Goal: Task Accomplishment & Management: Use online tool/utility

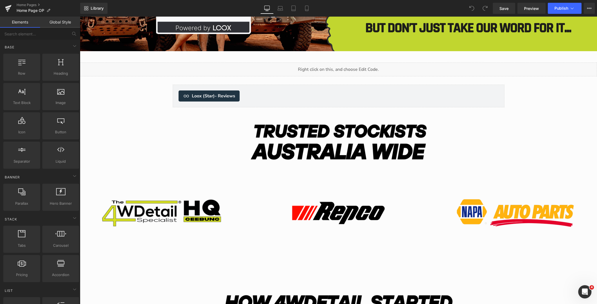
scroll to position [1663, 0]
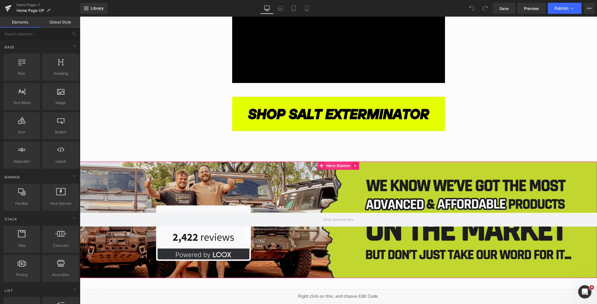
click at [335, 165] on span "Hero Banner" at bounding box center [338, 166] width 27 height 8
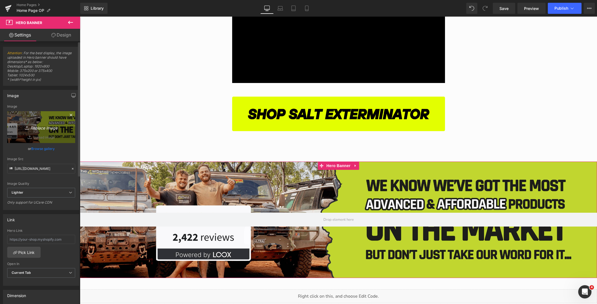
click at [37, 123] on link "Replace Image" at bounding box center [41, 127] width 68 height 32
type input "C:\fakepath\Australias (2000 x 450 px) (88).png"
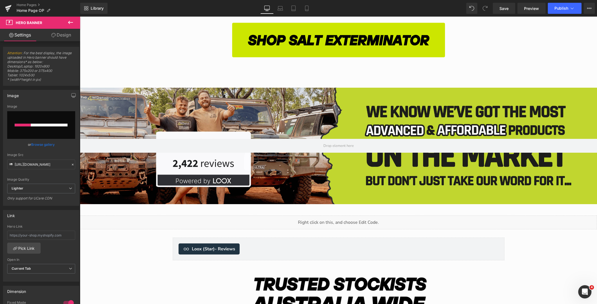
scroll to position [1759, 0]
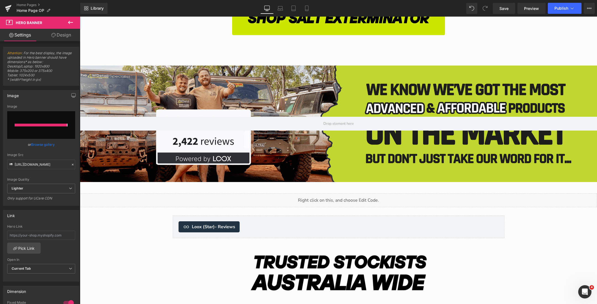
type input "[URL][DOMAIN_NAME]"
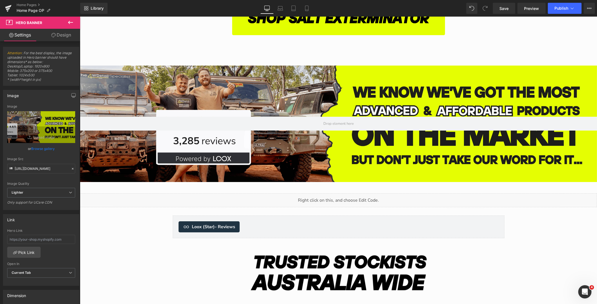
click at [71, 24] on icon at bounding box center [70, 22] width 7 height 7
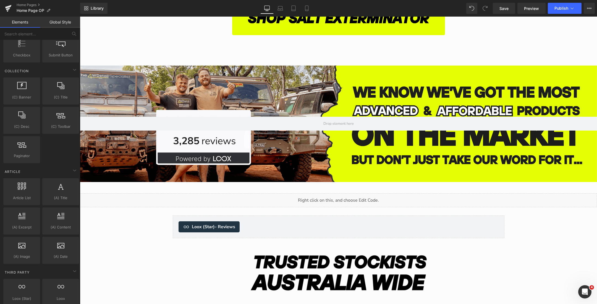
scroll to position [980, 0]
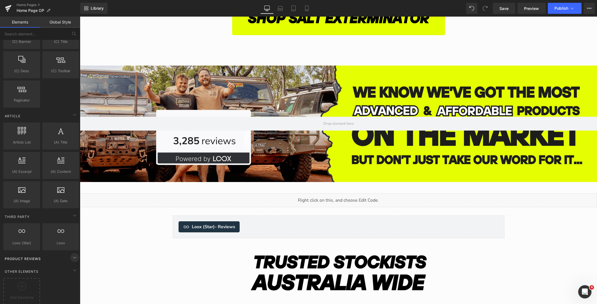
click at [71, 254] on icon at bounding box center [74, 257] width 7 height 7
click at [16, 282] on div at bounding box center [22, 288] width 34 height 12
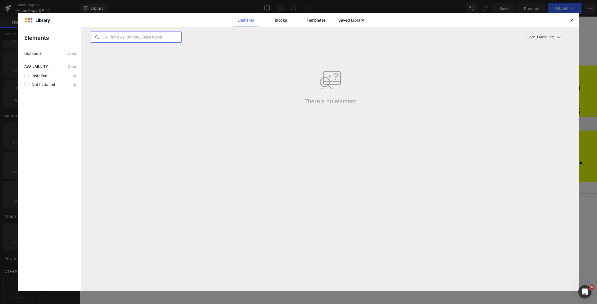
click at [136, 38] on input "text" at bounding box center [135, 37] width 91 height 7
click at [277, 22] on link "Blocks" at bounding box center [281, 20] width 26 height 14
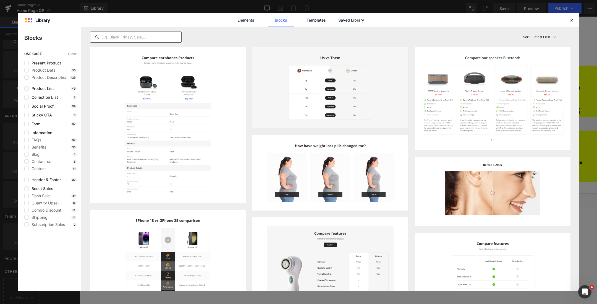
click at [164, 38] on input "text" at bounding box center [135, 37] width 91 height 7
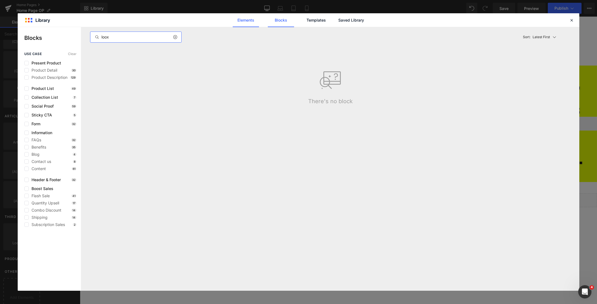
type input "loox"
click at [244, 21] on link "Elements" at bounding box center [246, 20] width 26 height 14
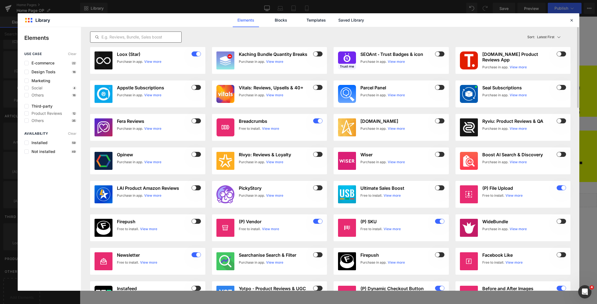
click at [138, 37] on input "text" at bounding box center [135, 37] width 91 height 7
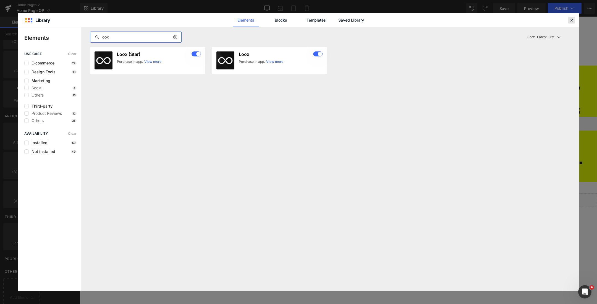
type input "loox"
click at [570, 18] on icon at bounding box center [571, 20] width 5 height 5
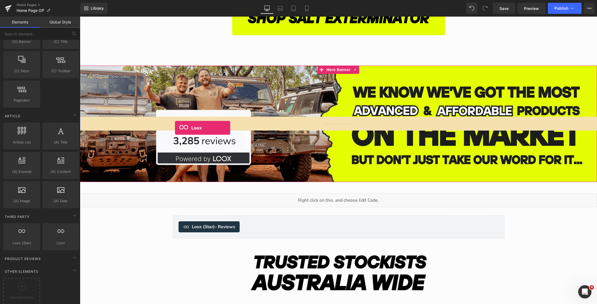
drag, startPoint x: 129, startPoint y: 248, endPoint x: 175, endPoint y: 128, distance: 128.6
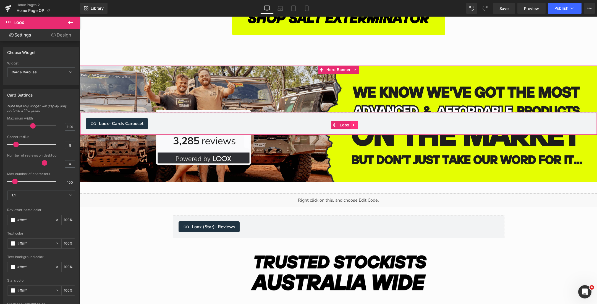
click at [355, 126] on icon "Main content" at bounding box center [355, 125] width 4 height 4
click at [357, 126] on icon "Main content" at bounding box center [358, 125] width 4 height 4
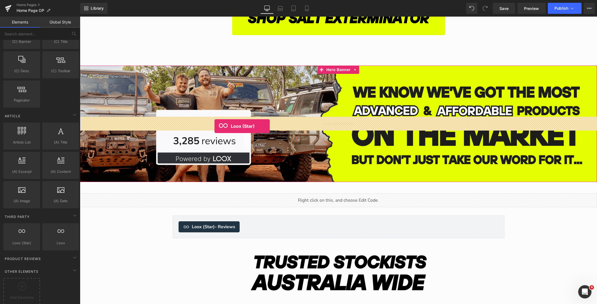
drag, startPoint x: 100, startPoint y: 251, endPoint x: 215, endPoint y: 126, distance: 169.1
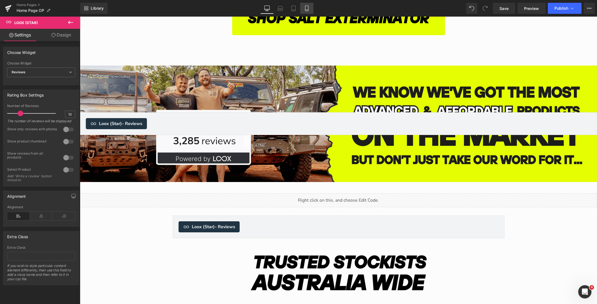
click at [304, 8] on link "Mobile" at bounding box center [306, 8] width 13 height 11
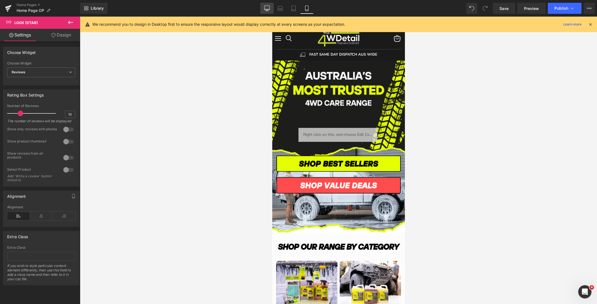
click at [269, 9] on icon at bounding box center [267, 9] width 6 height 6
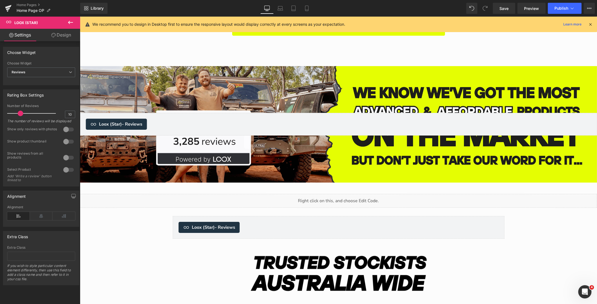
scroll to position [1758, 0]
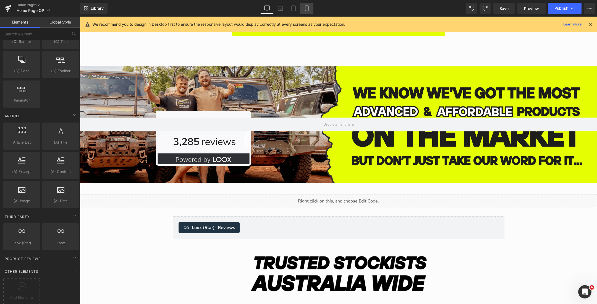
click at [308, 11] on link "Mobile" at bounding box center [306, 8] width 13 height 11
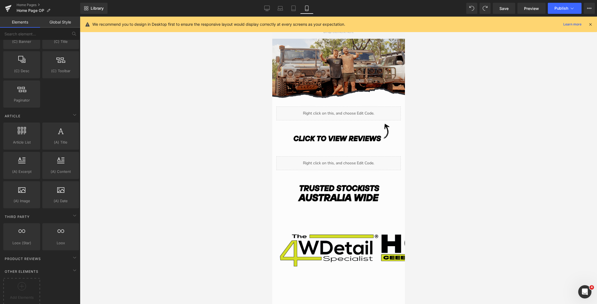
scroll to position [1579, 0]
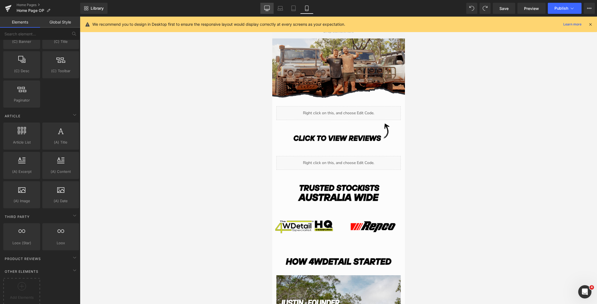
click at [270, 9] on icon at bounding box center [267, 8] width 5 height 4
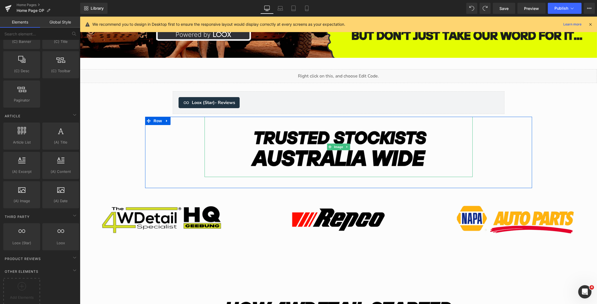
scroll to position [1778, 0]
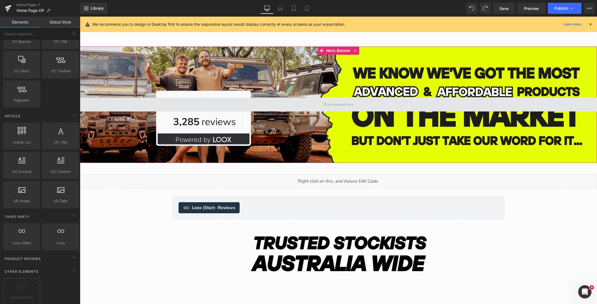
click at [342, 103] on span "Main content" at bounding box center [339, 104] width 34 height 7
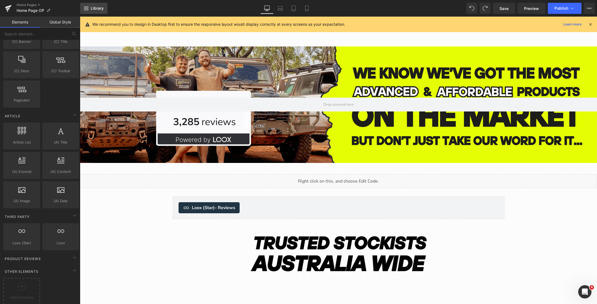
click at [94, 7] on span "Library" at bounding box center [97, 8] width 13 height 5
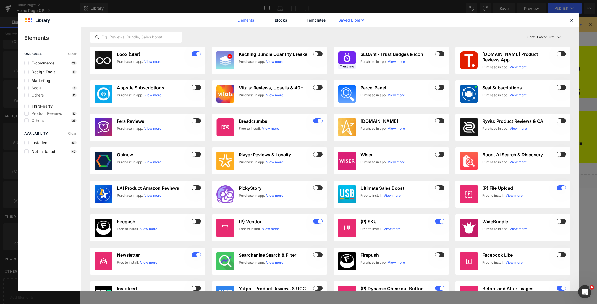
click at [345, 23] on link "Saved Library" at bounding box center [351, 20] width 26 height 14
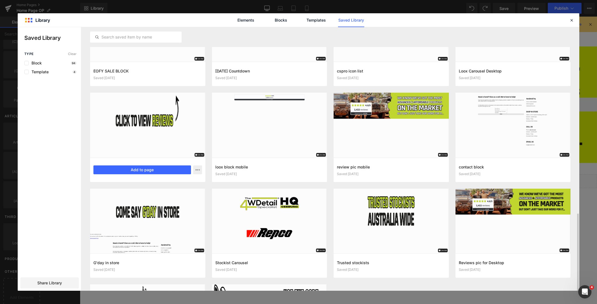
scroll to position [409, 0]
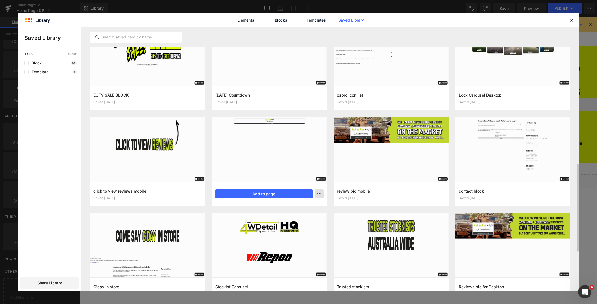
click at [316, 193] on button "button" at bounding box center [319, 193] width 9 height 9
click at [286, 192] on div at bounding box center [299, 159] width 562 height 264
click at [0, 0] on button "Add to page" at bounding box center [0, 0] width 0 height 0
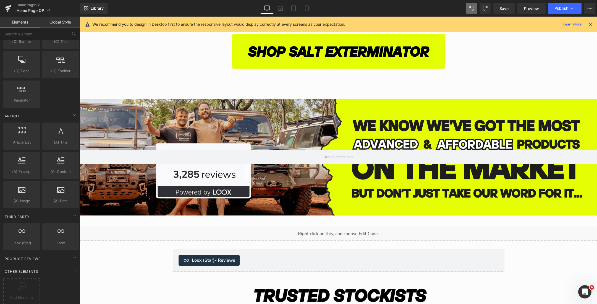
scroll to position [1720, 0]
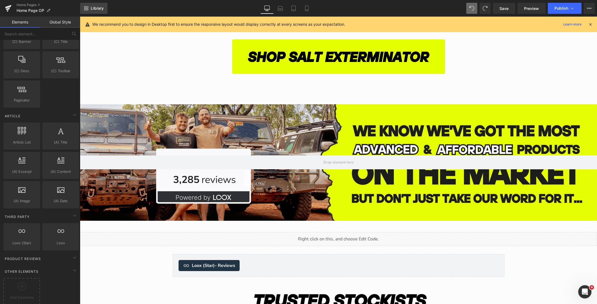
click at [96, 6] on link "Library" at bounding box center [93, 8] width 27 height 11
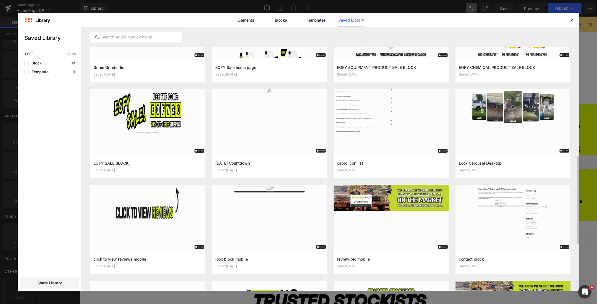
scroll to position [352, 0]
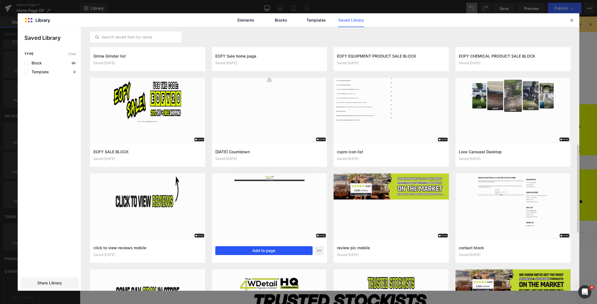
click at [297, 249] on button "Add to page" at bounding box center [264, 250] width 98 height 9
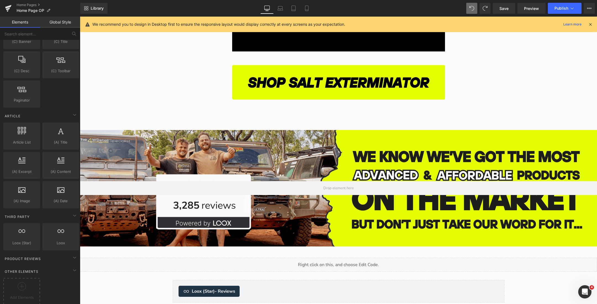
scroll to position [1682, 0]
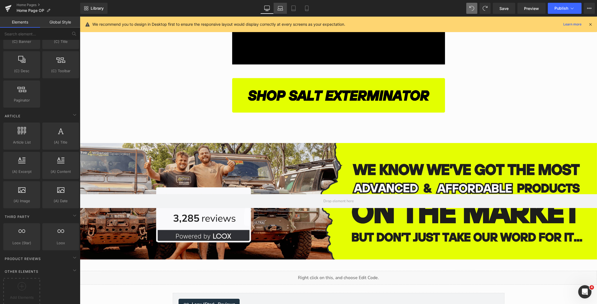
click at [279, 12] on link "Laptop" at bounding box center [280, 8] width 13 height 11
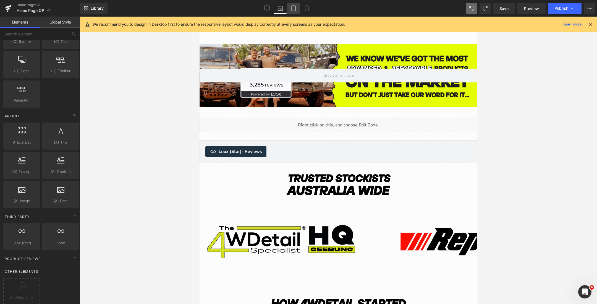
scroll to position [1213, 0]
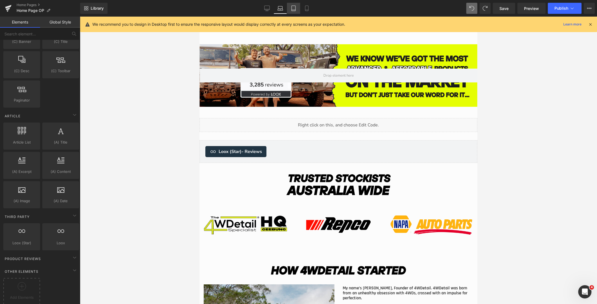
click at [295, 7] on icon at bounding box center [294, 9] width 6 height 6
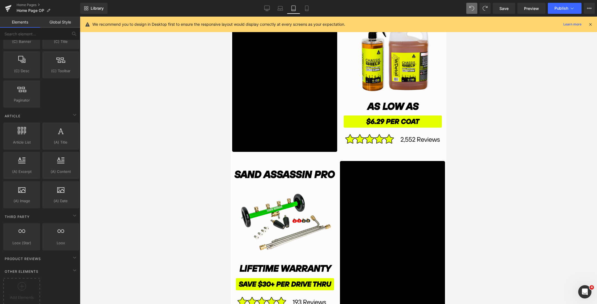
scroll to position [1898, 0]
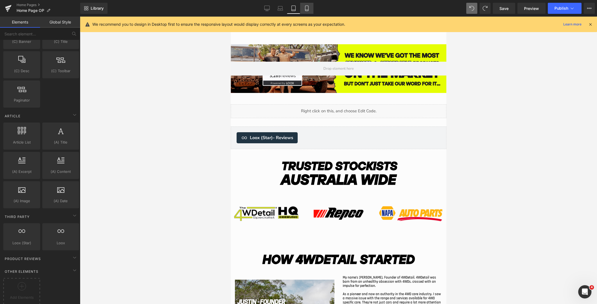
click at [307, 6] on icon at bounding box center [307, 9] width 6 height 6
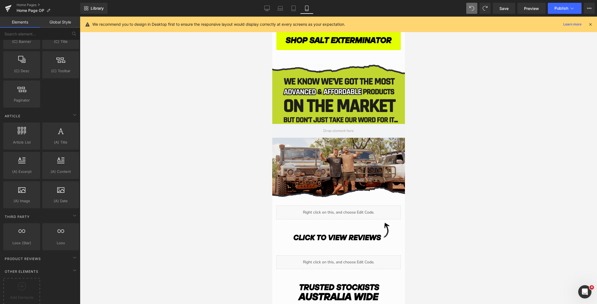
scroll to position [1451, 0]
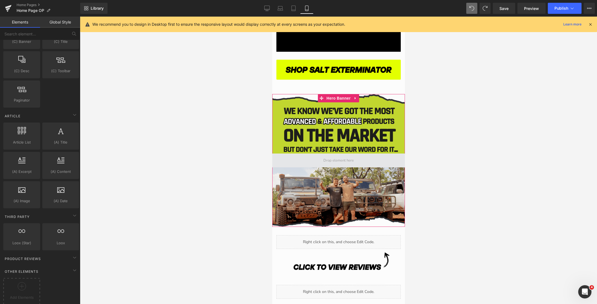
click at [340, 163] on span "Main content" at bounding box center [338, 160] width 34 height 7
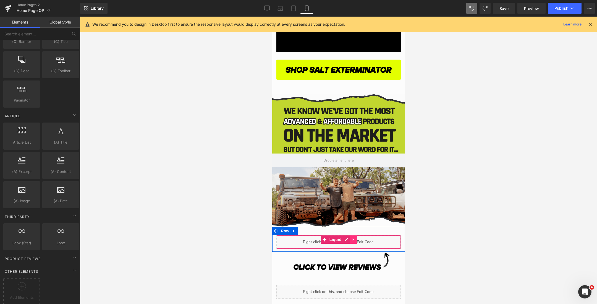
click at [353, 241] on icon "Main content" at bounding box center [354, 240] width 4 height 4
click at [348, 239] on icon "Main content" at bounding box center [350, 240] width 4 height 4
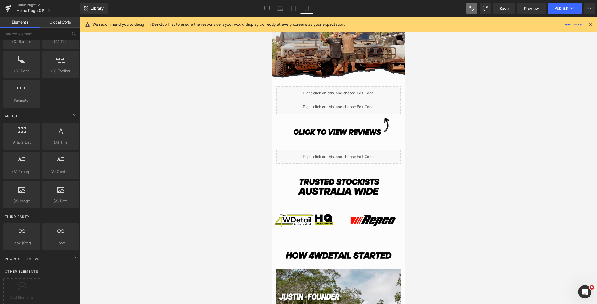
scroll to position [1566, 0]
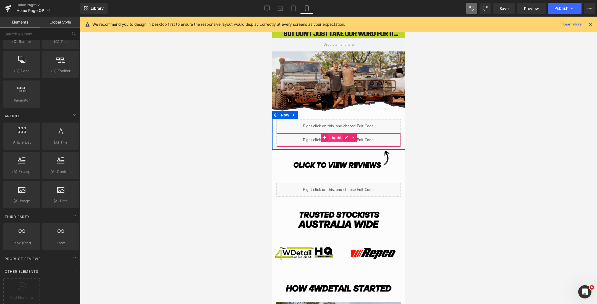
click at [332, 137] on span "Liquid" at bounding box center [335, 138] width 15 height 8
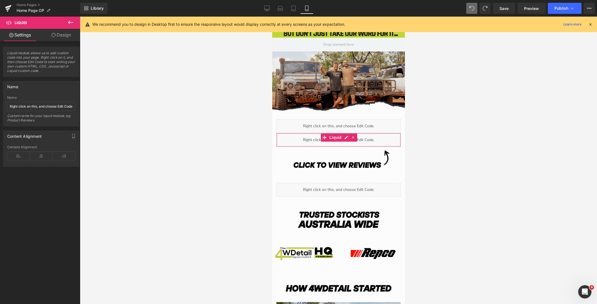
click at [52, 35] on icon at bounding box center [53, 35] width 4 height 4
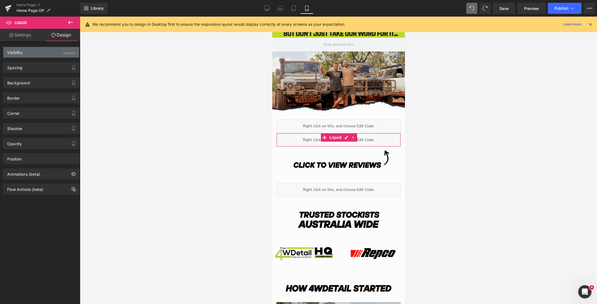
click at [46, 52] on div "Visibility (Mobile)" at bounding box center [41, 52] width 76 height 11
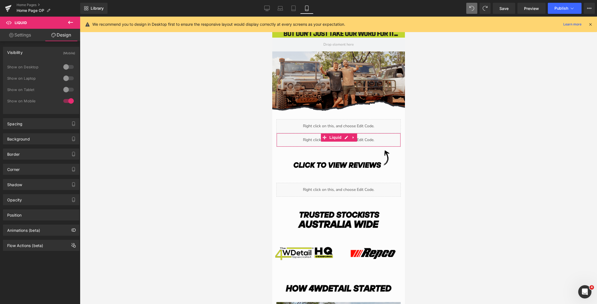
click at [65, 67] on div at bounding box center [68, 67] width 13 height 9
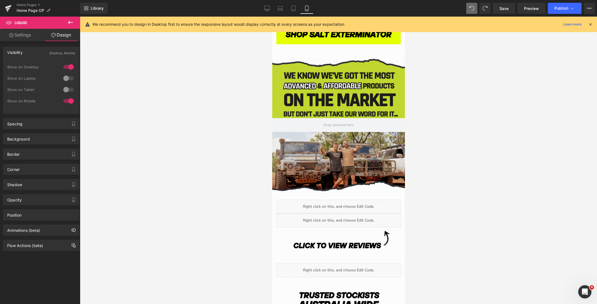
scroll to position [1472, 0]
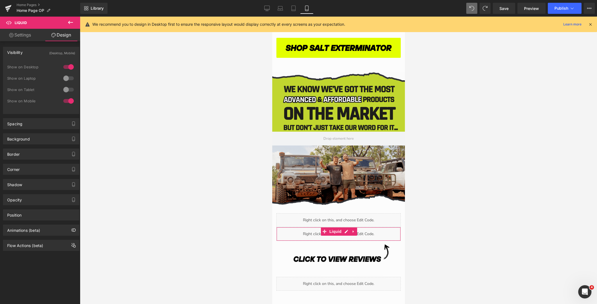
click at [64, 77] on div at bounding box center [68, 78] width 13 height 9
click at [64, 89] on div at bounding box center [68, 89] width 13 height 9
click at [337, 232] on span "Liquid" at bounding box center [335, 231] width 15 height 8
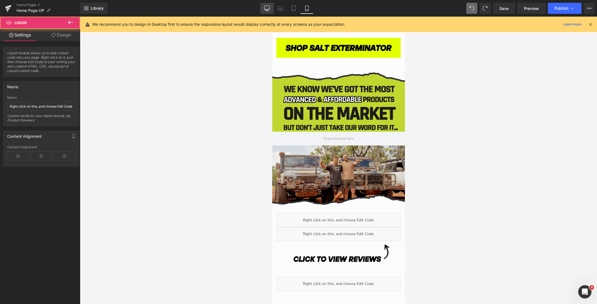
click at [266, 7] on icon at bounding box center [267, 9] width 6 height 6
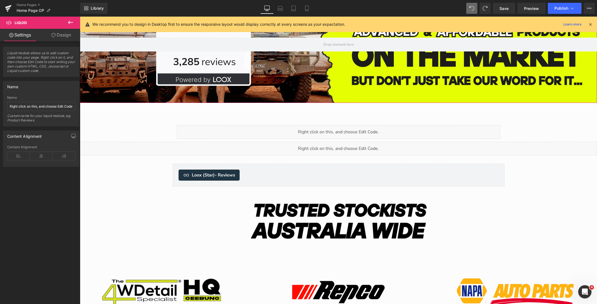
scroll to position [1893, 0]
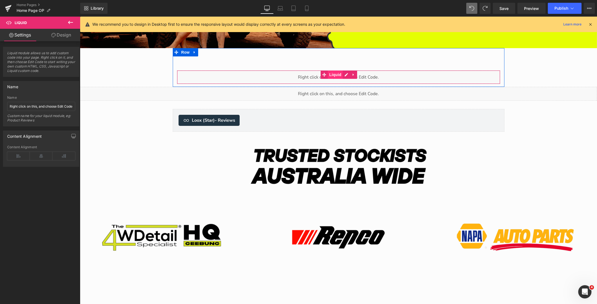
click at [335, 75] on span "Liquid" at bounding box center [335, 75] width 15 height 8
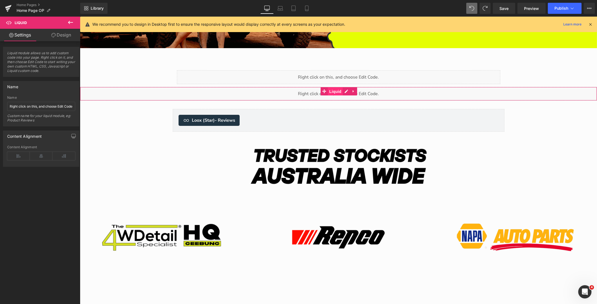
click at [334, 90] on span "Liquid" at bounding box center [335, 91] width 15 height 8
click at [66, 34] on link "Design" at bounding box center [61, 35] width 40 height 12
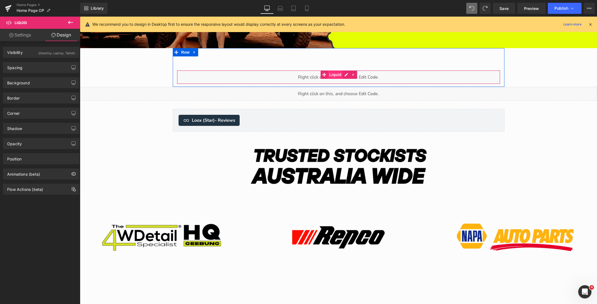
click at [332, 74] on span "Liquid" at bounding box center [335, 75] width 15 height 8
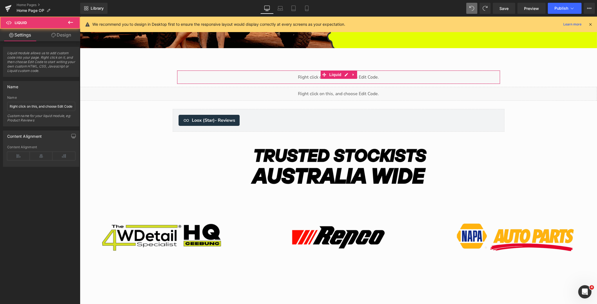
click at [61, 35] on link "Design" at bounding box center [61, 35] width 40 height 12
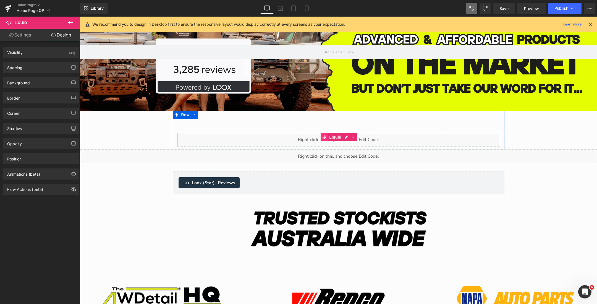
scroll to position [1790, 0]
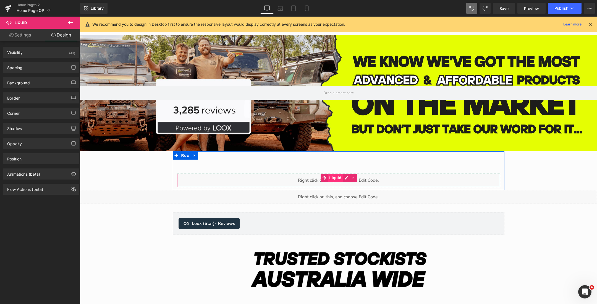
click at [334, 178] on span "Liquid" at bounding box center [335, 178] width 15 height 8
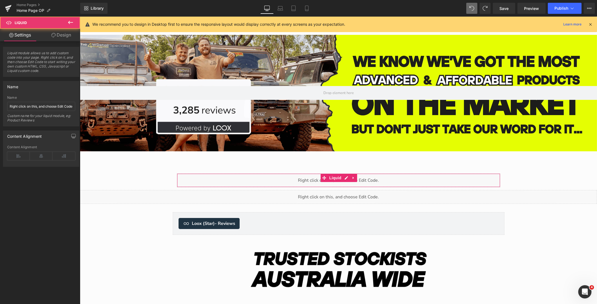
click at [56, 37] on link "Design" at bounding box center [61, 35] width 40 height 12
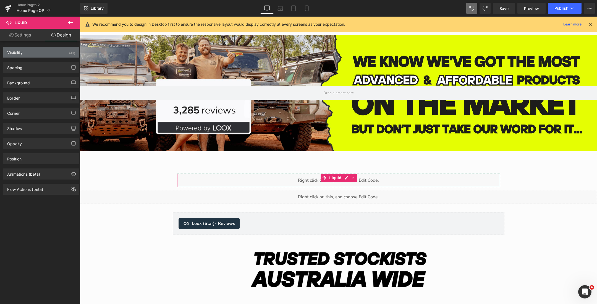
click at [47, 53] on div "Visibility (All)" at bounding box center [41, 52] width 76 height 11
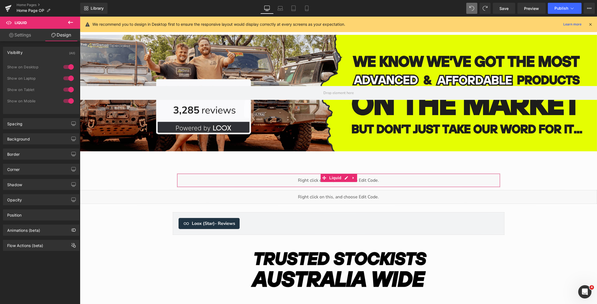
click at [66, 100] on div at bounding box center [68, 101] width 13 height 9
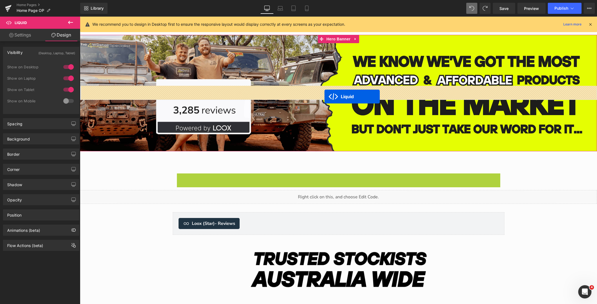
drag, startPoint x: 325, startPoint y: 178, endPoint x: 325, endPoint y: 97, distance: 81.0
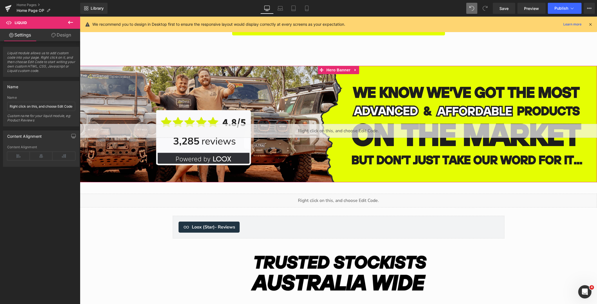
scroll to position [1753, 0]
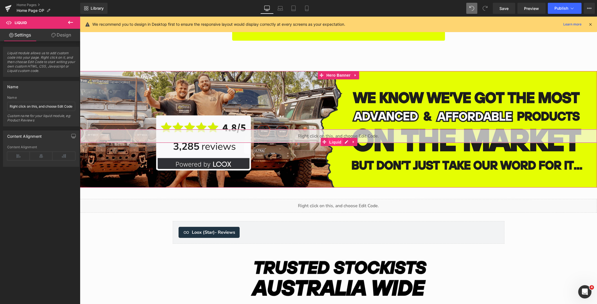
click at [333, 141] on span "Liquid" at bounding box center [335, 142] width 15 height 8
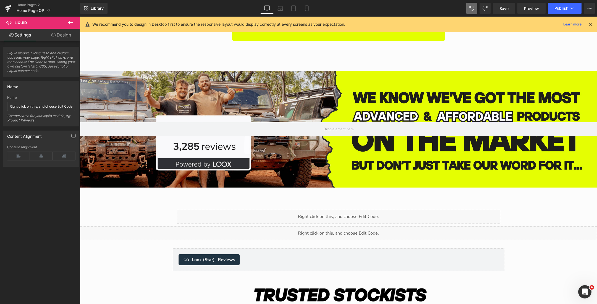
click at [70, 22] on icon at bounding box center [70, 22] width 5 height 3
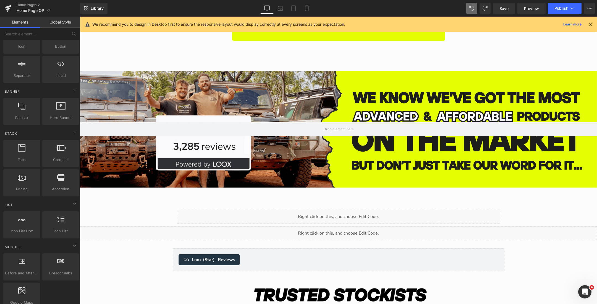
scroll to position [0, 0]
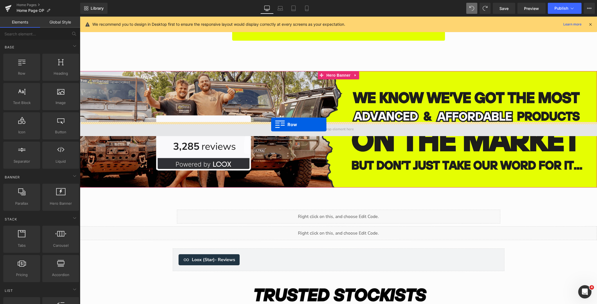
drag, startPoint x: 100, startPoint y: 92, endPoint x: 271, endPoint y: 124, distance: 174.2
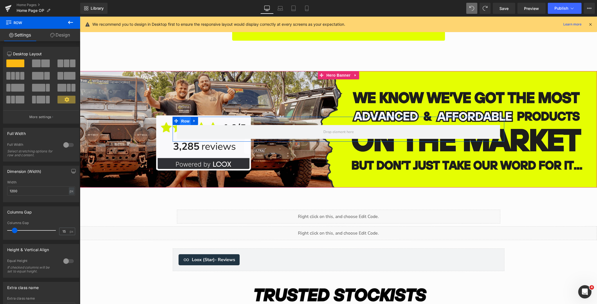
click at [187, 121] on span "Row" at bounding box center [185, 121] width 11 height 8
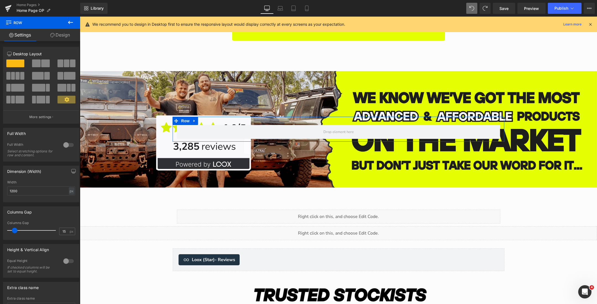
click at [16, 88] on span at bounding box center [17, 88] width 13 height 8
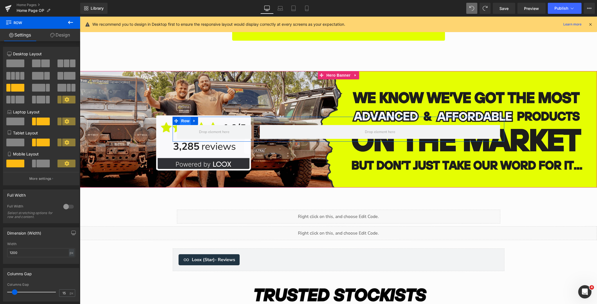
click at [186, 122] on span "Row" at bounding box center [185, 121] width 11 height 8
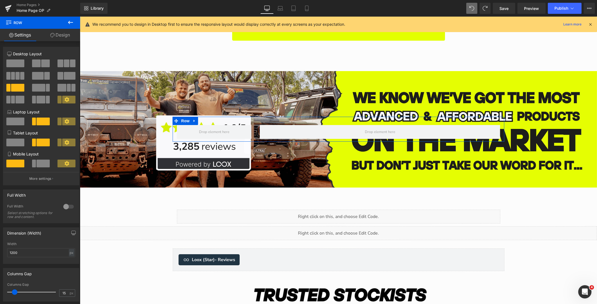
click at [67, 205] on div at bounding box center [68, 206] width 13 height 9
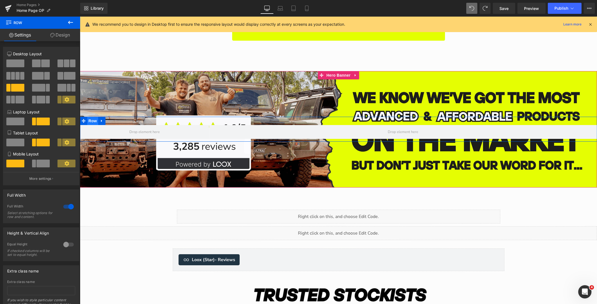
click at [92, 120] on span "Row" at bounding box center [92, 121] width 11 height 8
click at [38, 61] on span at bounding box center [36, 63] width 9 height 8
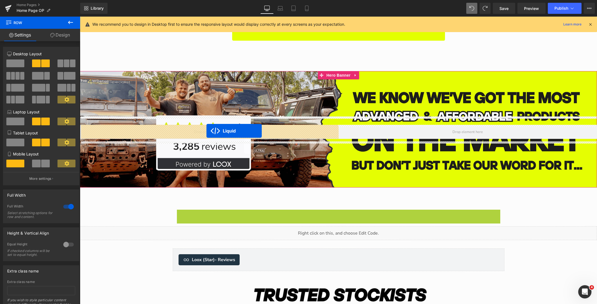
drag, startPoint x: 322, startPoint y: 222, endPoint x: 207, endPoint y: 131, distance: 147.2
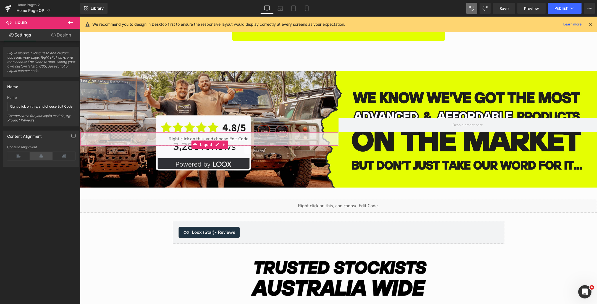
click at [40, 157] on icon at bounding box center [41, 156] width 23 height 8
click at [502, 10] on span "Save" at bounding box center [504, 9] width 9 height 6
click at [524, 12] on link "Preview" at bounding box center [532, 8] width 28 height 11
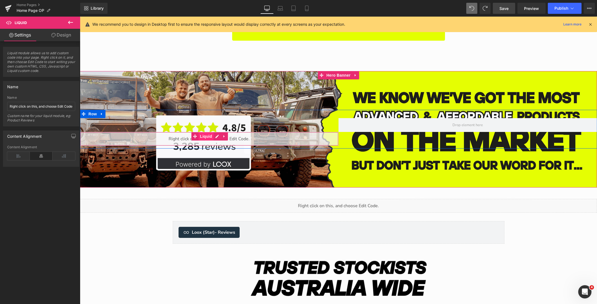
click at [201, 134] on span "Liquid" at bounding box center [206, 136] width 15 height 8
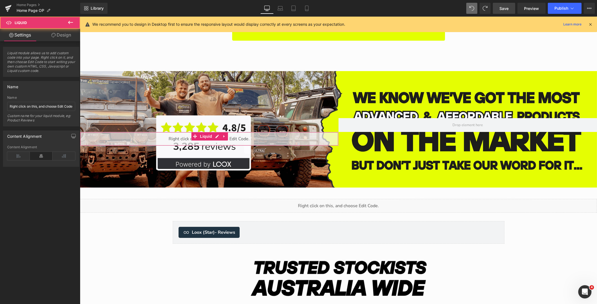
click at [65, 34] on link "Design" at bounding box center [61, 35] width 40 height 12
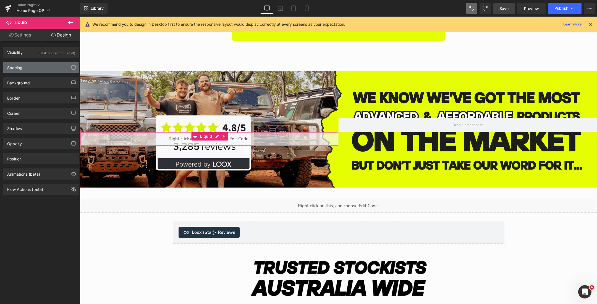
click at [56, 64] on div "Spacing" at bounding box center [41, 67] width 76 height 11
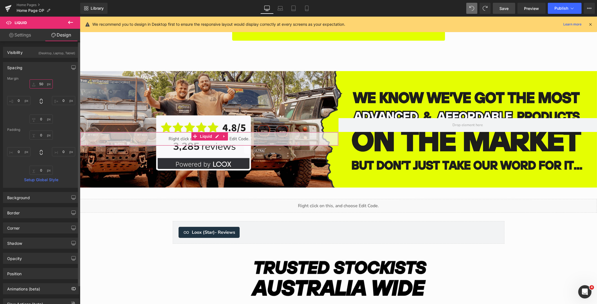
click at [38, 83] on input "50" at bounding box center [41, 83] width 23 height 9
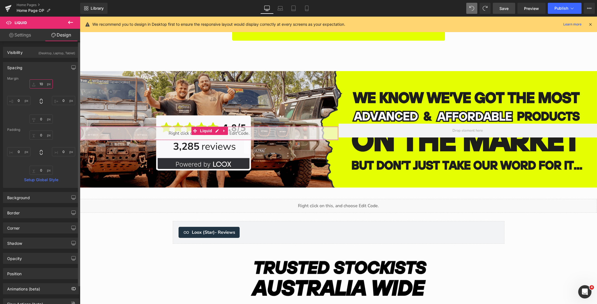
type input "1"
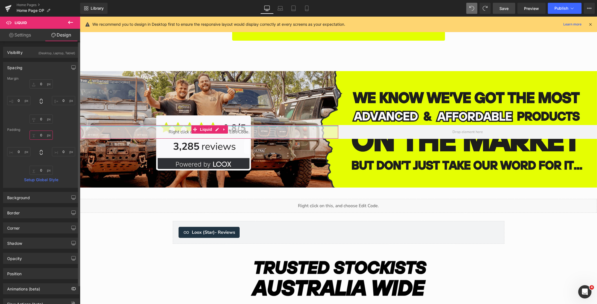
click at [40, 137] on input "0" at bounding box center [41, 135] width 23 height 9
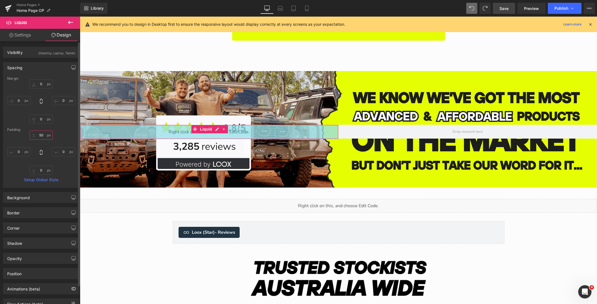
click at [40, 136] on input "50" at bounding box center [41, 135] width 23 height 9
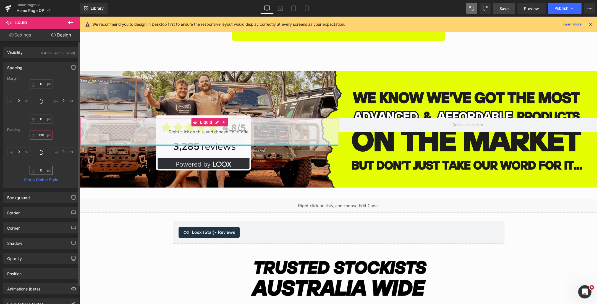
type input "100"
click at [41, 171] on input "0" at bounding box center [41, 170] width 23 height 9
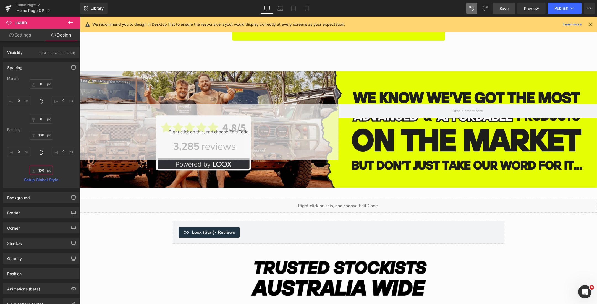
type input "100"
click at [505, 9] on span "Save" at bounding box center [504, 9] width 9 height 6
click at [528, 6] on span "Preview" at bounding box center [531, 9] width 15 height 6
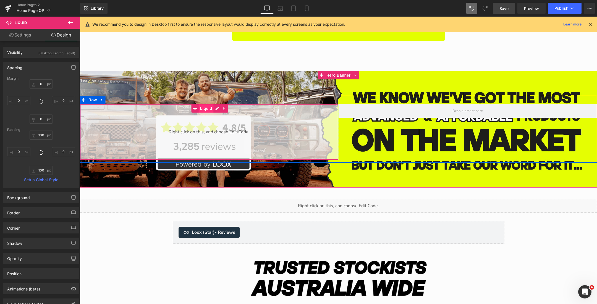
click at [207, 109] on span "Liquid" at bounding box center [206, 108] width 15 height 8
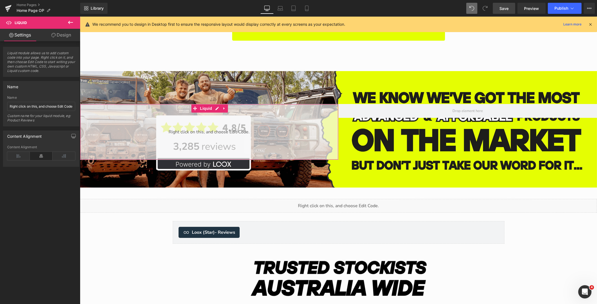
click at [52, 31] on link "Design" at bounding box center [61, 35] width 40 height 12
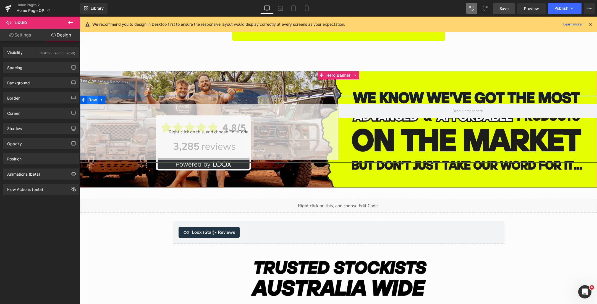
click at [93, 99] on span "Row" at bounding box center [92, 100] width 11 height 8
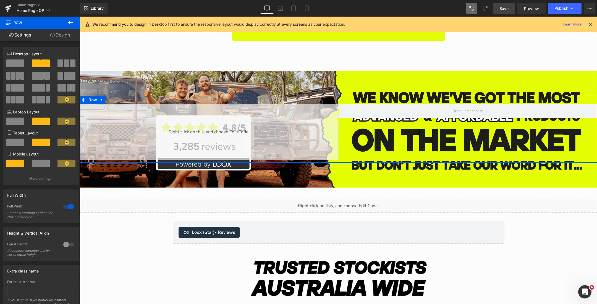
click at [67, 205] on div at bounding box center [68, 206] width 13 height 9
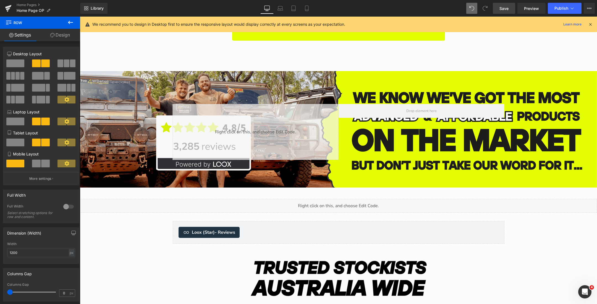
click at [502, 12] on link "Save" at bounding box center [504, 8] width 22 height 11
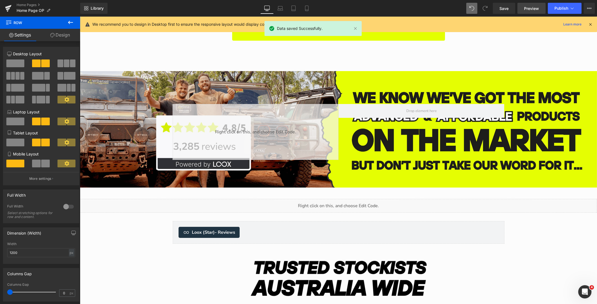
click at [529, 11] on span "Preview" at bounding box center [531, 9] width 15 height 6
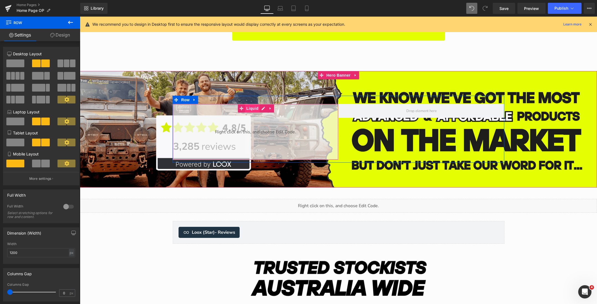
click at [254, 107] on span "Liquid" at bounding box center [252, 108] width 15 height 8
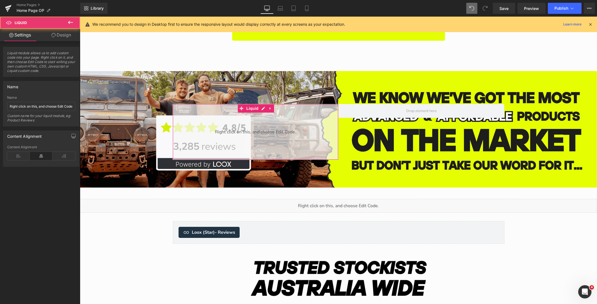
click at [53, 38] on link "Design" at bounding box center [61, 35] width 40 height 12
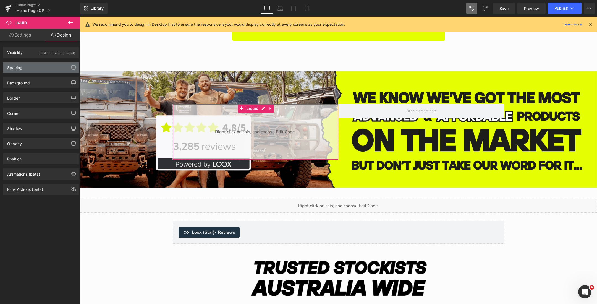
click at [40, 67] on div "Spacing" at bounding box center [41, 67] width 76 height 11
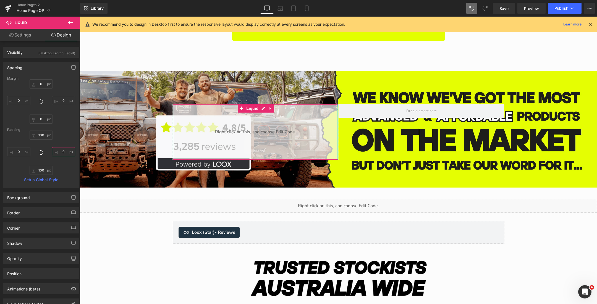
click at [63, 151] on input "0" at bounding box center [63, 151] width 23 height 9
click at [60, 100] on input "0" at bounding box center [63, 100] width 23 height 9
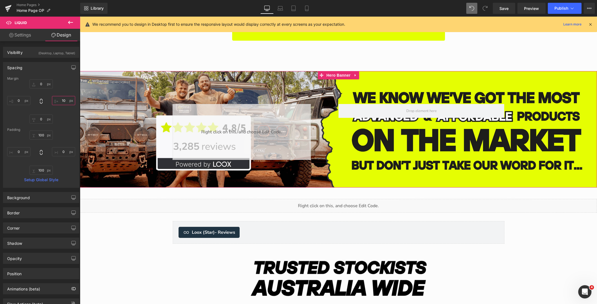
type input "1"
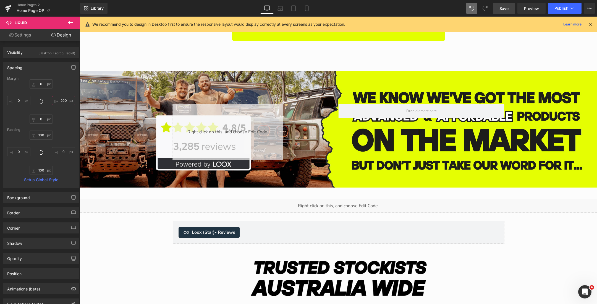
type input "200"
click at [498, 7] on link "Save" at bounding box center [504, 8] width 22 height 11
click at [510, 8] on link "Save" at bounding box center [504, 8] width 22 height 11
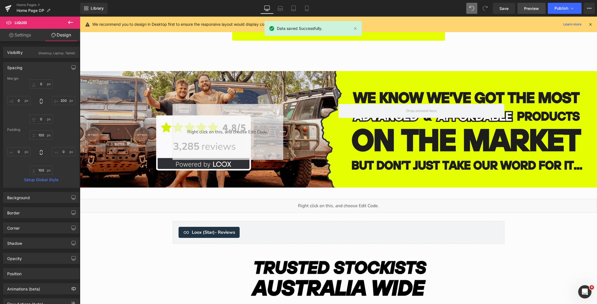
click at [525, 5] on link "Preview" at bounding box center [532, 8] width 28 height 11
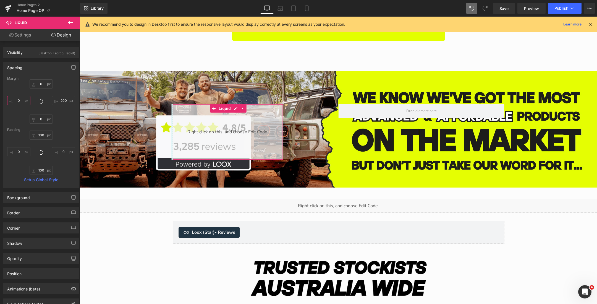
click at [18, 103] on input "0" at bounding box center [18, 100] width 23 height 9
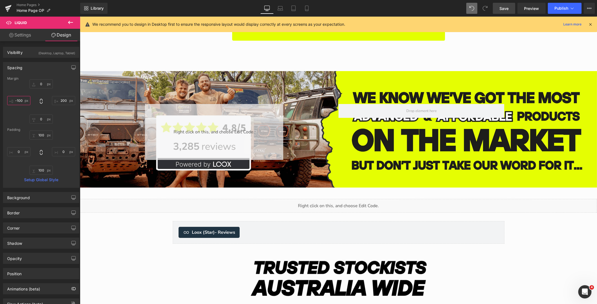
type input "-100"
click at [500, 5] on link "Save" at bounding box center [504, 8] width 22 height 11
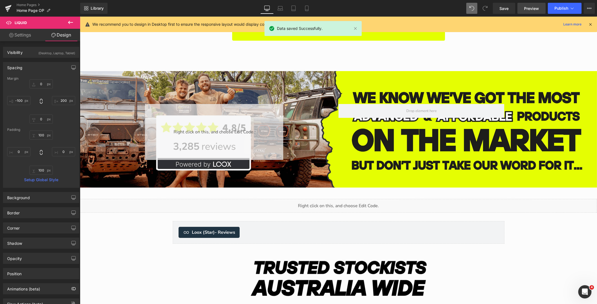
click at [526, 6] on span "Preview" at bounding box center [531, 9] width 15 height 6
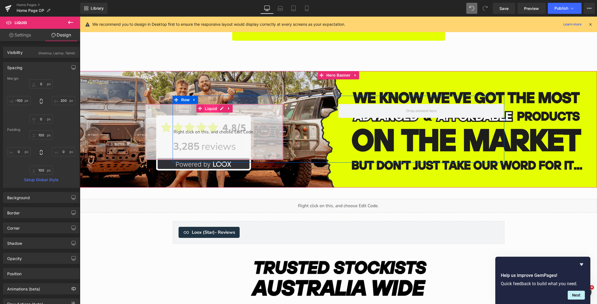
click at [210, 110] on span "Liquid" at bounding box center [211, 109] width 15 height 8
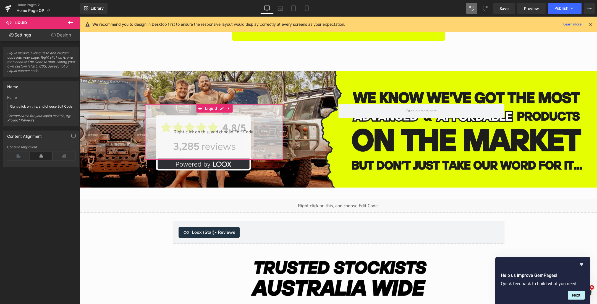
click at [53, 34] on icon at bounding box center [53, 35] width 4 height 4
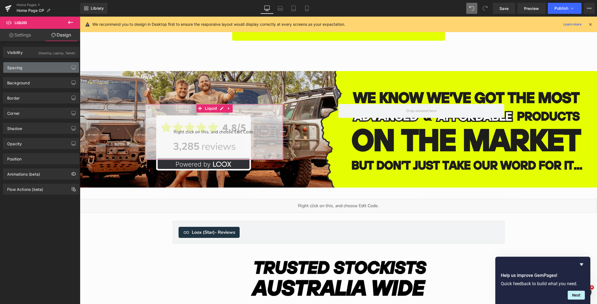
click at [39, 69] on div "Spacing" at bounding box center [41, 67] width 76 height 11
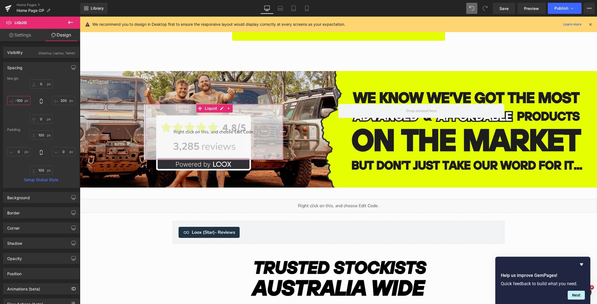
click at [18, 100] on input "-100" at bounding box center [18, 100] width 23 height 9
click at [20, 100] on input "-100" at bounding box center [18, 100] width 23 height 9
click at [18, 100] on input "-100" at bounding box center [18, 100] width 23 height 9
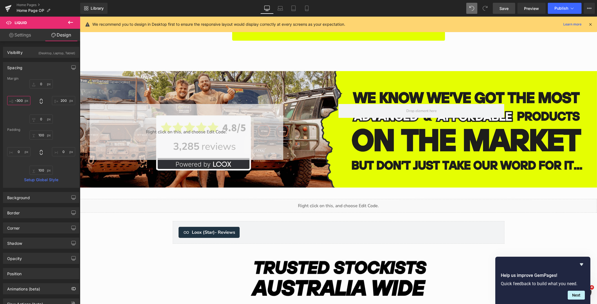
type input "-300"
click at [507, 7] on span "Save" at bounding box center [504, 9] width 9 height 6
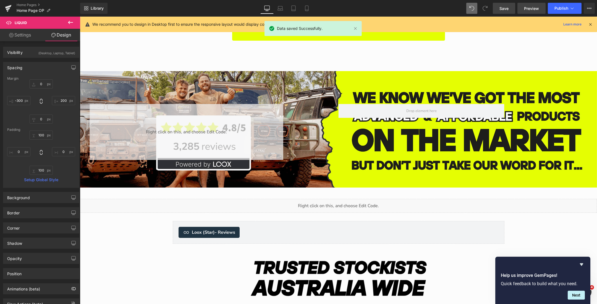
click at [532, 6] on span "Preview" at bounding box center [531, 9] width 15 height 6
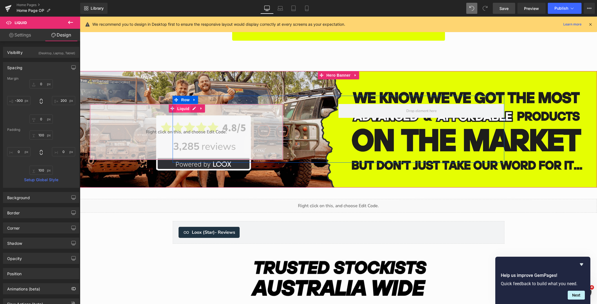
click at [183, 110] on span "Liquid" at bounding box center [183, 109] width 15 height 8
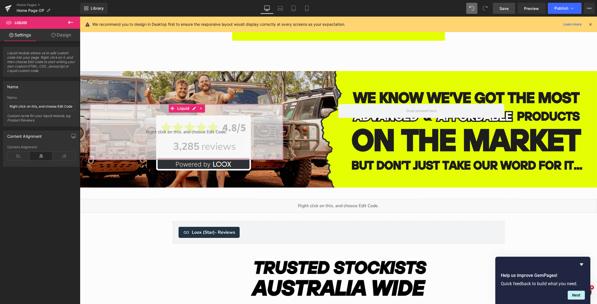
click at [53, 41] on div "Liquid module allows us to add custom code into your page. Right click on it, a…" at bounding box center [41, 104] width 83 height 126
click at [53, 36] on icon at bounding box center [53, 35] width 4 height 4
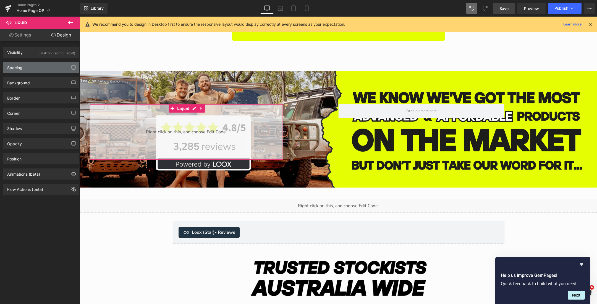
click at [31, 68] on div "Spacing" at bounding box center [41, 67] width 76 height 11
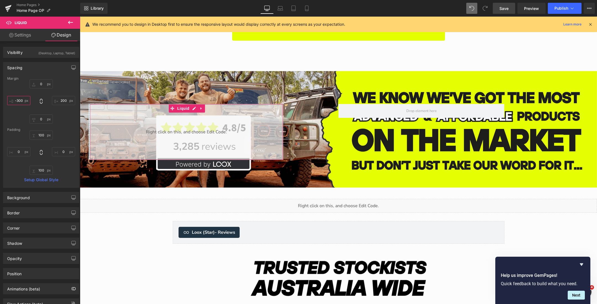
click at [17, 100] on input "-300" at bounding box center [18, 100] width 23 height 9
click at [16, 100] on input "-300" at bounding box center [18, 100] width 23 height 9
click at [18, 100] on input "-300" at bounding box center [18, 100] width 23 height 9
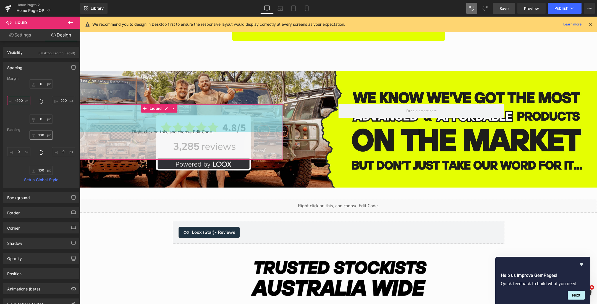
type input "-400"
click at [38, 134] on input "100" at bounding box center [41, 135] width 23 height 9
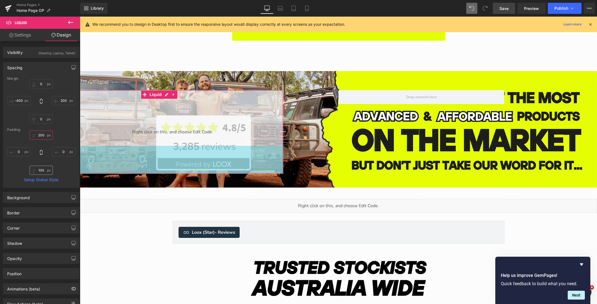
type input "200"
click at [38, 170] on input "100" at bounding box center [41, 170] width 23 height 9
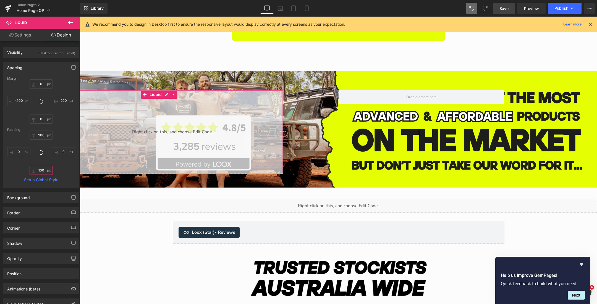
click at [39, 170] on input "100" at bounding box center [41, 170] width 23 height 9
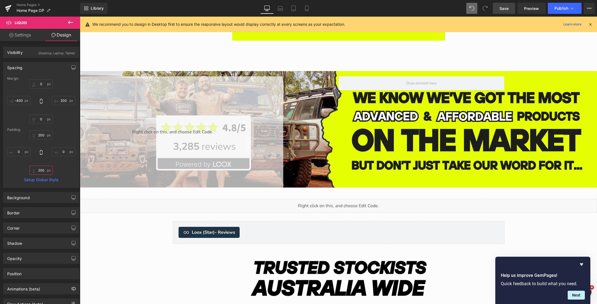
type input "200"
click at [506, 6] on span "Save" at bounding box center [504, 9] width 9 height 6
click at [38, 84] on input "0" at bounding box center [41, 83] width 23 height 9
type input "5"
click at [62, 155] on input "0" at bounding box center [63, 151] width 23 height 9
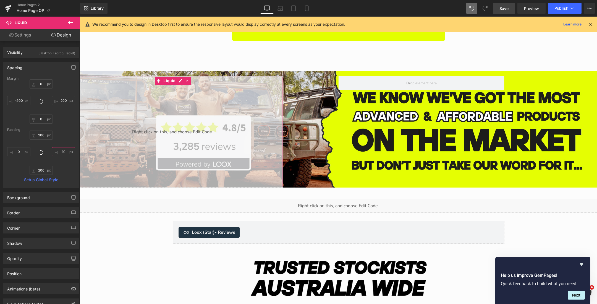
type input "1"
click at [39, 86] on input "text" at bounding box center [41, 83] width 23 height 9
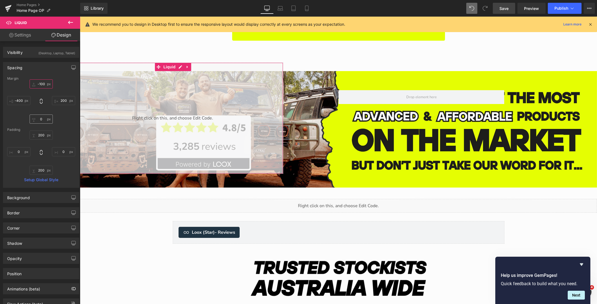
type input "-100"
click at [42, 118] on input "0" at bounding box center [41, 118] width 23 height 9
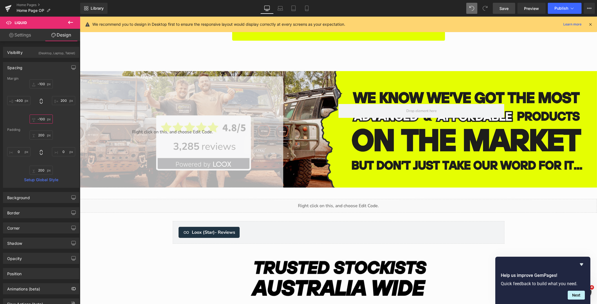
type input "-100"
click at [499, 7] on link "Save" at bounding box center [504, 8] width 22 height 11
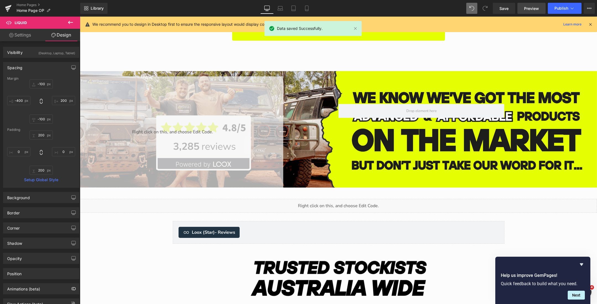
click at [527, 6] on span "Preview" at bounding box center [531, 9] width 15 height 6
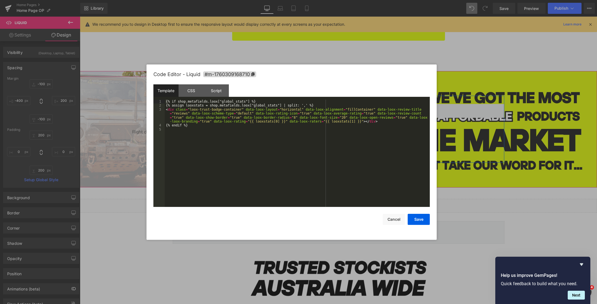
click at [179, 81] on icon "Main content" at bounding box center [181, 81] width 4 height 4
click at [344, 118] on div "{% if shop.metafields.loox["global_stats"] %} {% assign looxstats = shop.metafi…" at bounding box center [297, 157] width 265 height 115
click at [346, 118] on div "{% if shop.metafields.loox["global_stats"] %} {% assign looxstats = shop.metafi…" at bounding box center [297, 157] width 265 height 115
click at [196, 89] on div "CSS" at bounding box center [191, 90] width 25 height 12
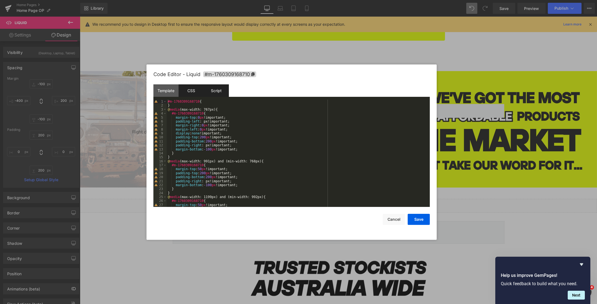
click at [212, 89] on div "Script" at bounding box center [216, 90] width 25 height 12
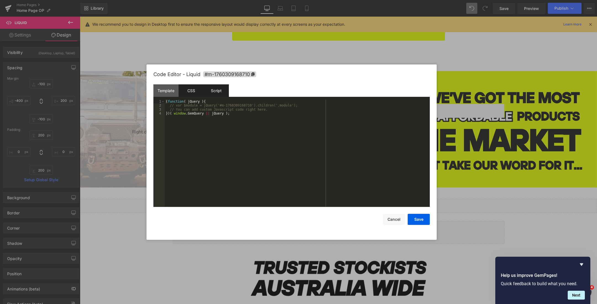
click at [191, 88] on div "CSS" at bounding box center [191, 90] width 25 height 12
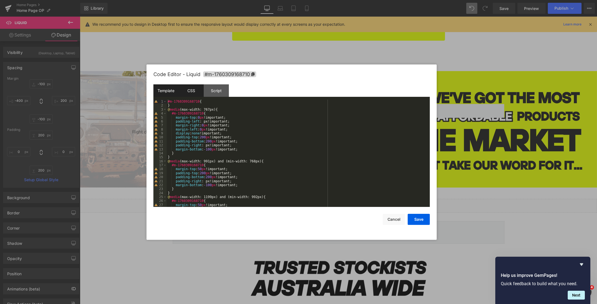
click at [170, 89] on div "Template" at bounding box center [165, 90] width 25 height 12
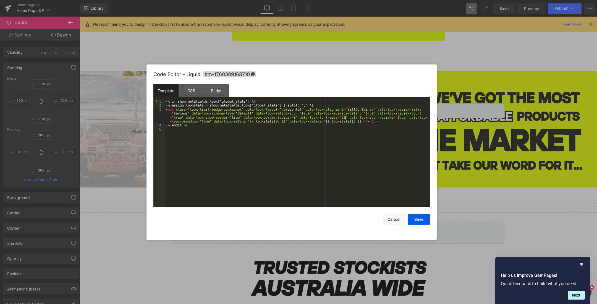
click at [345, 117] on div "{% if shop.metafields.loox["global_stats"] %} {% assign looxstats = shop.metafi…" at bounding box center [297, 157] width 265 height 115
click at [415, 219] on button "Save" at bounding box center [419, 219] width 22 height 11
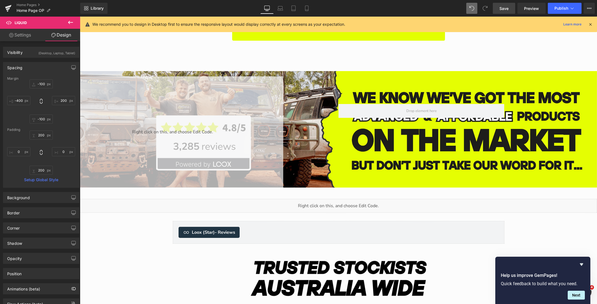
click at [505, 6] on span "Save" at bounding box center [504, 9] width 9 height 6
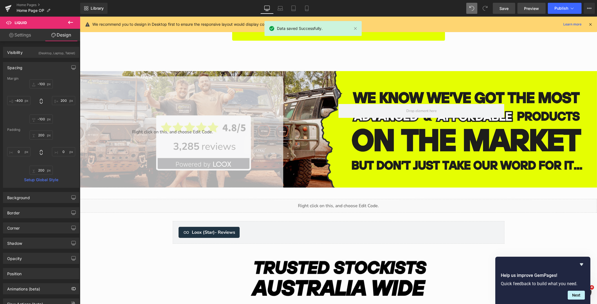
click at [531, 9] on span "Preview" at bounding box center [531, 9] width 15 height 6
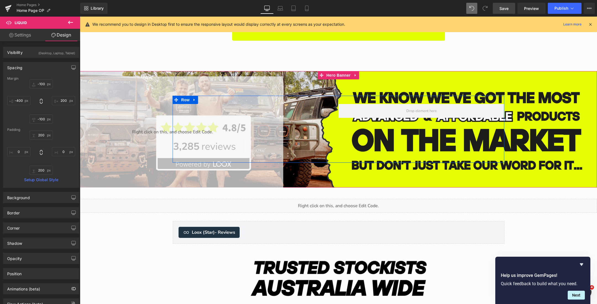
click at [180, 83] on div "Liquid" at bounding box center [172, 131] width 221 height 111
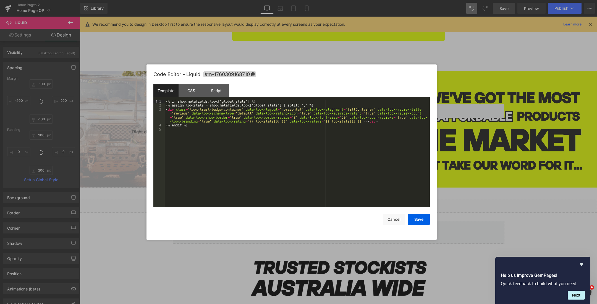
click at [344, 117] on div "{% if shop.metafields.loox["global_stats"] %} {% assign looxstats = shop.metafi…" at bounding box center [297, 157] width 265 height 115
click at [417, 217] on button "Save" at bounding box center [419, 219] width 22 height 11
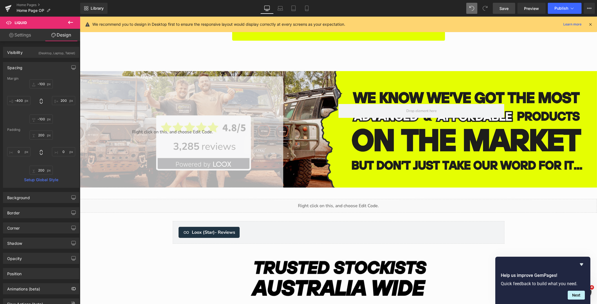
click at [513, 8] on link "Save" at bounding box center [504, 8] width 22 height 11
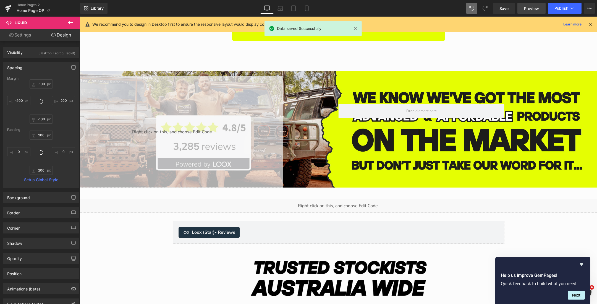
click at [521, 7] on link "Preview" at bounding box center [532, 8] width 28 height 11
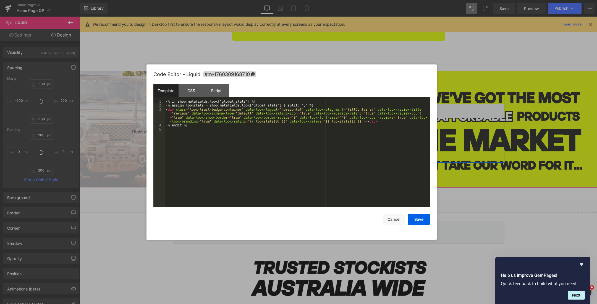
click at [181, 80] on div "Liquid 200px" at bounding box center [172, 131] width 221 height 111
click at [203, 90] on div "CSS" at bounding box center [191, 90] width 25 height 12
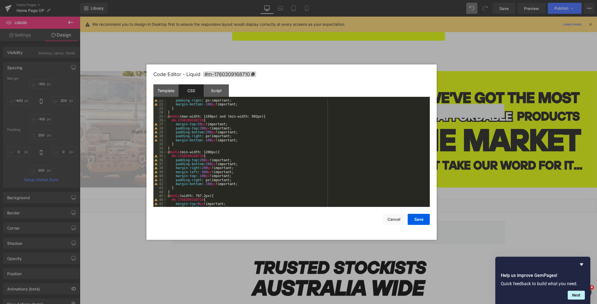
scroll to position [99, 0]
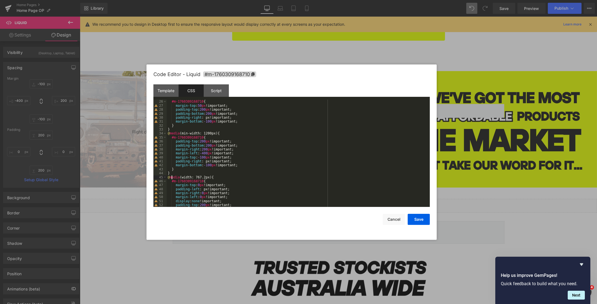
click at [173, 177] on div "@ media (max-width: 1199px) and (min-width: 992px) { #m-1760309168710 { margin-…" at bounding box center [297, 153] width 261 height 115
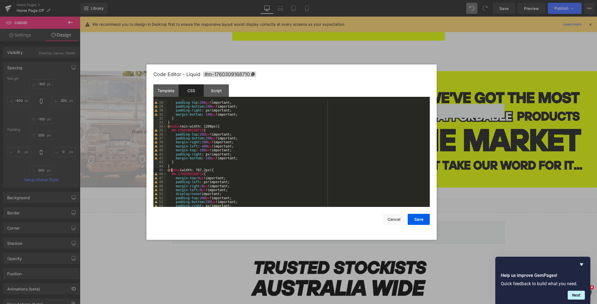
scroll to position [123, 0]
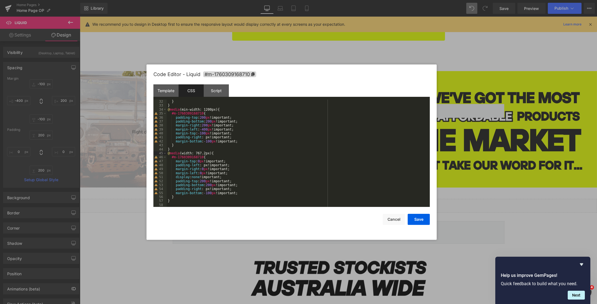
click at [204, 181] on div "} } @ media (min-width: 1200px) { #m-1760309168710 { padding-top : 200 px !impo…" at bounding box center [297, 157] width 261 height 115
click at [421, 222] on button "Save" at bounding box center [419, 219] width 22 height 11
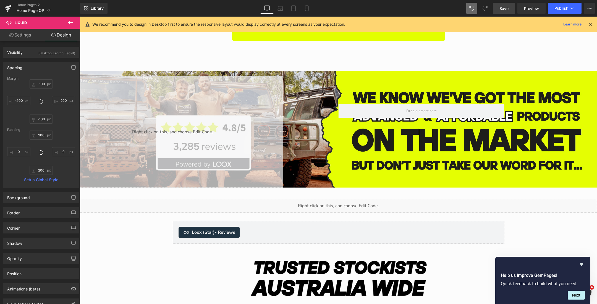
click at [505, 7] on span "Save" at bounding box center [504, 9] width 9 height 6
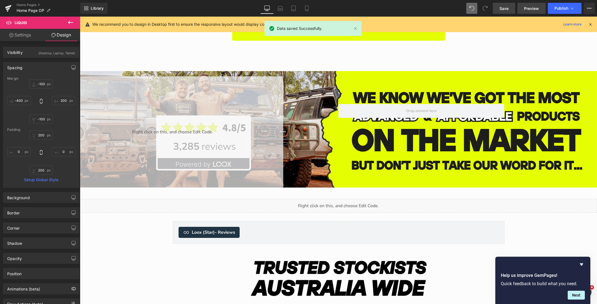
click at [526, 9] on span "Preview" at bounding box center [531, 9] width 15 height 6
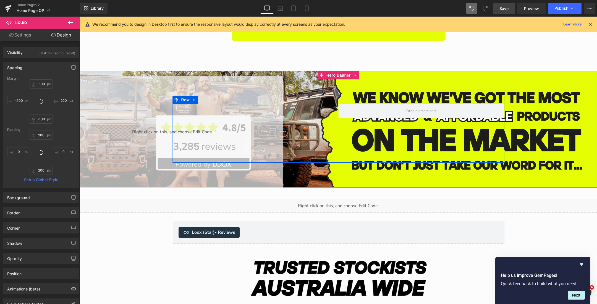
click at [179, 81] on div "Liquid" at bounding box center [172, 131] width 221 height 111
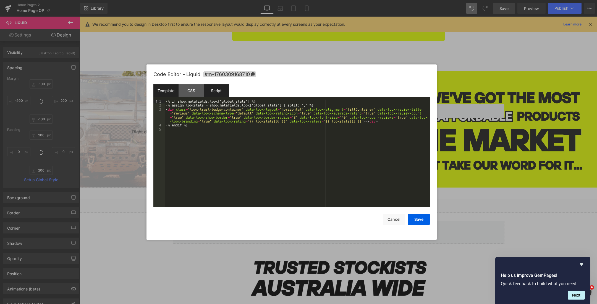
click at [221, 93] on div "Script" at bounding box center [216, 90] width 25 height 12
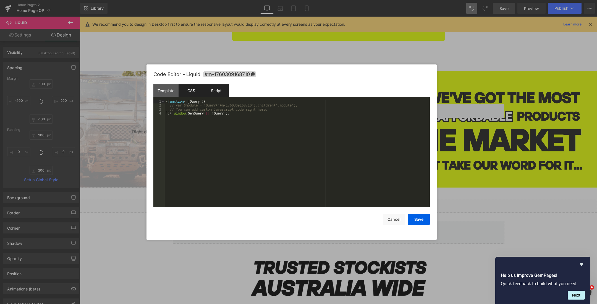
click at [195, 88] on div "CSS" at bounding box center [191, 90] width 25 height 12
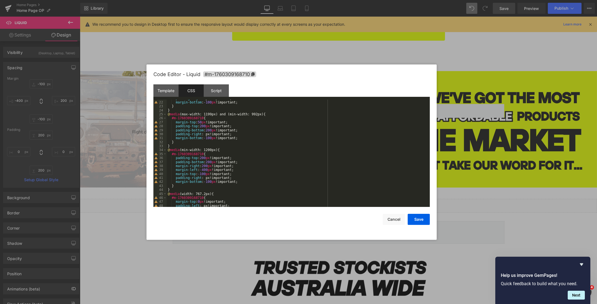
scroll to position [0, 0]
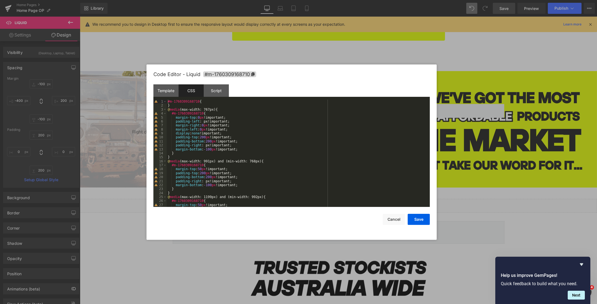
click at [210, 141] on div "#m-1760309168710 { } @ media (max-width: 767px) { #m-1760309168710 { margin-top…" at bounding box center [297, 157] width 261 height 115
click at [422, 218] on button "Save" at bounding box center [419, 219] width 22 height 11
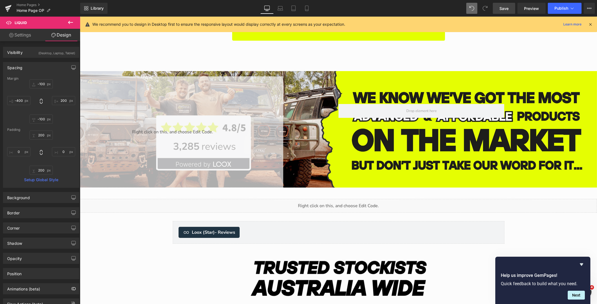
click at [503, 9] on span "Save" at bounding box center [504, 9] width 9 height 6
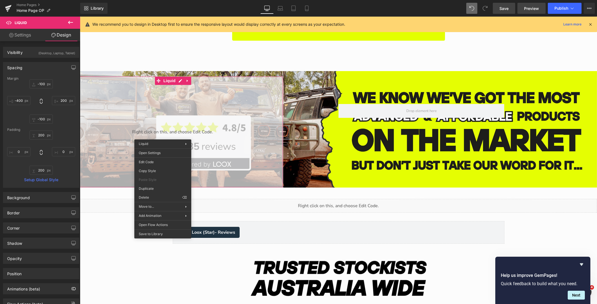
click at [530, 8] on span "Preview" at bounding box center [531, 9] width 15 height 6
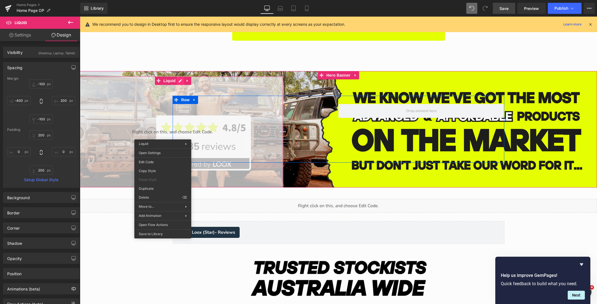
click at [180, 80] on icon "Main content" at bounding box center [180, 80] width 3 height 3
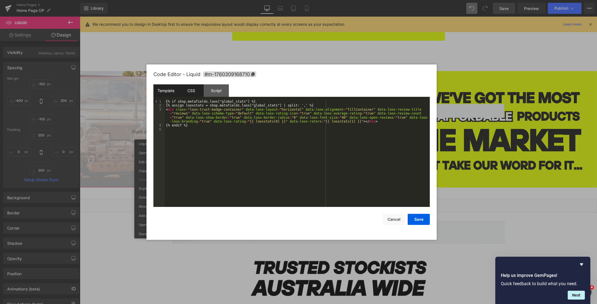
click at [192, 90] on div "CSS" at bounding box center [191, 90] width 25 height 12
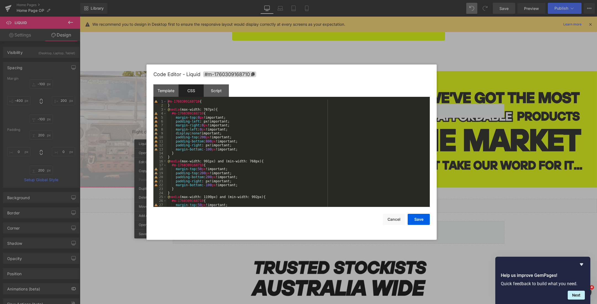
click at [209, 148] on div "#m-1760309168710 { } @ media (max-width: 767px) { #m-1760309168710 { margin-top…" at bounding box center [297, 157] width 261 height 115
click at [414, 218] on button "Save" at bounding box center [419, 219] width 22 height 11
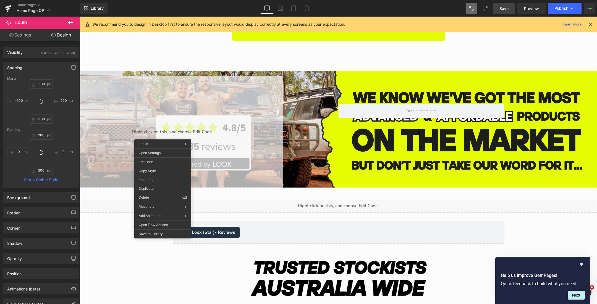
click at [498, 8] on link "Save" at bounding box center [504, 8] width 22 height 11
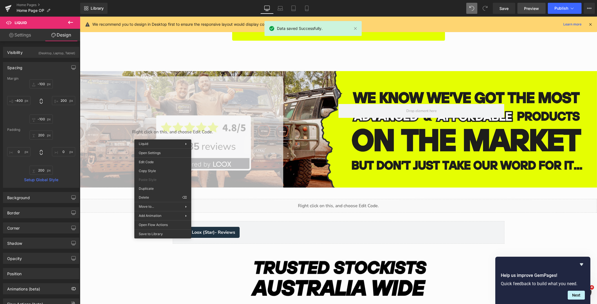
click at [527, 7] on span "Preview" at bounding box center [531, 9] width 15 height 6
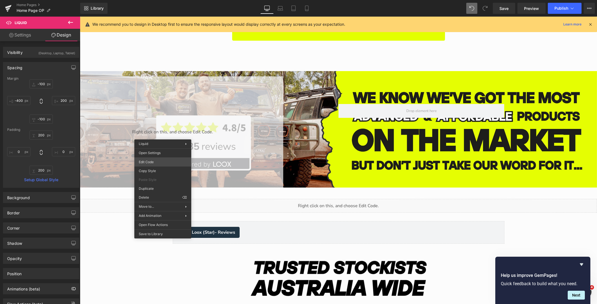
click at [161, 0] on div "Liquid You are previewing how the will restyle your page. You can not edit Elem…" at bounding box center [298, 0] width 597 height 0
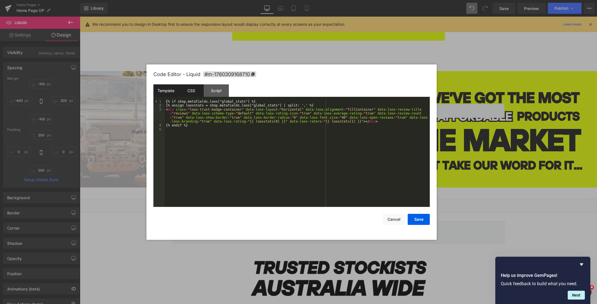
click at [192, 93] on div "CSS" at bounding box center [191, 90] width 25 height 12
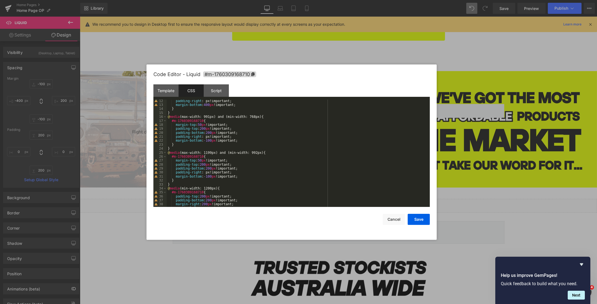
scroll to position [43, 0]
click at [210, 178] on div "padding-bottom : 800 px !important; padding-right : px!important; margin-bottom…" at bounding box center [297, 153] width 261 height 115
click at [210, 169] on div "padding-bottom : 800 px !important; padding-right : px!important; margin-bottom…" at bounding box center [297, 153] width 261 height 115
click at [203, 165] on div "padding-bottom : 800 px !important; padding-right : px!important; margin-bottom…" at bounding box center [297, 153] width 261 height 115
click at [202, 162] on div "padding-bottom : 800 px !important; padding-right : px!important; margin-bottom…" at bounding box center [297, 153] width 261 height 115
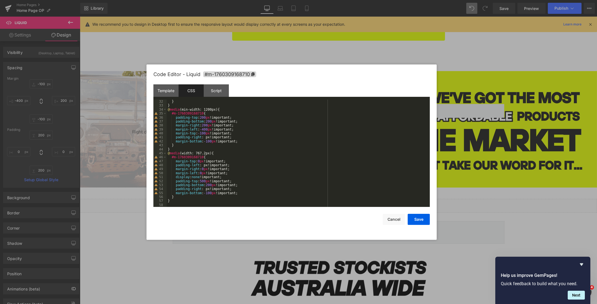
scroll to position [123, 0]
click at [210, 185] on div "} } @ media (min-width: 1200px) { #m-1760309168710 { padding-top : 200 px !impo…" at bounding box center [297, 157] width 261 height 115
click at [209, 194] on div "} } @ media (min-width: 1200px) { #m-1760309168710 { padding-top : 200 px !impo…" at bounding box center [297, 157] width 261 height 115
click at [209, 142] on div "} } @ media (min-width: 1200px) { #m-1760309168710 { padding-top : 200 px !impo…" at bounding box center [297, 157] width 261 height 115
click at [204, 134] on div "} } @ media (min-width: 1200px) { #m-1760309168710 { padding-top : 200 px !impo…" at bounding box center [297, 157] width 261 height 115
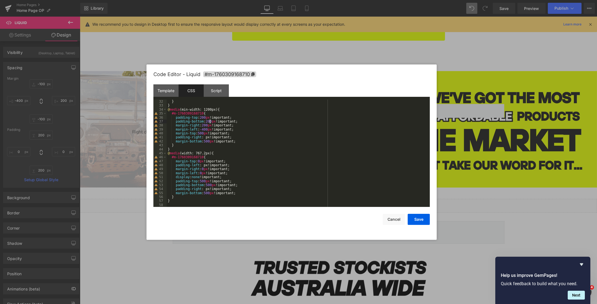
click at [210, 122] on div "} } @ media (min-width: 1200px) { #m-1760309168710 { padding-top : 200 px !impo…" at bounding box center [297, 157] width 261 height 115
click at [204, 117] on div "} } @ media (min-width: 1200px) { #m-1760309168710 { padding-top : 200 px !impo…" at bounding box center [297, 157] width 261 height 115
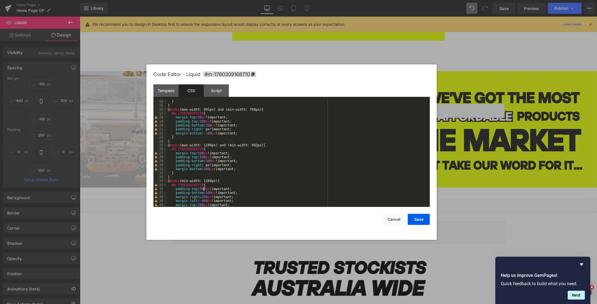
scroll to position [50, 0]
click at [210, 136] on div "margin-bottom : 400 px !important; } } @ media (max-width: 991px) and (min-widt…" at bounding box center [297, 154] width 261 height 115
click at [210, 127] on div "margin-bottom : 400 px !important; } } @ media (max-width: 991px) and (min-widt…" at bounding box center [297, 154] width 261 height 115
click at [204, 123] on div "margin-bottom : 400 px !important; } } @ media (max-width: 991px) and (min-widt…" at bounding box center [297, 154] width 261 height 115
click at [202, 119] on div "margin-bottom : 400 px !important; } } @ media (max-width: 991px) and (min-widt…" at bounding box center [297, 154] width 261 height 115
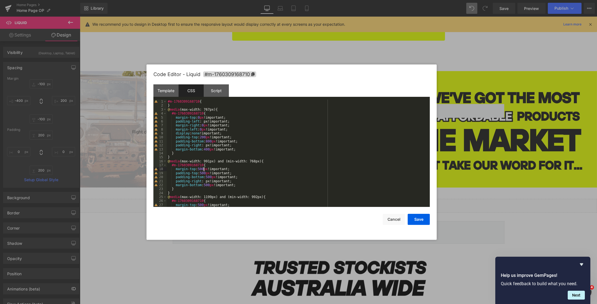
scroll to position [0, 0]
click at [202, 118] on div "#m-1760309168710 { } @ media (max-width: 767px) { #m-1760309168710 { margin-top…" at bounding box center [297, 157] width 261 height 115
click at [204, 138] on div "#m-1760309168710 { } @ media (max-width: 767px) { #m-1760309168710 { margin-top…" at bounding box center [297, 157] width 261 height 115
click at [208, 150] on div "#m-1760309168710 { } @ media (max-width: 767px) { #m-1760309168710 { margin-top…" at bounding box center [297, 157] width 261 height 115
click at [424, 220] on button "Save" at bounding box center [419, 219] width 22 height 11
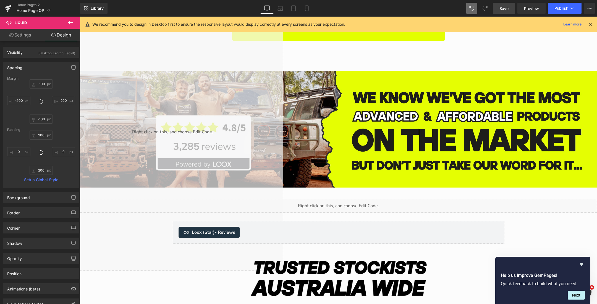
click at [508, 8] on span "Save" at bounding box center [504, 9] width 9 height 6
click at [499, 12] on link "Save" at bounding box center [504, 8] width 22 height 11
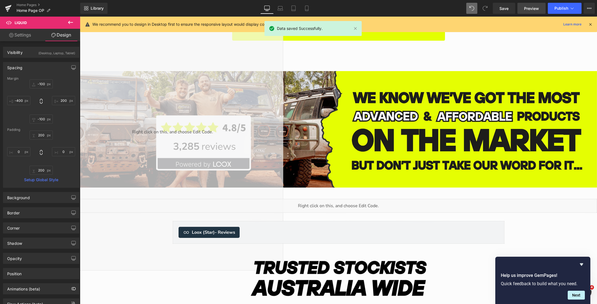
click at [526, 7] on span "Preview" at bounding box center [531, 9] width 15 height 6
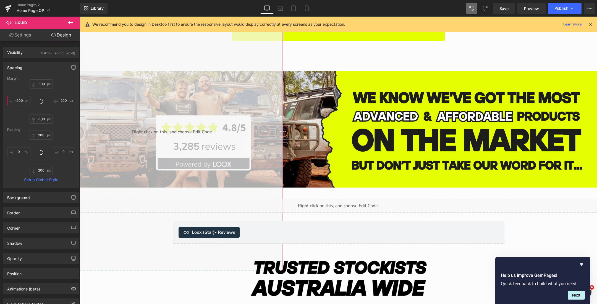
click at [19, 102] on input "-400" at bounding box center [18, 100] width 23 height 9
click at [18, 101] on input "-400" at bounding box center [18, 100] width 23 height 9
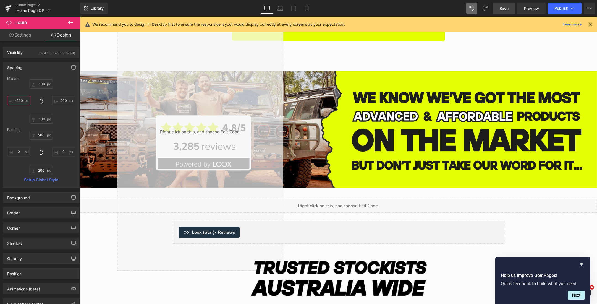
type input "-200"
click at [495, 5] on link "Save" at bounding box center [504, 8] width 22 height 11
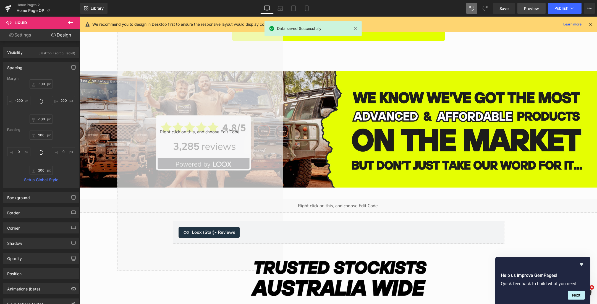
click at [524, 6] on link "Preview" at bounding box center [532, 8] width 28 height 11
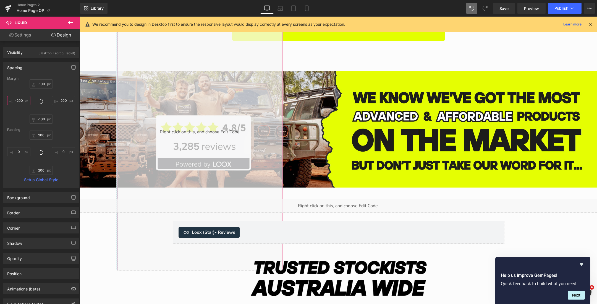
click at [18, 101] on input "-200" at bounding box center [18, 100] width 23 height 9
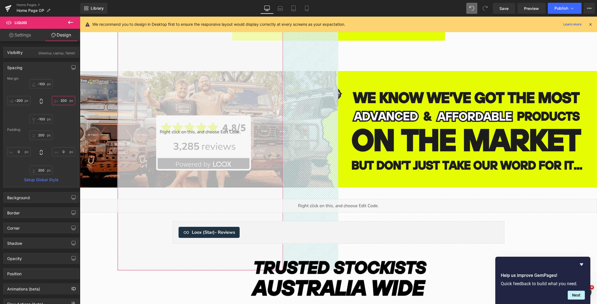
click at [62, 100] on input "200" at bounding box center [63, 100] width 23 height 9
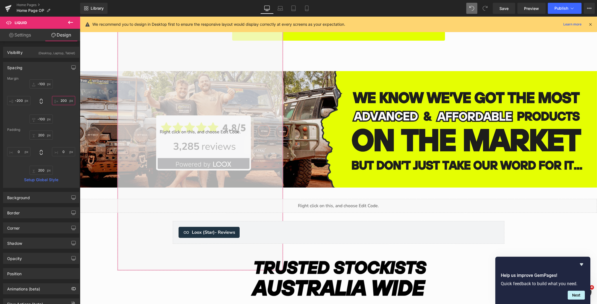
click at [62, 100] on input "200" at bounding box center [63, 100] width 23 height 9
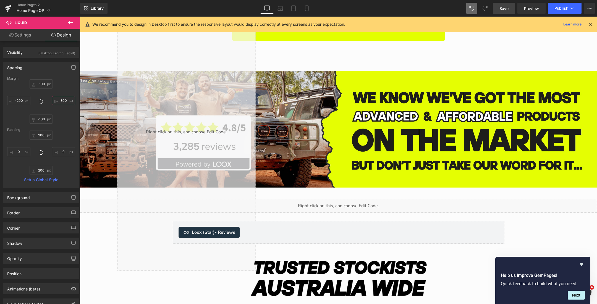
type input "300"
click at [499, 7] on link "Save" at bounding box center [504, 8] width 22 height 11
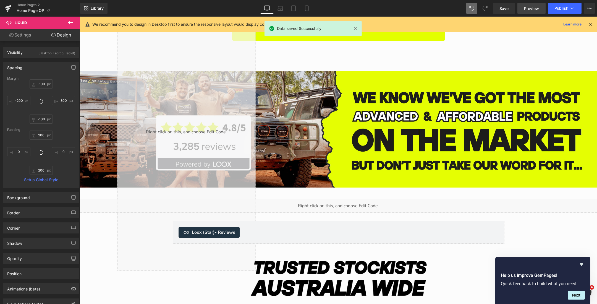
click at [531, 8] on span "Preview" at bounding box center [531, 9] width 15 height 6
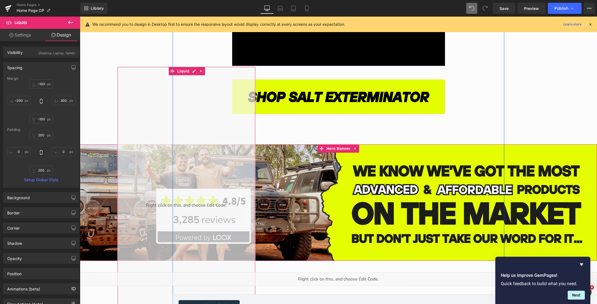
scroll to position [1651, 0]
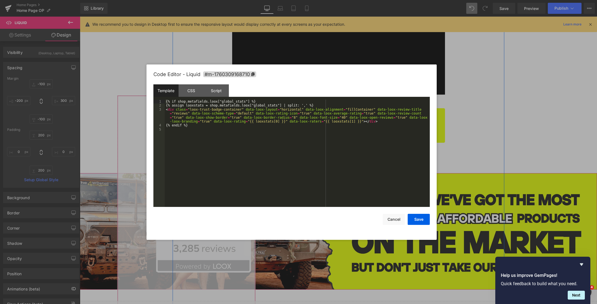
click at [193, 99] on icon "Main content" at bounding box center [194, 100] width 4 height 4
click at [191, 90] on div "CSS" at bounding box center [191, 90] width 25 height 12
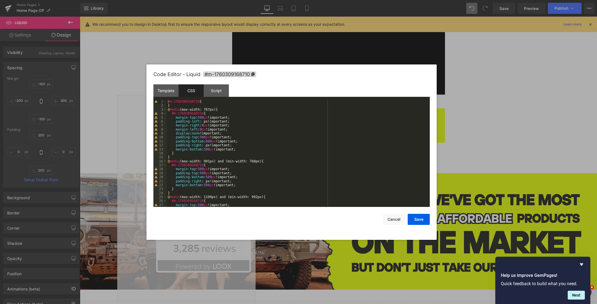
click at [186, 112] on div "#m-1760309168710 { } @ media (max-width: 767px) { #m-1760309168710 { margin-top…" at bounding box center [297, 157] width 261 height 115
click at [170, 110] on div "#m-1760309168710 { } @ media (max-width: 767px) { #m-1760309168710 { margin-top…" at bounding box center [297, 157] width 261 height 115
click at [178, 110] on div "#m-1760309168710 { } @ media (max-width: 767px) { #m-1760309168710 { margin-top…" at bounding box center [297, 157] width 261 height 115
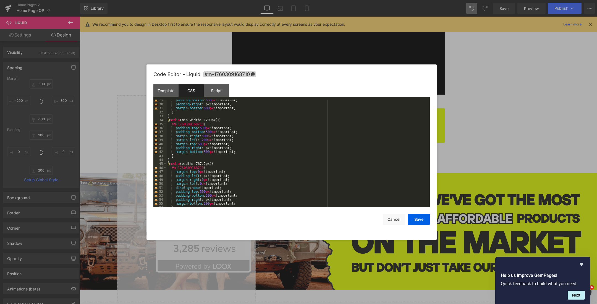
scroll to position [106, 0]
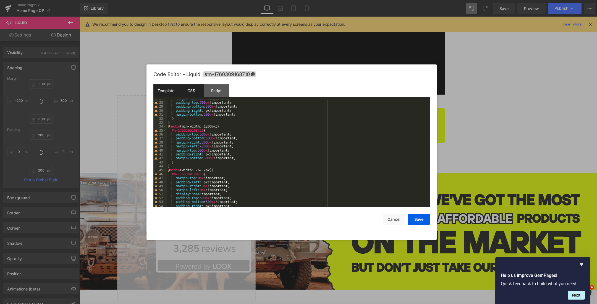
click at [166, 89] on div "Template" at bounding box center [165, 90] width 25 height 12
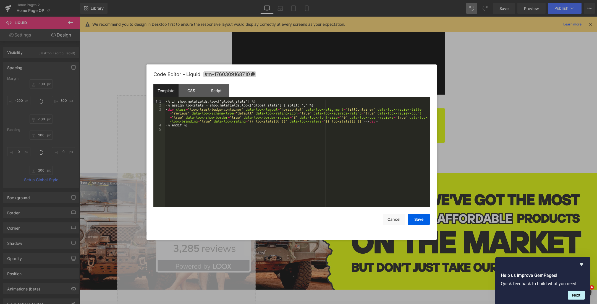
click at [345, 119] on div "{% if shop.metafields.loox["global_stats"] %} {% assign looxstats = shop.metafi…" at bounding box center [297, 157] width 265 height 115
click at [421, 220] on button "Save" at bounding box center [419, 219] width 22 height 11
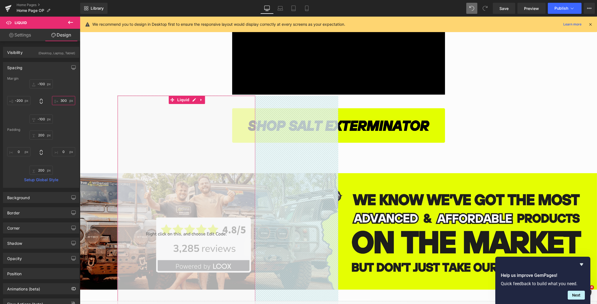
click at [61, 101] on input "300" at bounding box center [63, 100] width 23 height 9
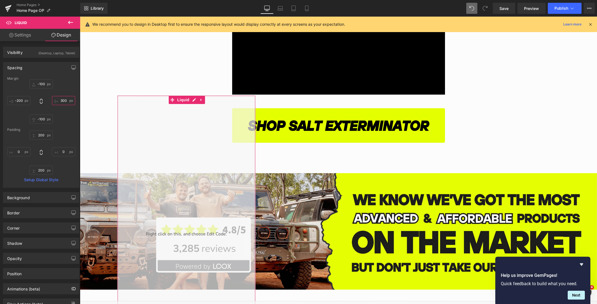
click at [60, 101] on input "300" at bounding box center [63, 100] width 23 height 9
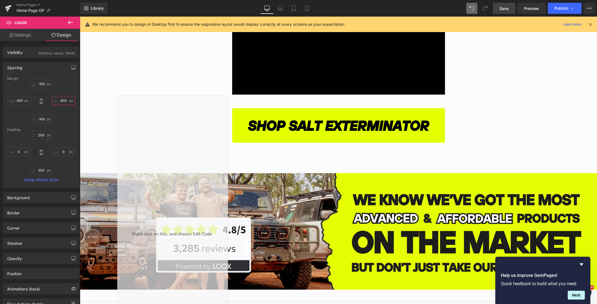
type input "400"
click at [500, 6] on link "Save" at bounding box center [504, 8] width 22 height 11
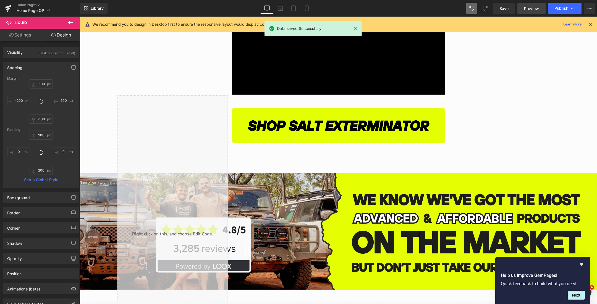
click at [527, 4] on link "Preview" at bounding box center [532, 8] width 28 height 11
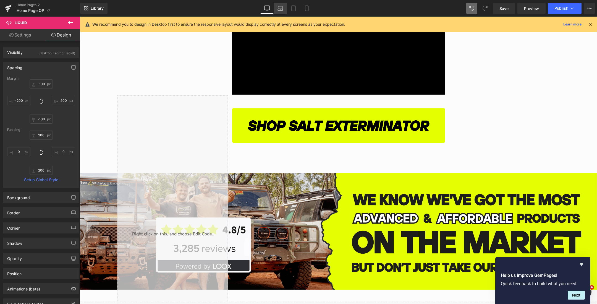
click at [280, 11] on link "Laptop" at bounding box center [280, 8] width 13 height 11
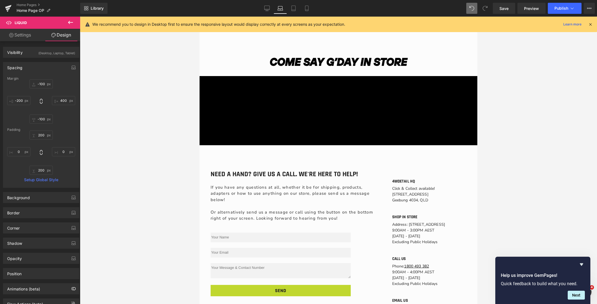
type input "500"
type input "0"
type input "500"
type input "0"
type input "500"
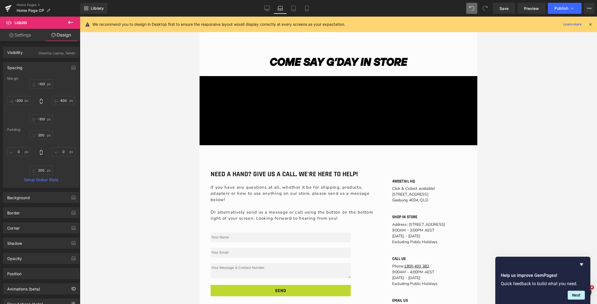
type input "0"
type input "500"
type input "0"
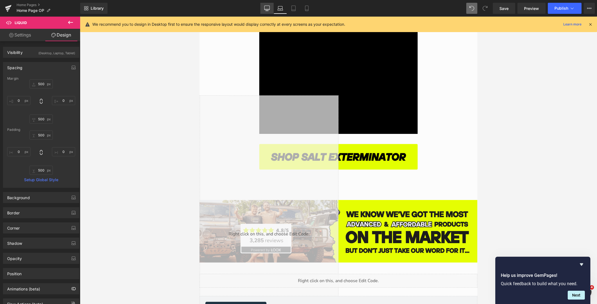
click at [267, 7] on icon at bounding box center [267, 9] width 6 height 6
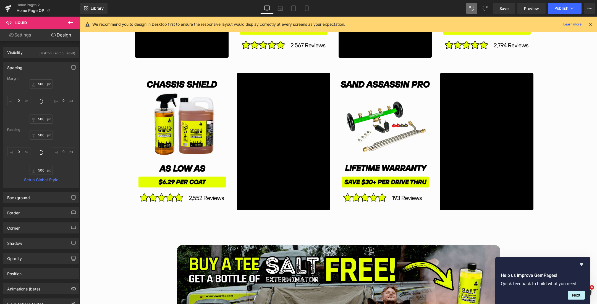
type input "500"
type input "400"
type input "500"
type input "-200"
type input "500"
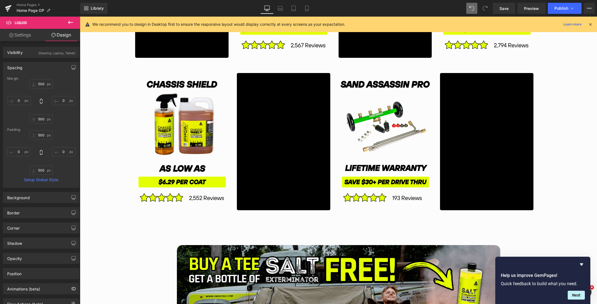
type input "0"
type input "500"
type input "0"
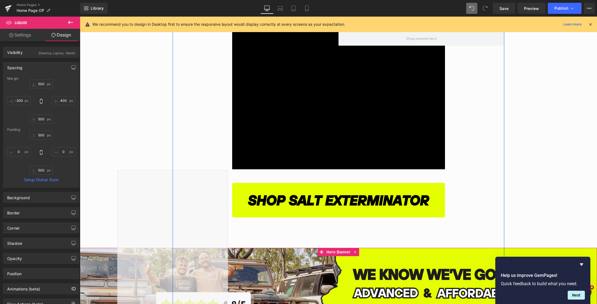
scroll to position [1501, 0]
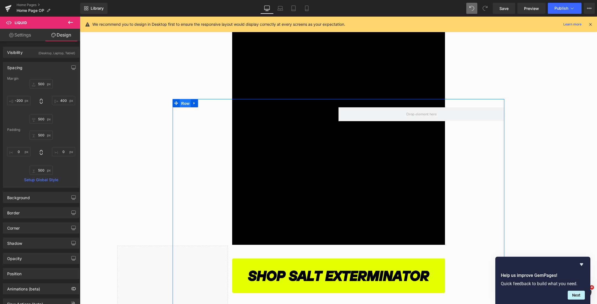
click at [187, 101] on span "Row" at bounding box center [185, 103] width 11 height 8
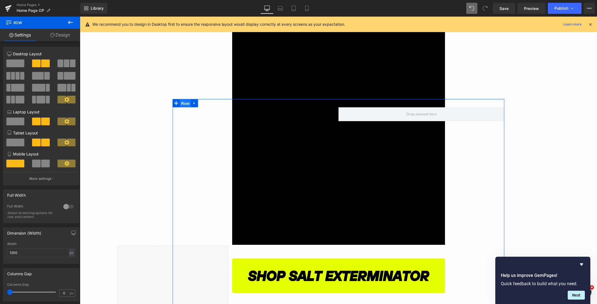
click at [187, 101] on span "Row" at bounding box center [185, 103] width 11 height 8
click at [65, 32] on link "Design" at bounding box center [60, 35] width 40 height 12
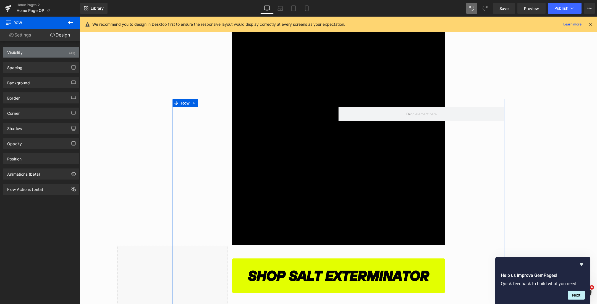
click at [46, 53] on div "Visibility (All)" at bounding box center [41, 52] width 76 height 11
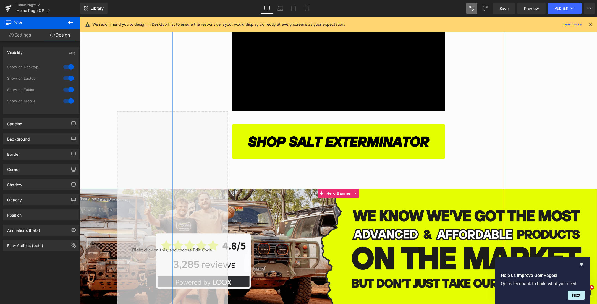
scroll to position [1698, 0]
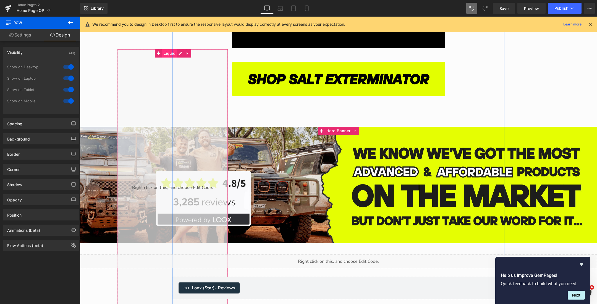
click at [168, 51] on span "Liquid" at bounding box center [169, 53] width 15 height 8
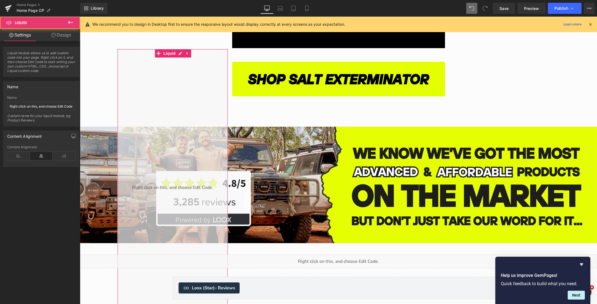
click at [69, 34] on link "Design" at bounding box center [61, 35] width 40 height 12
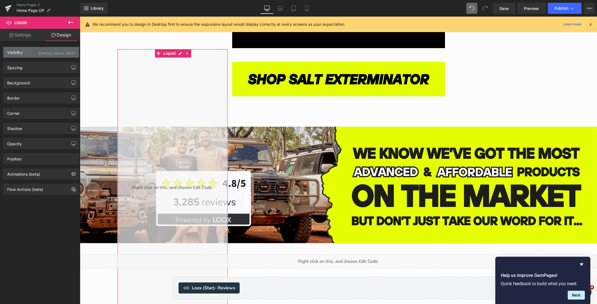
click at [52, 51] on div "(Desktop, Laptop, Tablet)" at bounding box center [56, 51] width 37 height 9
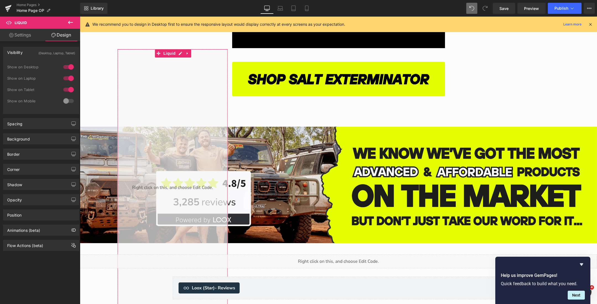
click at [64, 88] on div at bounding box center [68, 89] width 13 height 9
click at [66, 74] on div at bounding box center [68, 78] width 13 height 9
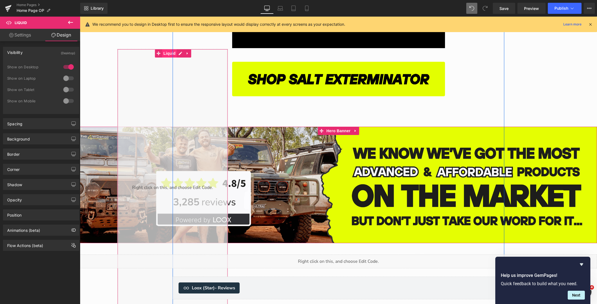
click at [168, 53] on span "Liquid" at bounding box center [169, 53] width 15 height 8
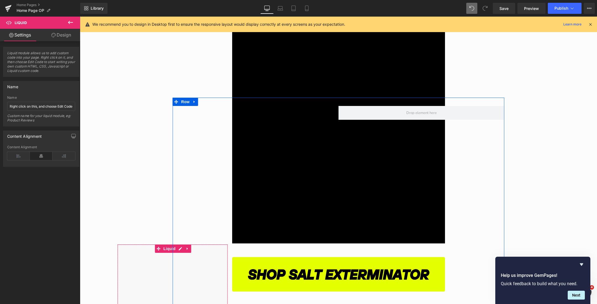
scroll to position [1496, 0]
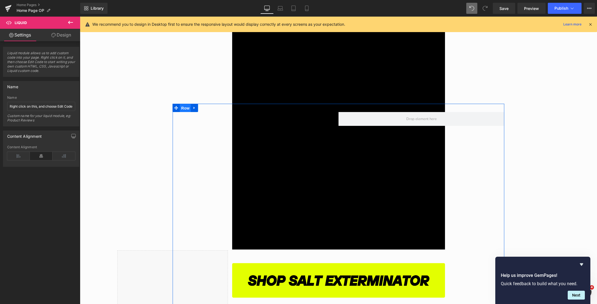
click at [188, 110] on span "Row" at bounding box center [185, 108] width 11 height 8
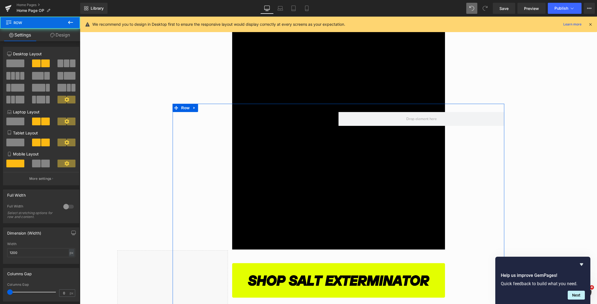
click at [64, 31] on link "Design" at bounding box center [60, 35] width 40 height 12
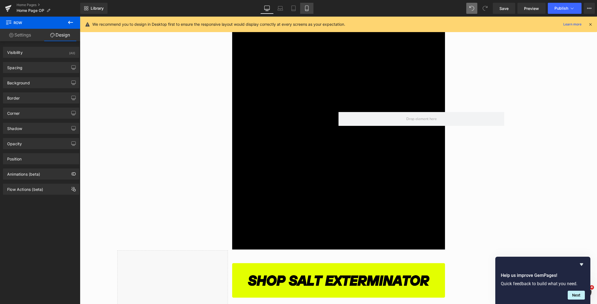
click at [308, 8] on icon at bounding box center [307, 9] width 6 height 6
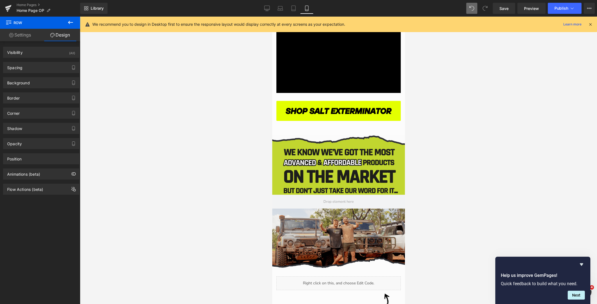
scroll to position [1466, 0]
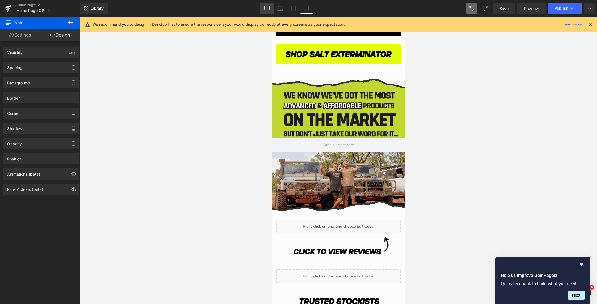
click at [267, 7] on icon at bounding box center [267, 9] width 6 height 6
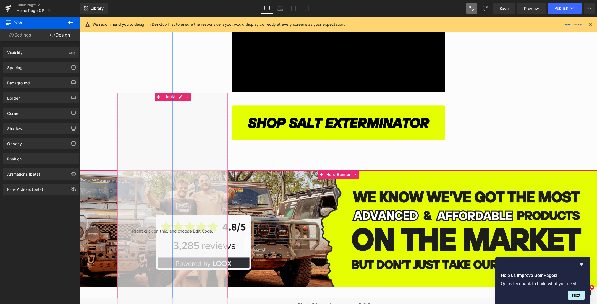
scroll to position [1502, 0]
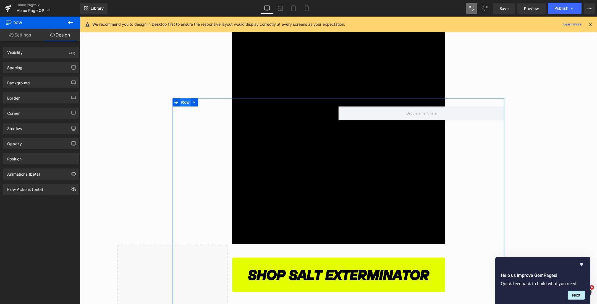
click at [187, 105] on span "Row" at bounding box center [185, 102] width 11 height 8
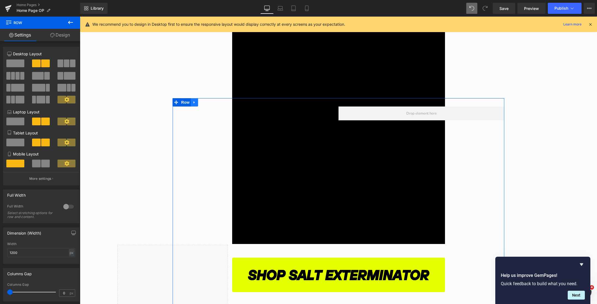
click at [196, 104] on icon "Main content" at bounding box center [195, 102] width 4 height 4
click at [209, 104] on icon "Main content" at bounding box center [209, 102] width 4 height 4
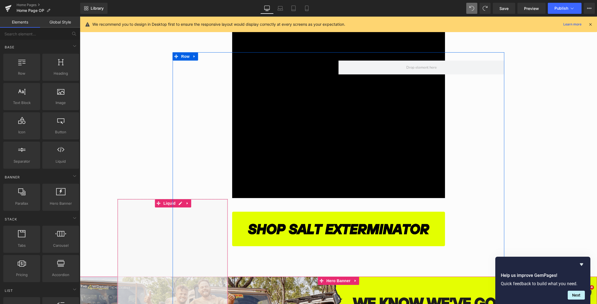
scroll to position [1542, 0]
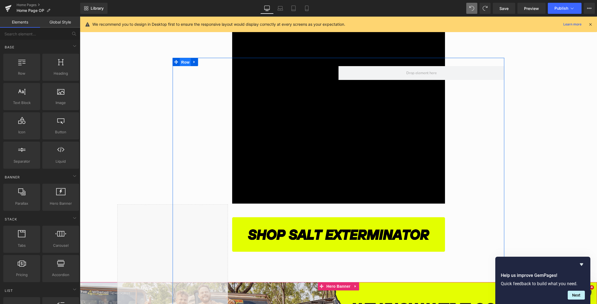
click at [183, 62] on span "Row" at bounding box center [185, 62] width 11 height 8
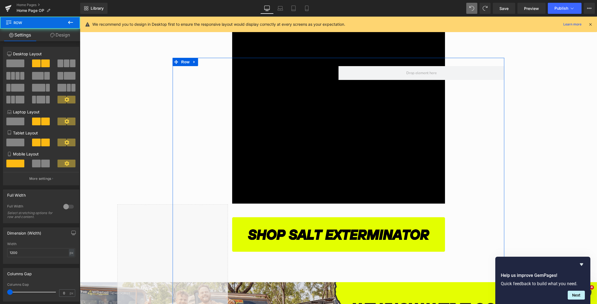
click at [57, 36] on link "Design" at bounding box center [60, 35] width 40 height 12
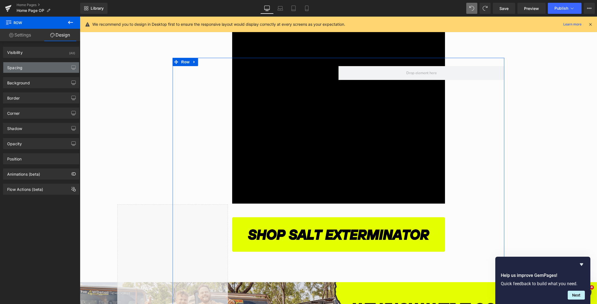
click at [46, 66] on div "Spacing" at bounding box center [41, 67] width 76 height 11
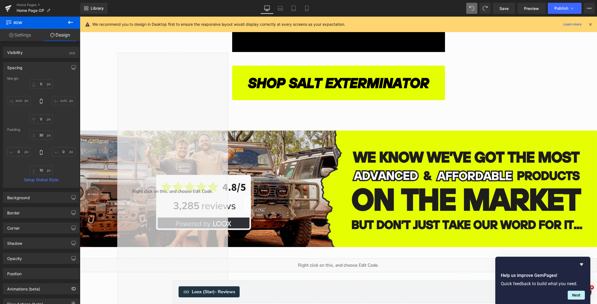
scroll to position [1664, 0]
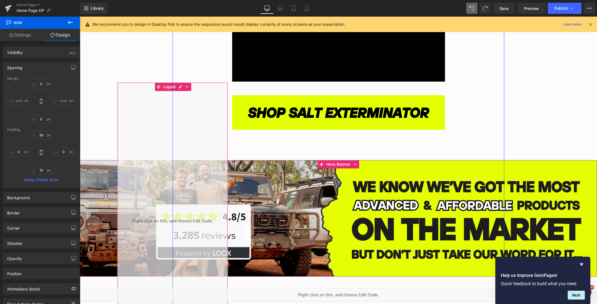
click at [169, 86] on span "Liquid" at bounding box center [169, 87] width 15 height 8
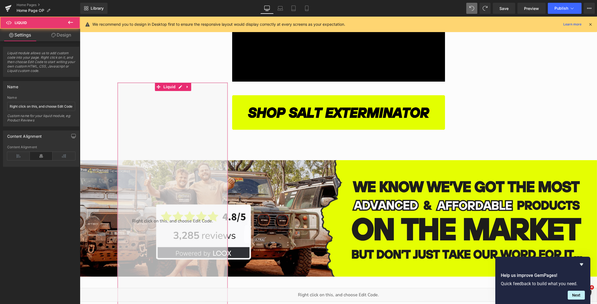
click at [63, 36] on link "Design" at bounding box center [61, 35] width 40 height 12
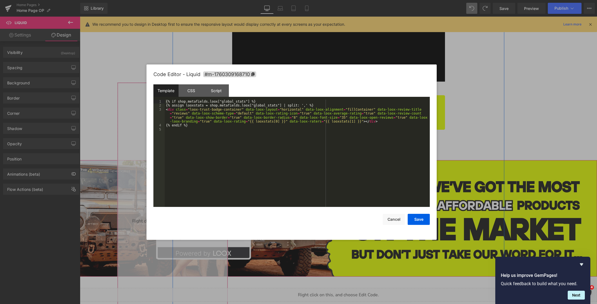
click at [180, 86] on div "Liquid" at bounding box center [173, 220] width 111 height 277
click at [199, 86] on div "CSS" at bounding box center [191, 90] width 25 height 12
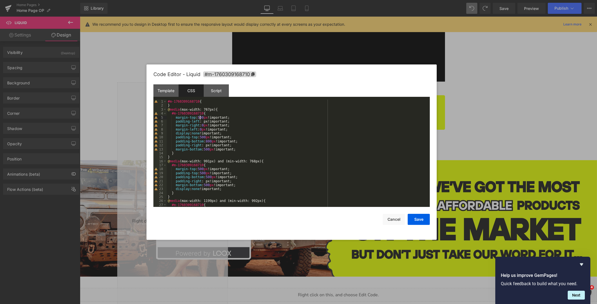
click at [201, 118] on div "#m-1760309168710 { } @ media (max-width: 767px) { #m-1760309168710 { margin-top…" at bounding box center [297, 157] width 261 height 115
click at [205, 118] on div "#m-1760309168710 { } @ media (max-width: 767px) { #m-1760309168710 { margin-top…" at bounding box center [297, 157] width 261 height 115
click at [204, 137] on div "#m-1760309168710 { } @ media (max-width: 767px) { #m-1760309168710 { margin-top…" at bounding box center [297, 157] width 261 height 115
click at [204, 139] on div "#m-1760309168710 { } @ media (max-width: 767px) { #m-1760309168710 { margin-top…" at bounding box center [297, 157] width 261 height 115
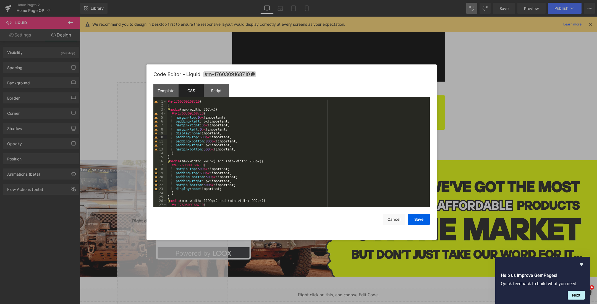
click at [206, 137] on div "#m-1760309168710 { } @ media (max-width: 767px) { #m-1760309168710 { margin-top…" at bounding box center [297, 157] width 261 height 115
click at [210, 150] on div "#m-1760309168710 { } @ media (max-width: 767px) { #m-1760309168710 { margin-top…" at bounding box center [297, 157] width 261 height 115
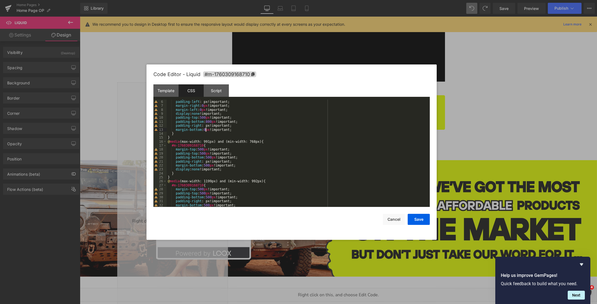
scroll to position [20, 0]
click at [202, 150] on div "padding-left : px!important; margin-right : 0 px !important; margin-left : 0 px…" at bounding box center [297, 156] width 261 height 115
click at [210, 166] on div "padding-left : px!important; margin-right : 0 px !important; margin-left : 0 px…" at bounding box center [297, 156] width 261 height 115
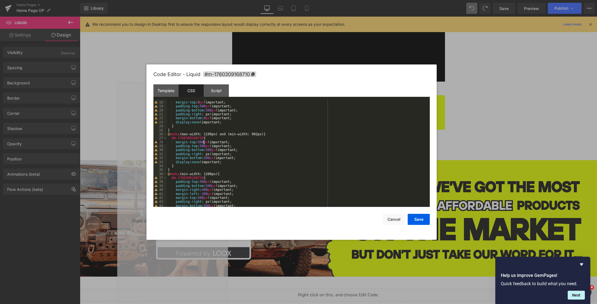
click at [204, 144] on div "#m-1760309168710 { margin-top : 0 px !important; padding-top : 500 px !importan…" at bounding box center [297, 154] width 261 height 115
click at [211, 151] on div "#m-1760309168710 { margin-top : 0 px !important; padding-top : 500 px !importan…" at bounding box center [297, 154] width 261 height 115
click at [209, 158] on div "#m-1760309168710 { margin-top : 0 px !important; padding-top : 500 px !importan…" at bounding box center [297, 154] width 261 height 115
click at [212, 159] on div "#m-1760309168710 { margin-top : 0 px !important; padding-top : 500 px !importan…" at bounding box center [297, 154] width 261 height 115
click at [210, 159] on div "#m-1760309168710 { margin-top : 0 px !important; padding-top : 500 px !importan…" at bounding box center [297, 154] width 261 height 115
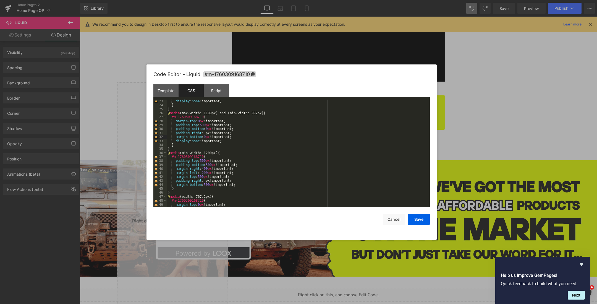
scroll to position [98, 0]
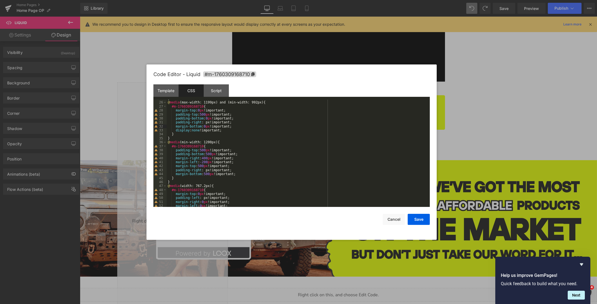
click at [202, 167] on div "} @ media (max-width: 1199px) and (min-width: 992px) { #m-1760309168710 { margi…" at bounding box center [297, 154] width 261 height 115
click at [205, 168] on div "} @ media (max-width: 1199px) and (min-width: 992px) { #m-1760309168710 { margi…" at bounding box center [297, 154] width 261 height 115
click at [205, 166] on div "} @ media (max-width: 1199px) and (min-width: 992px) { #m-1760309168710 { margi…" at bounding box center [297, 154] width 261 height 115
click at [209, 175] on div "} @ media (max-width: 1199px) and (min-width: 992px) { #m-1760309168710 { margi…" at bounding box center [297, 154] width 261 height 115
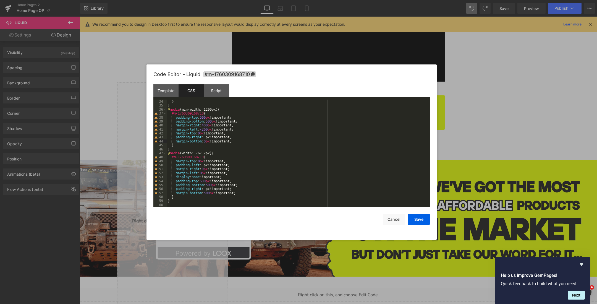
click at [211, 194] on div "} } @ media (min-width: 1200px) { #m-1760309168710 { padding-top : 500 px !impo…" at bounding box center [297, 157] width 261 height 115
click at [419, 218] on button "Save" at bounding box center [419, 219] width 22 height 11
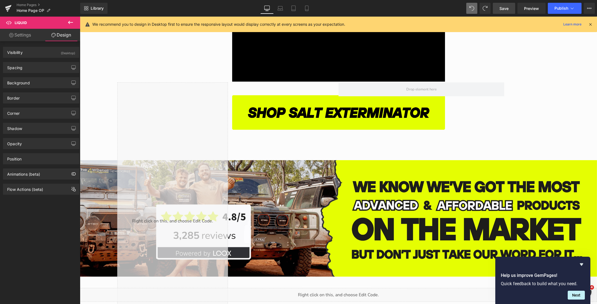
click at [502, 9] on span "Save" at bounding box center [504, 9] width 9 height 6
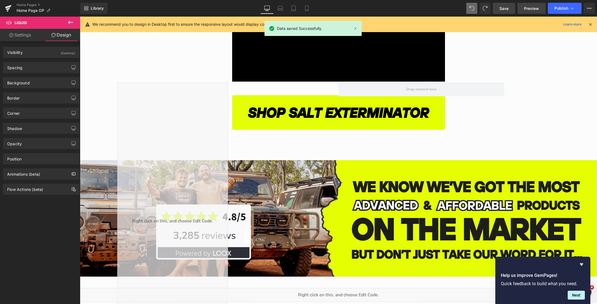
click at [522, 8] on link "Preview" at bounding box center [532, 8] width 28 height 11
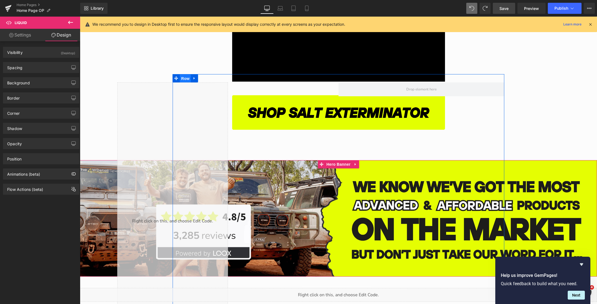
click at [184, 79] on span "Row" at bounding box center [185, 78] width 11 height 8
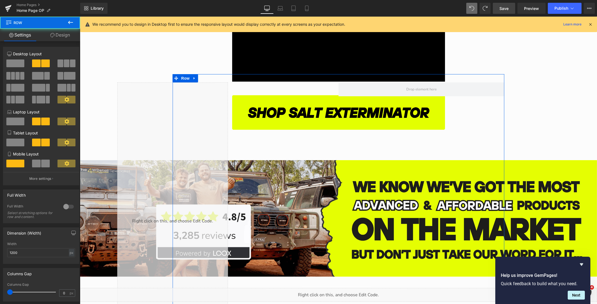
click at [61, 38] on link "Design" at bounding box center [60, 35] width 40 height 12
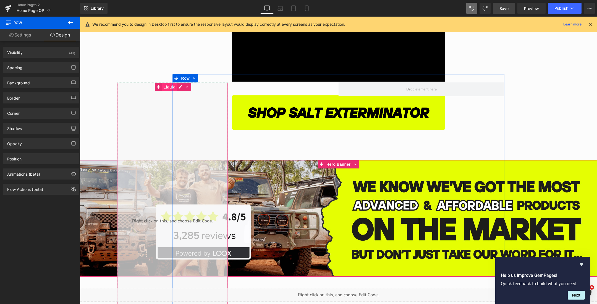
click at [165, 87] on span "Liquid" at bounding box center [169, 87] width 15 height 8
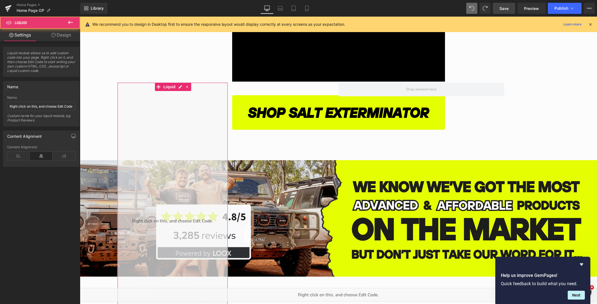
click at [63, 40] on link "Design" at bounding box center [61, 35] width 40 height 12
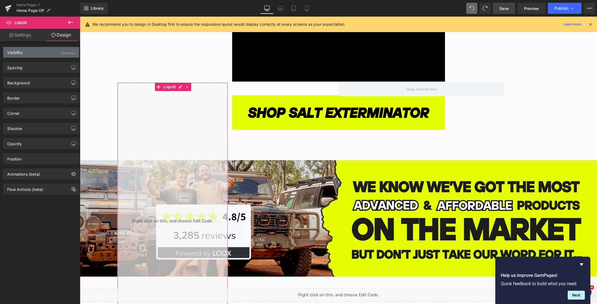
click at [46, 51] on div "Visibility (Desktop)" at bounding box center [41, 52] width 76 height 11
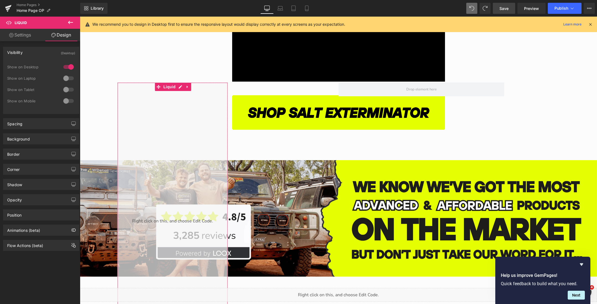
click at [63, 77] on div at bounding box center [68, 78] width 13 height 9
click at [65, 89] on div at bounding box center [68, 89] width 13 height 9
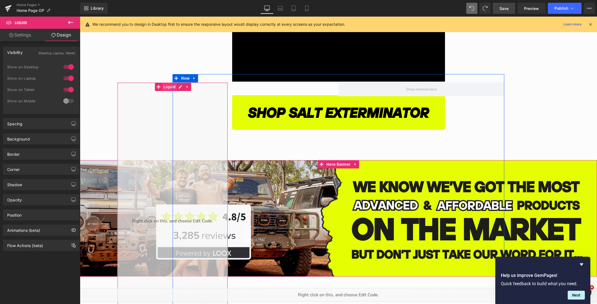
click at [166, 88] on span "Liquid" at bounding box center [169, 87] width 15 height 8
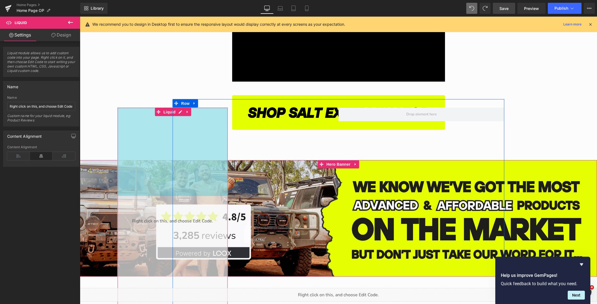
drag, startPoint x: 198, startPoint y: 103, endPoint x: 190, endPoint y: 209, distance: 107.1
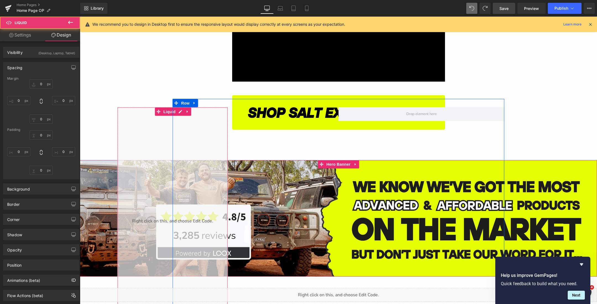
type input "0"
type input "400"
type input "0"
type input "-200"
type input "321"
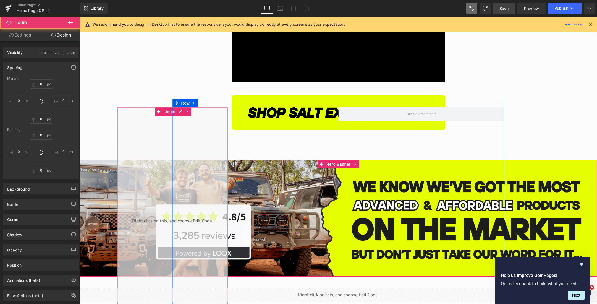
type input "0"
type input "500"
type input "0"
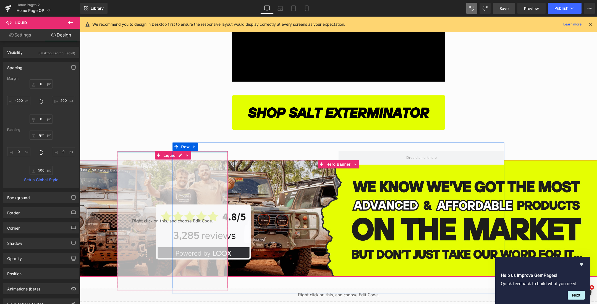
type input "0px"
drag, startPoint x: 190, startPoint y: 186, endPoint x: 199, endPoint y: 95, distance: 91.4
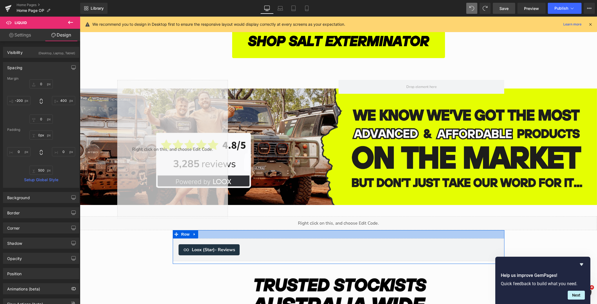
scroll to position [1730, 0]
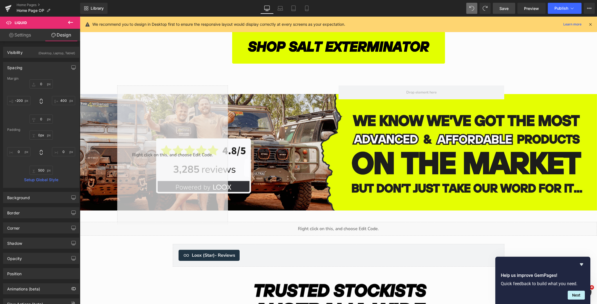
click at [501, 8] on span "Save" at bounding box center [504, 9] width 9 height 6
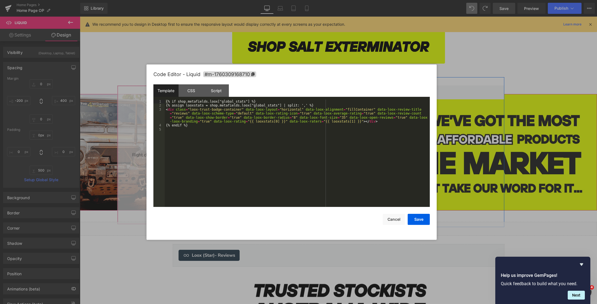
click at [178, 89] on div "Liquid" at bounding box center [173, 154] width 111 height 139
click at [345, 117] on div "{% if shop.metafields.loox["global_stats"] %} {% assign looxstats = shop.metafi…" at bounding box center [297, 157] width 265 height 115
click at [421, 216] on button "Save" at bounding box center [419, 219] width 22 height 11
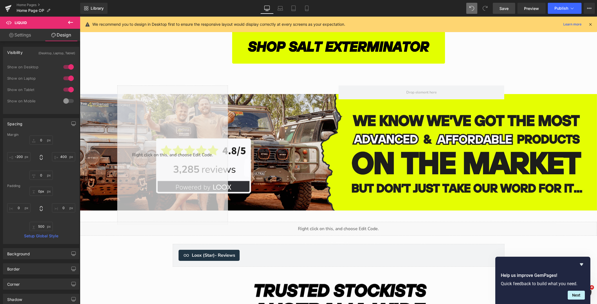
click at [501, 8] on span "Save" at bounding box center [504, 9] width 9 height 6
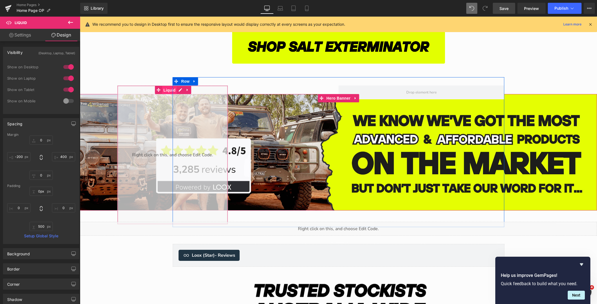
click at [165, 90] on span "Liquid" at bounding box center [169, 90] width 15 height 8
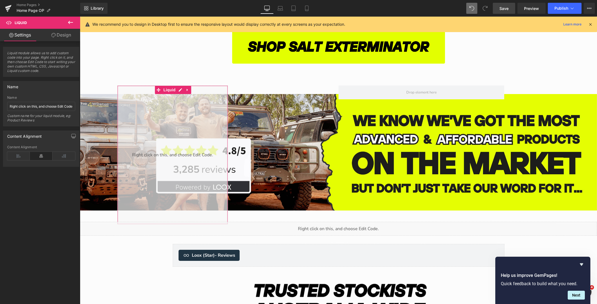
click at [67, 38] on link "Design" at bounding box center [61, 35] width 40 height 12
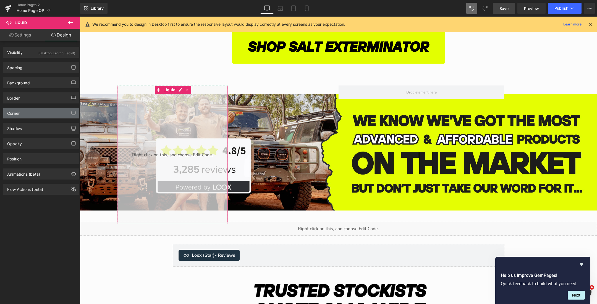
type input "0"
type input "400"
type input "0"
type input "-200"
type input "0"
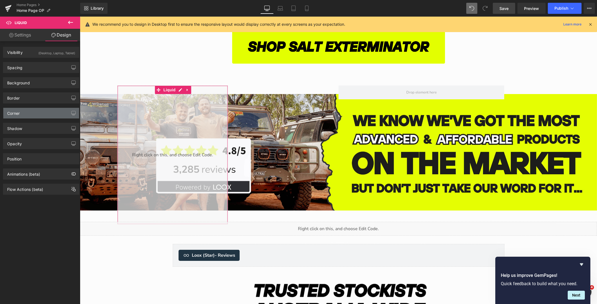
type input "0"
type input "500"
type input "0"
click at [38, 68] on div "Spacing" at bounding box center [41, 67] width 76 height 11
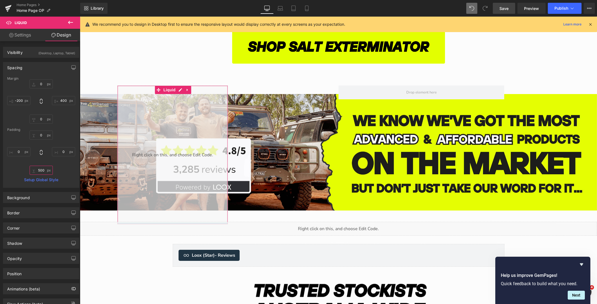
click at [38, 170] on input "500" at bounding box center [41, 170] width 23 height 9
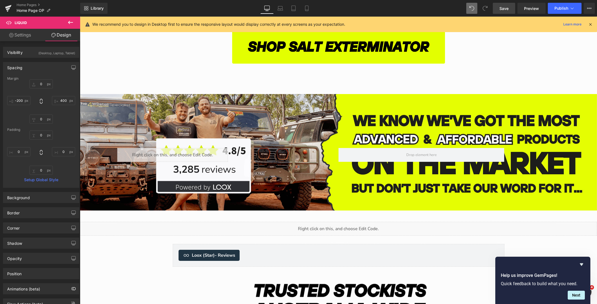
click at [503, 11] on span "Save" at bounding box center [504, 9] width 9 height 6
click at [333, 95] on span "Hero Banner" at bounding box center [338, 98] width 27 height 8
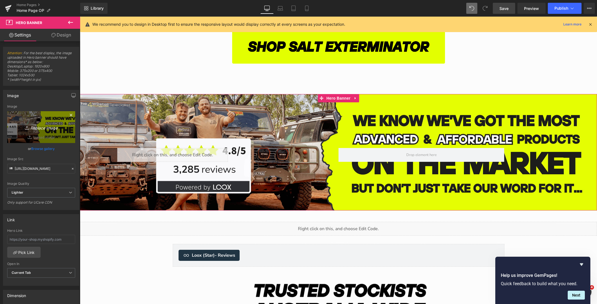
click at [45, 129] on icon "Replace Image" at bounding box center [41, 127] width 44 height 7
type input "C:\fakepath\Australias (2000 x 450 px) (89).png"
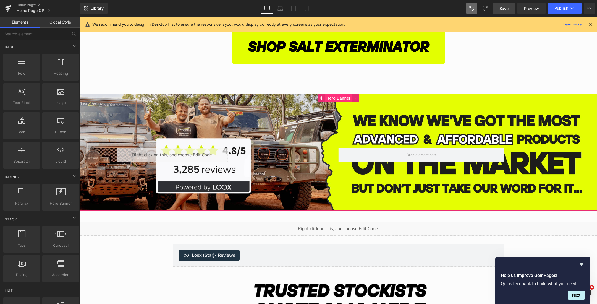
click at [330, 99] on span "Hero Banner" at bounding box center [338, 98] width 27 height 8
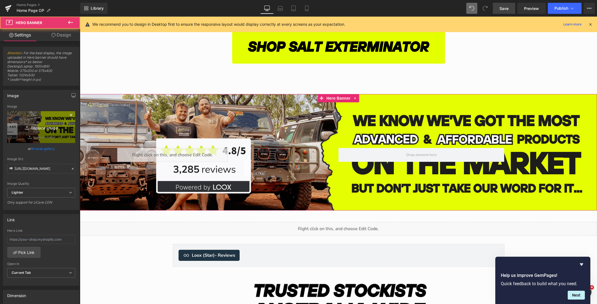
click at [39, 123] on link "Replace Image" at bounding box center [41, 127] width 68 height 32
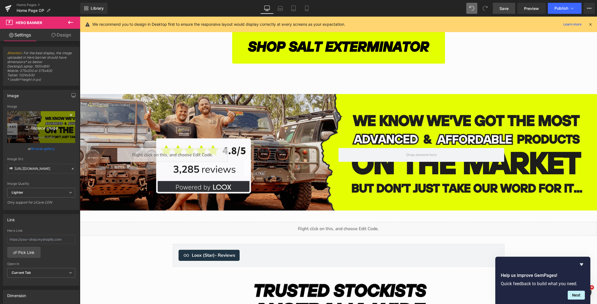
type input "C:\fakepath\Australias (2000 x 450 px) (89).png"
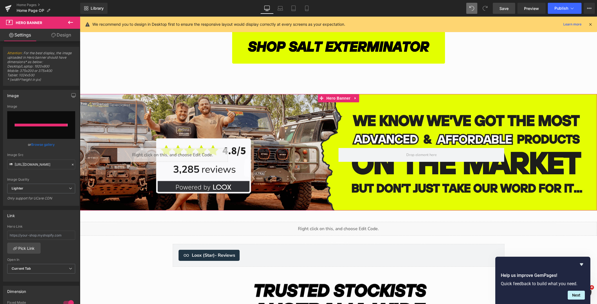
type input "[URL][DOMAIN_NAME]"
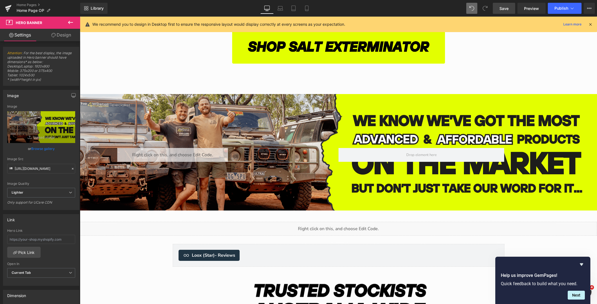
click at [507, 11] on span "Save" at bounding box center [504, 9] width 9 height 6
click at [526, 8] on span "Preview" at bounding box center [531, 9] width 15 height 6
click at [280, 8] on icon at bounding box center [281, 9] width 6 height 6
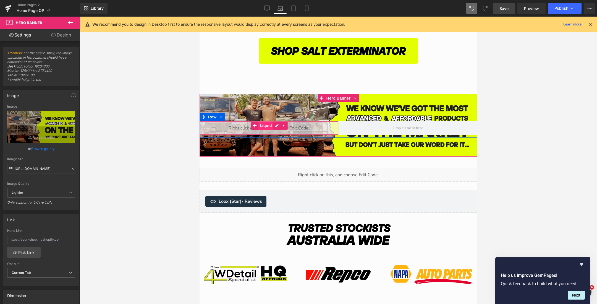
click at [266, 126] on span "Liquid" at bounding box center [266, 125] width 15 height 8
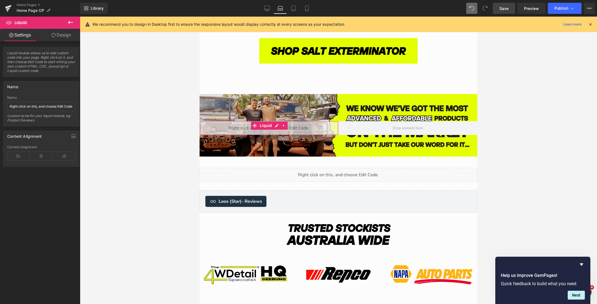
click at [56, 30] on link "Design" at bounding box center [61, 35] width 40 height 12
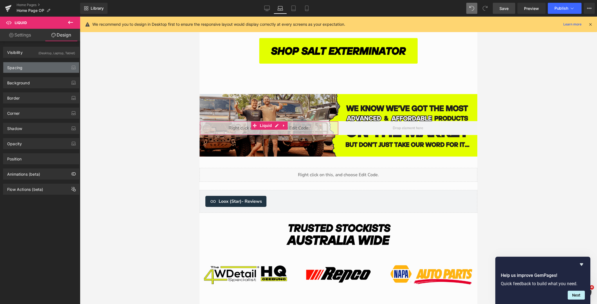
type input "0"
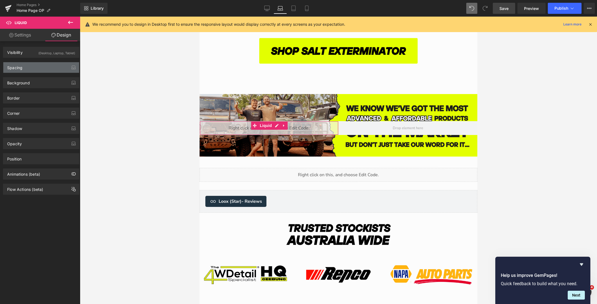
type input "0"
click at [32, 70] on div "Spacing" at bounding box center [41, 67] width 76 height 11
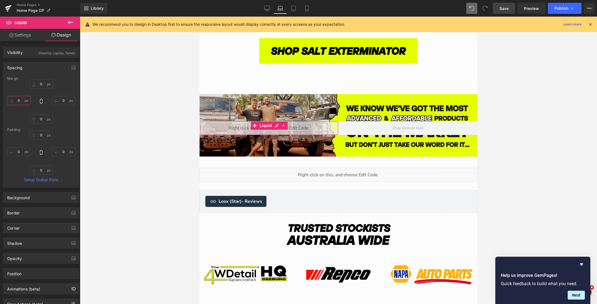
click at [17, 100] on input "0" at bounding box center [18, 100] width 23 height 9
type input "200"
click at [507, 6] on span "Save" at bounding box center [504, 9] width 9 height 6
click at [61, 101] on input "0" at bounding box center [63, 100] width 23 height 9
type input "-200"
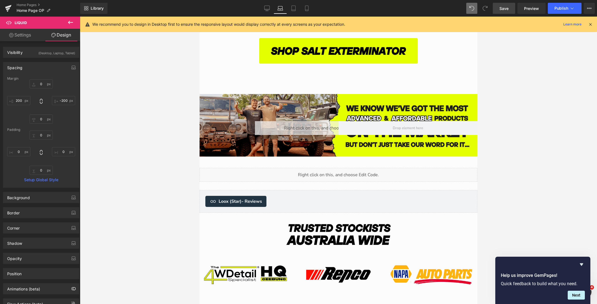
click at [505, 11] on link "Save" at bounding box center [504, 8] width 22 height 11
click at [22, 154] on input "0" at bounding box center [18, 151] width 23 height 9
type input "100"
click at [66, 138] on div "0px 0 0px 0 0px 0 100 100" at bounding box center [41, 153] width 68 height 44
click at [508, 5] on link "Save" at bounding box center [504, 8] width 22 height 11
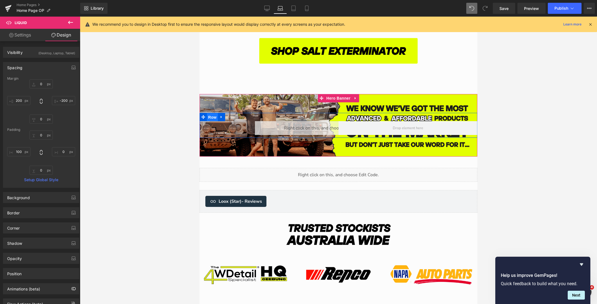
click at [211, 118] on span "Row" at bounding box center [212, 117] width 11 height 8
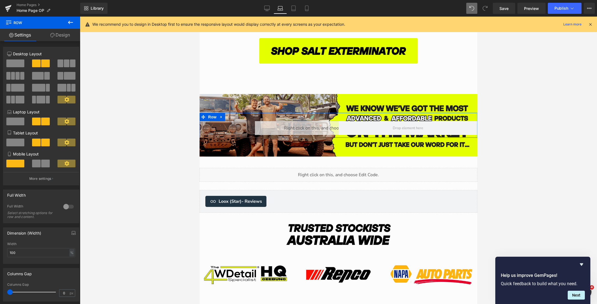
click at [64, 206] on div at bounding box center [68, 206] width 13 height 9
click at [70, 205] on div at bounding box center [68, 206] width 13 height 9
click at [47, 250] on input "100" at bounding box center [41, 252] width 68 height 9
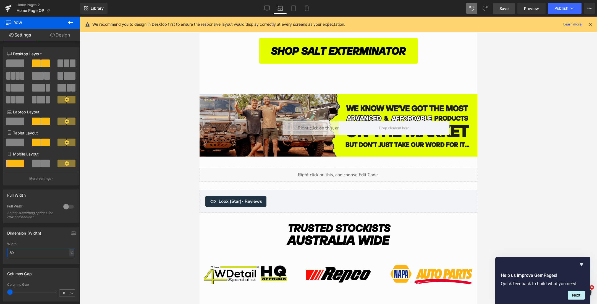
type input "80"
click at [501, 11] on link "Save" at bounding box center [504, 8] width 22 height 11
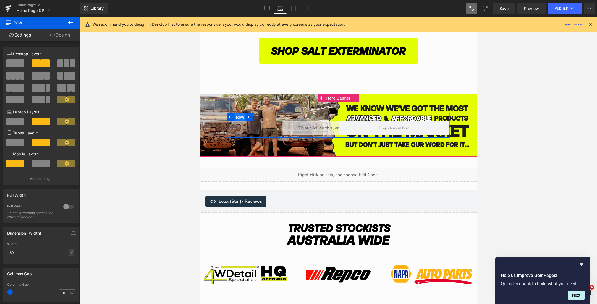
click at [238, 119] on span "Row" at bounding box center [240, 117] width 11 height 8
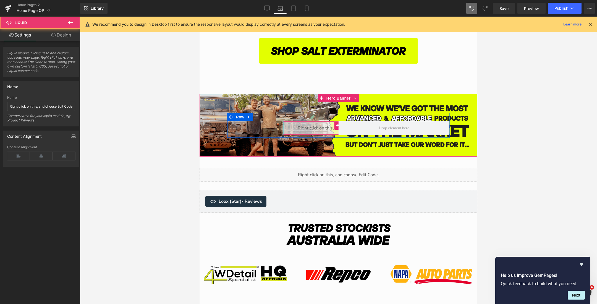
drag, startPoint x: 306, startPoint y: 127, endPoint x: 270, endPoint y: 128, distance: 35.7
click at [270, 128] on div "Liquid" at bounding box center [283, 128] width 111 height 14
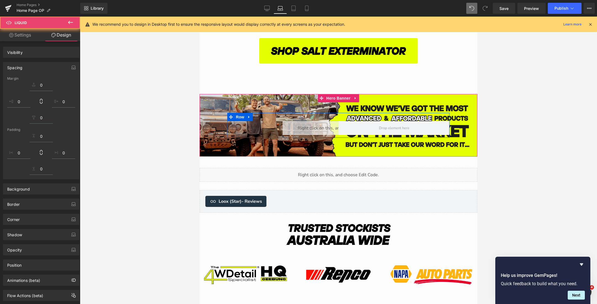
click at [303, 127] on div "Liquid" at bounding box center [338, 128] width 111 height 14
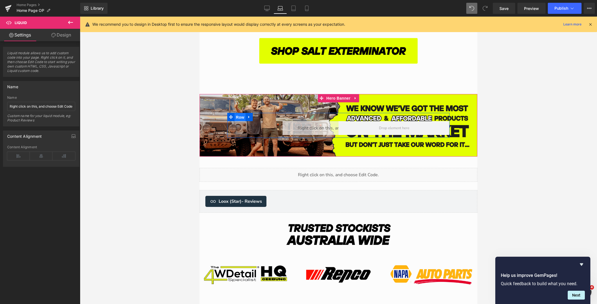
drag, startPoint x: 237, startPoint y: 118, endPoint x: 361, endPoint y: 134, distance: 124.7
click at [237, 118] on span "Row" at bounding box center [240, 117] width 11 height 8
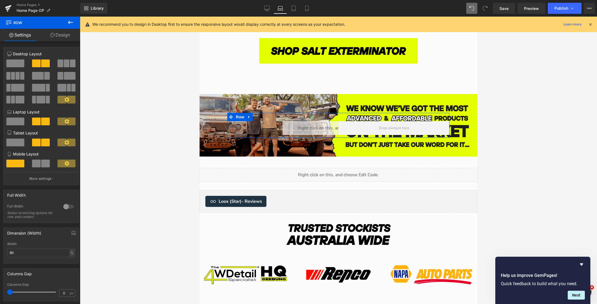
click at [65, 205] on div at bounding box center [68, 206] width 13 height 9
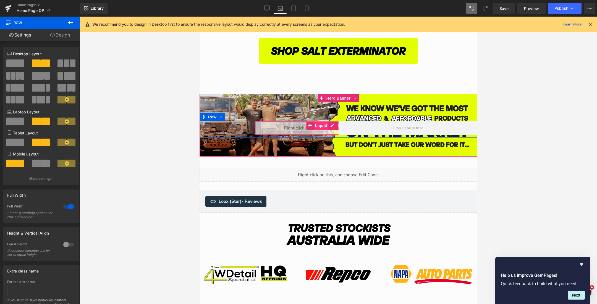
click at [319, 125] on span "Liquid" at bounding box center [321, 125] width 15 height 8
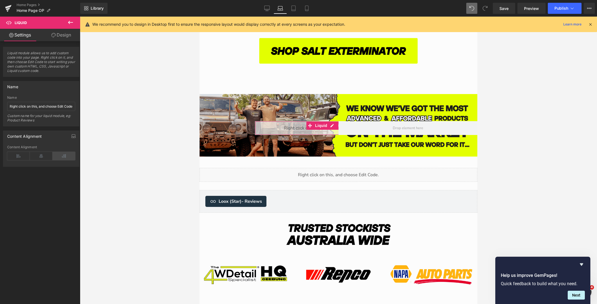
click at [58, 156] on icon at bounding box center [64, 156] width 23 height 8
click at [507, 9] on span "Save" at bounding box center [504, 9] width 9 height 6
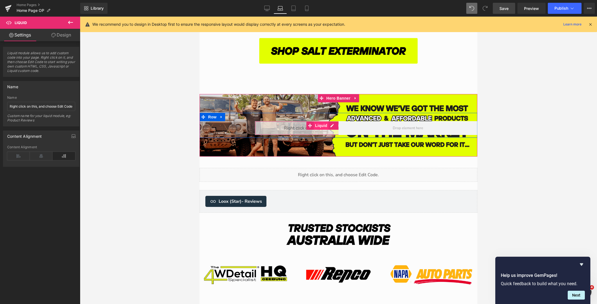
click at [319, 124] on span "Liquid" at bounding box center [321, 125] width 15 height 8
click at [211, 116] on span "Row" at bounding box center [212, 117] width 11 height 8
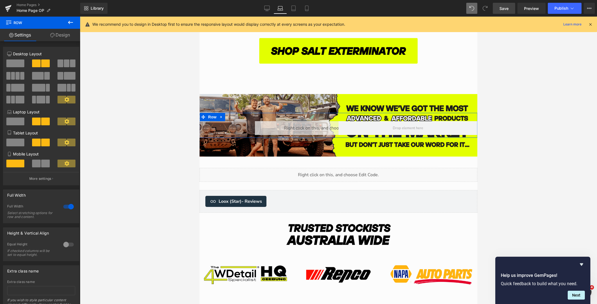
click at [55, 36] on link "Design" at bounding box center [60, 35] width 40 height 12
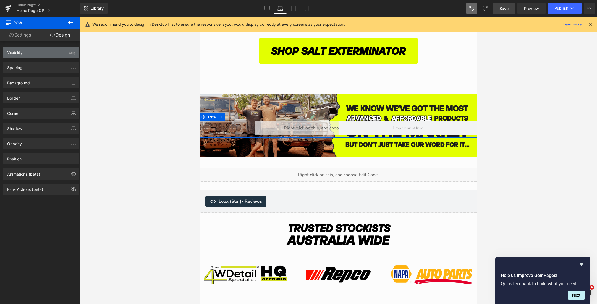
type input "0"
type input "30"
type input "0"
type input "10"
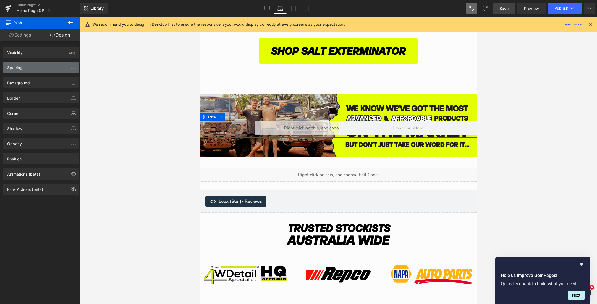
click at [48, 65] on div "Spacing" at bounding box center [41, 67] width 76 height 11
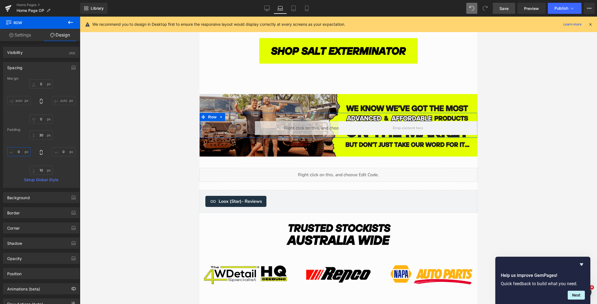
click at [19, 152] on input "0" at bounding box center [18, 151] width 23 height 9
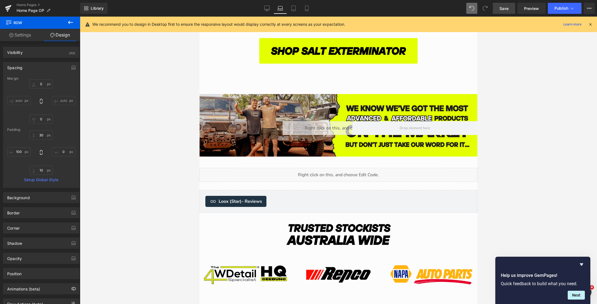
click at [501, 11] on span "Save" at bounding box center [504, 9] width 9 height 6
click at [17, 154] on input "100" at bounding box center [18, 151] width 23 height 9
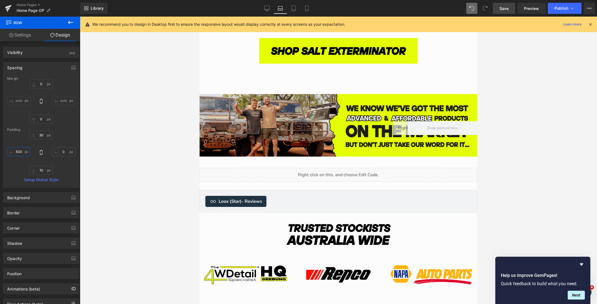
type input "500"
click at [504, 8] on span "Save" at bounding box center [504, 9] width 9 height 6
click at [530, 10] on span "Preview" at bounding box center [531, 9] width 15 height 6
click at [214, 116] on span "Row" at bounding box center [212, 117] width 11 height 8
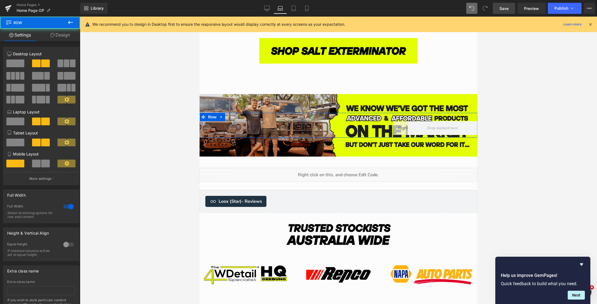
click at [60, 34] on link "Design" at bounding box center [60, 35] width 40 height 12
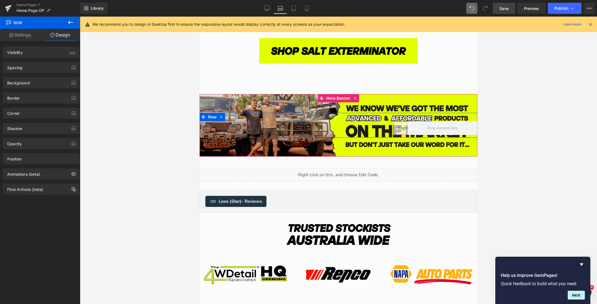
click at [398, 126] on div "Liquid" at bounding box center [428, 128] width 70 height 14
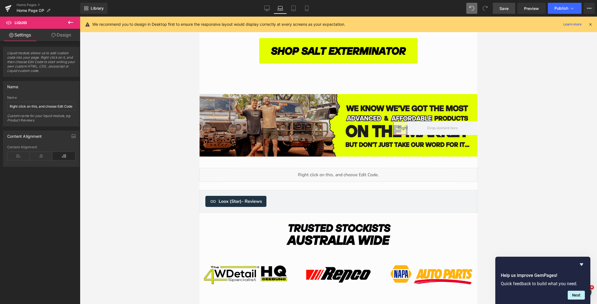
click at [63, 38] on link "Design" at bounding box center [61, 35] width 40 height 12
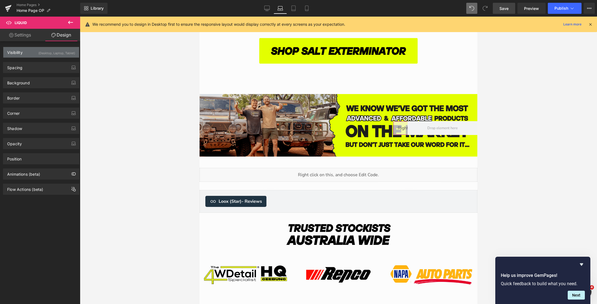
click at [46, 54] on div "(Desktop, Laptop, Tablet)" at bounding box center [56, 51] width 37 height 9
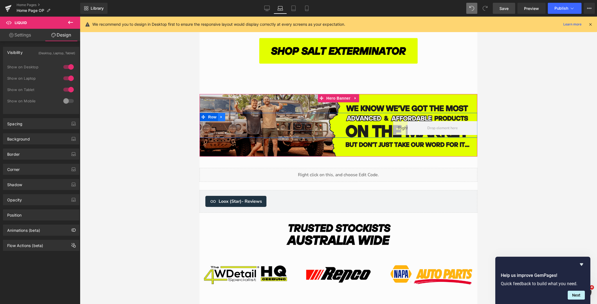
click at [223, 118] on icon "Main content" at bounding box center [222, 117] width 4 height 4
click at [236, 118] on icon "Main content" at bounding box center [236, 117] width 4 height 4
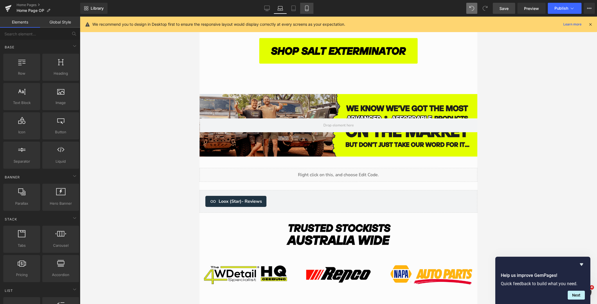
click at [304, 8] on link "Mobile" at bounding box center [306, 8] width 13 height 11
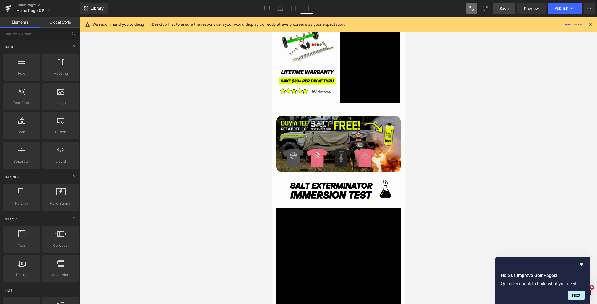
scroll to position [1579, 0]
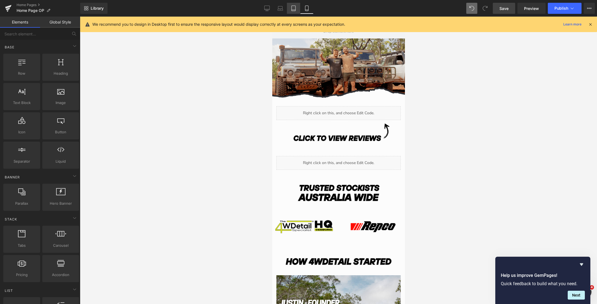
click at [293, 10] on icon at bounding box center [294, 9] width 6 height 6
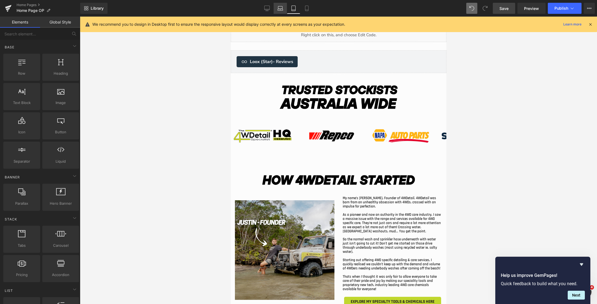
click at [281, 10] on icon at bounding box center [281, 9] width 6 height 6
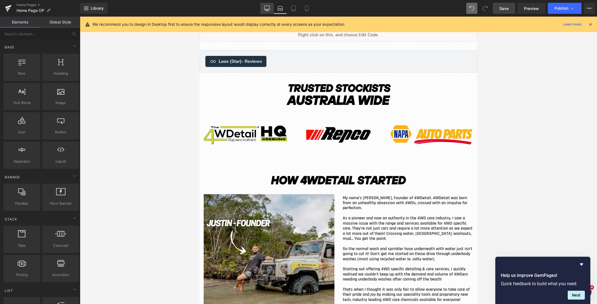
click at [266, 8] on icon at bounding box center [267, 9] width 6 height 6
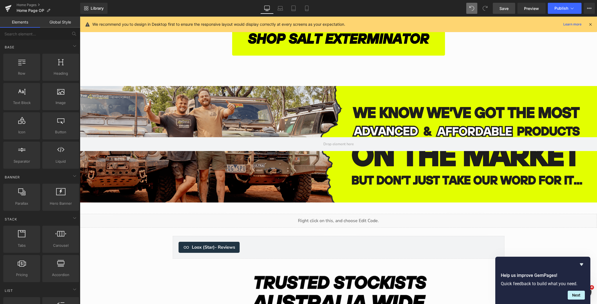
scroll to position [1771, 0]
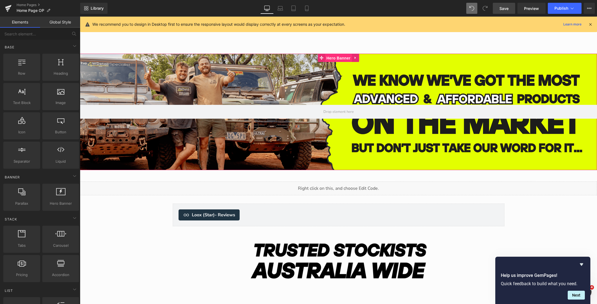
click at [338, 59] on span "Hero Banner" at bounding box center [338, 58] width 27 height 8
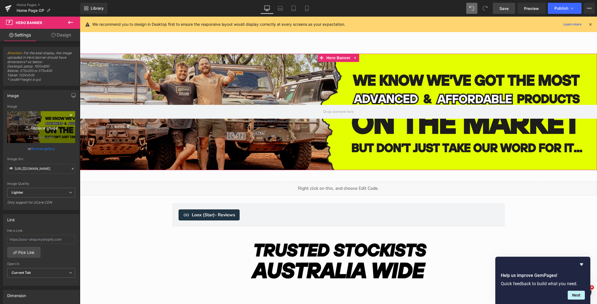
click at [43, 130] on icon "Replace Image" at bounding box center [41, 127] width 44 height 7
type input "C:\fakepath\Australias (2000 x 450 px) (88).png"
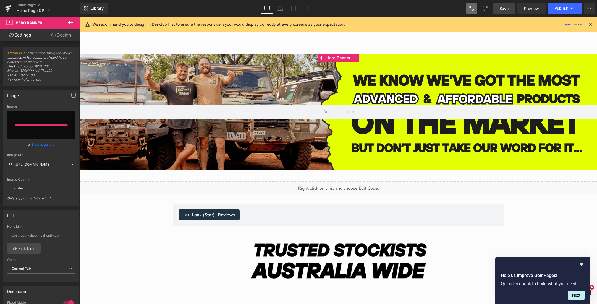
type input "[URL][DOMAIN_NAME]"
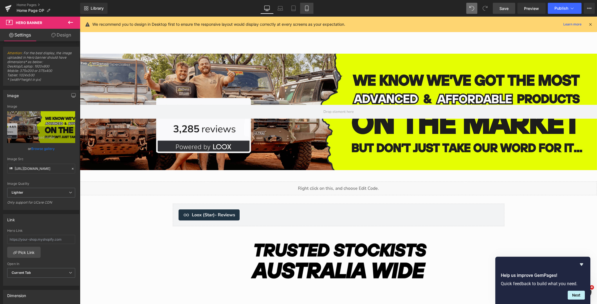
click at [304, 6] on link "Mobile" at bounding box center [306, 8] width 13 height 11
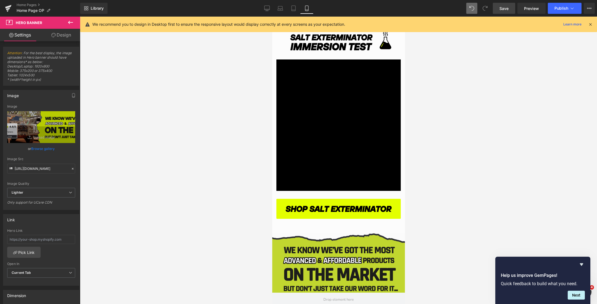
scroll to position [1456, 0]
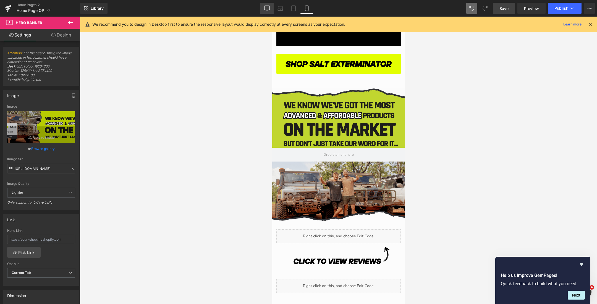
click at [267, 10] on icon at bounding box center [267, 8] width 5 height 4
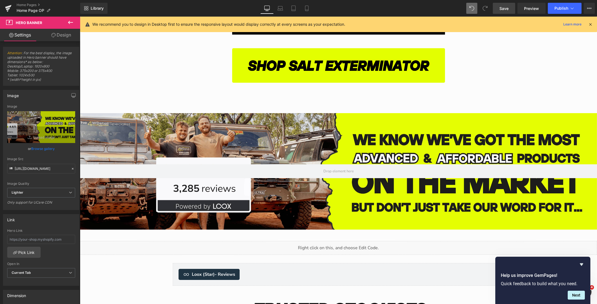
scroll to position [1711, 0]
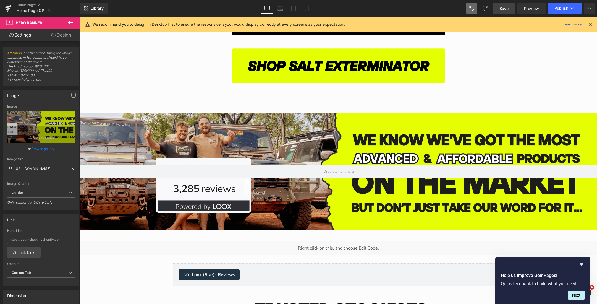
click at [498, 7] on link "Save" at bounding box center [504, 8] width 22 height 11
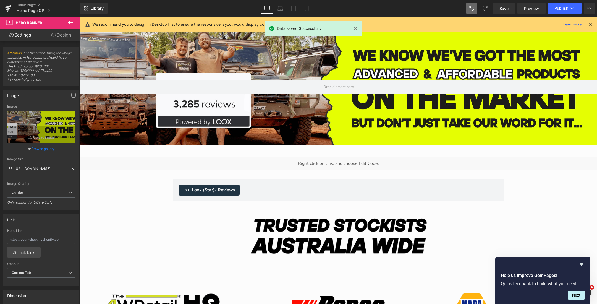
scroll to position [1792, 0]
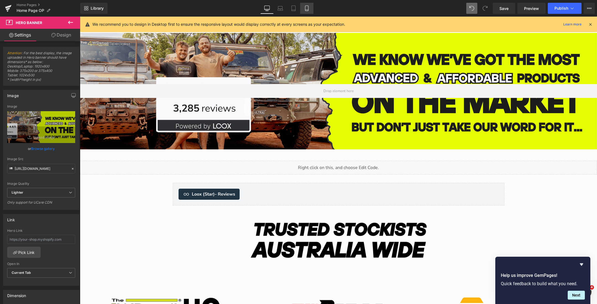
click at [305, 9] on icon at bounding box center [306, 8] width 3 height 5
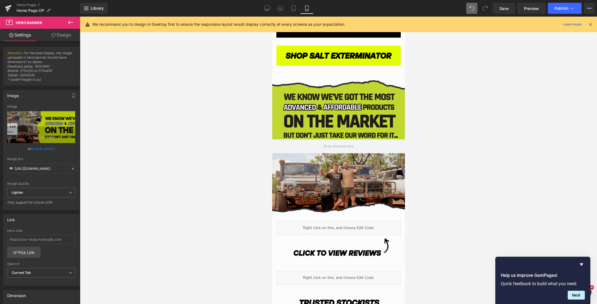
scroll to position [1419, 0]
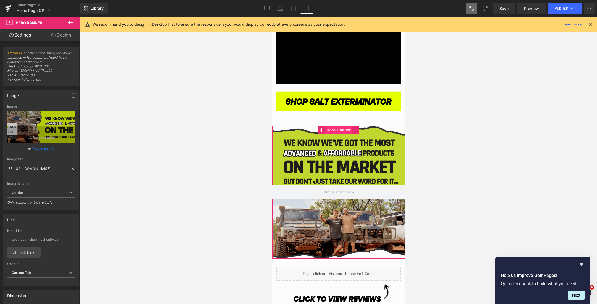
click at [335, 130] on span "Hero Banner" at bounding box center [338, 130] width 27 height 8
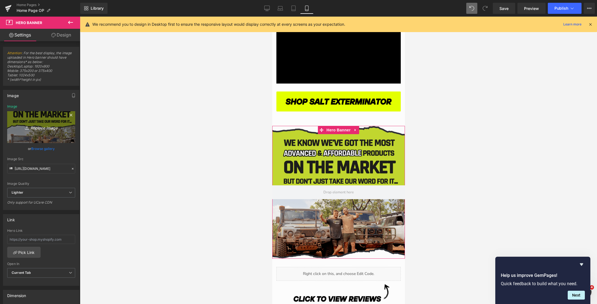
click at [28, 116] on link "Replace Image" at bounding box center [41, 127] width 68 height 32
type input "C:\fakepath\Untitled design - 2025-10-13T094253.701.png"
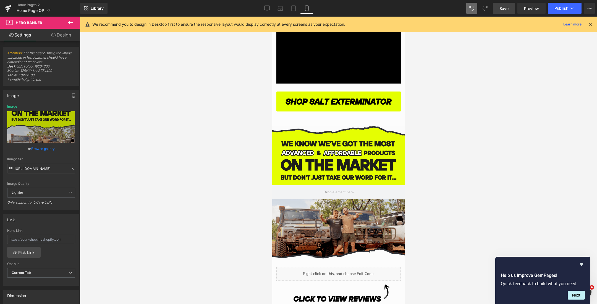
click at [505, 7] on span "Save" at bounding box center [504, 9] width 9 height 6
click at [294, 6] on icon at bounding box center [294, 9] width 6 height 6
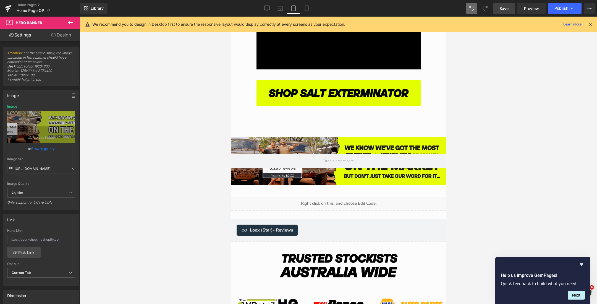
scroll to position [1738, 0]
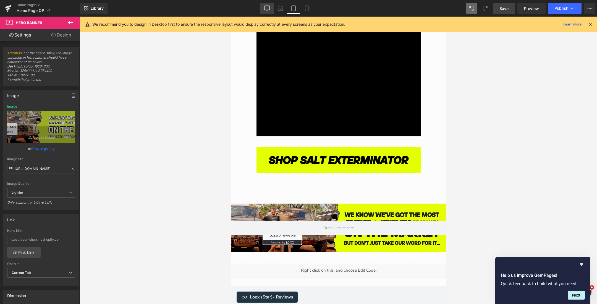
click at [270, 5] on link "Desktop" at bounding box center [267, 8] width 13 height 11
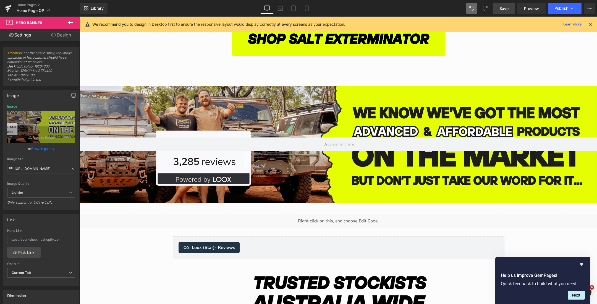
scroll to position [0, 0]
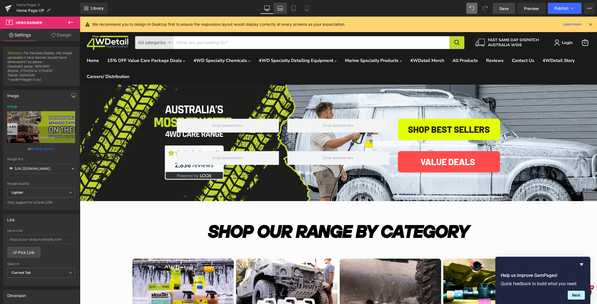
click at [281, 6] on icon at bounding box center [281, 9] width 6 height 6
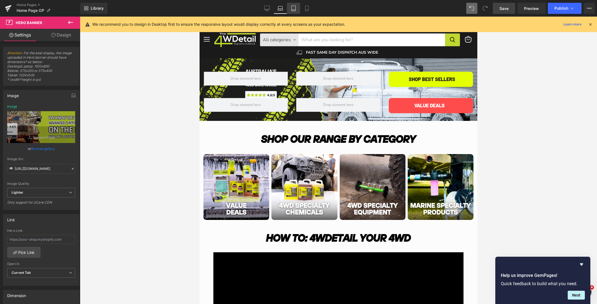
click at [293, 6] on icon at bounding box center [294, 9] width 6 height 6
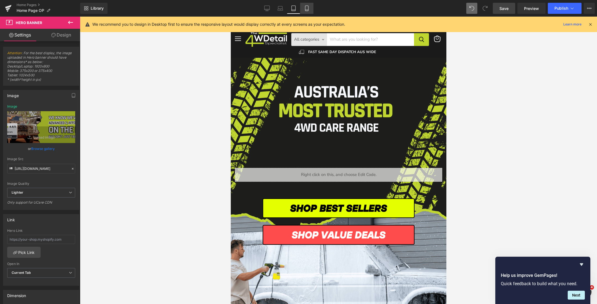
click at [309, 9] on icon at bounding box center [307, 9] width 6 height 6
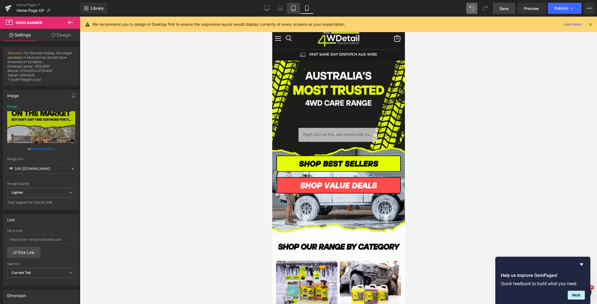
click at [296, 10] on icon at bounding box center [294, 8] width 4 height 5
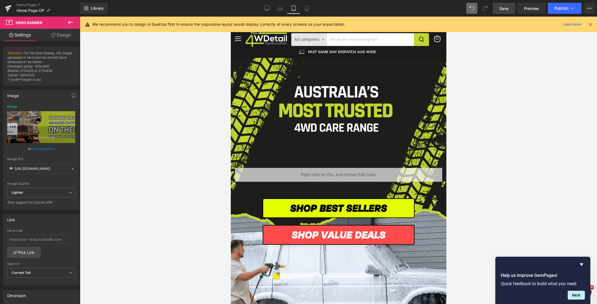
type input "[URL][DOMAIN_NAME]"
click at [336, 60] on span "Hero Banner" at bounding box center [338, 62] width 27 height 8
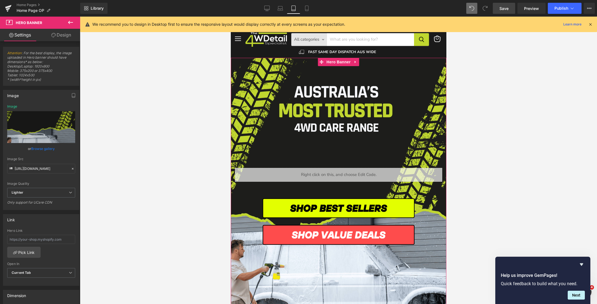
click at [41, 149] on link "Browse gallery" at bounding box center [43, 149] width 24 height 10
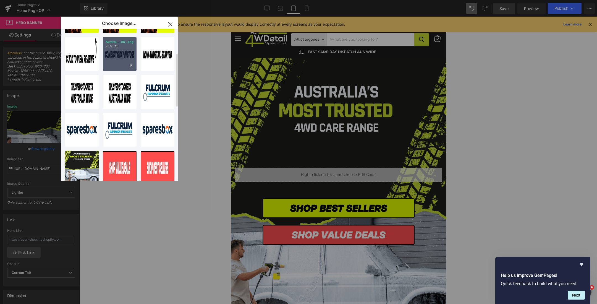
scroll to position [106, 0]
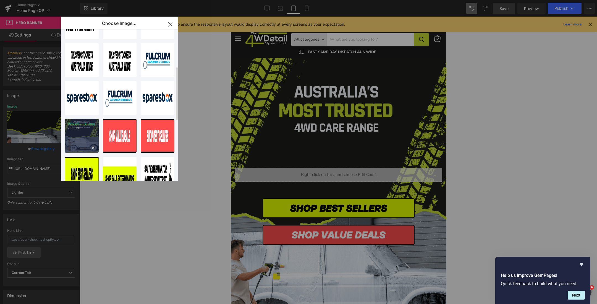
click at [83, 137] on div "15% off... _4_.png 2.90 MB" at bounding box center [82, 136] width 34 height 34
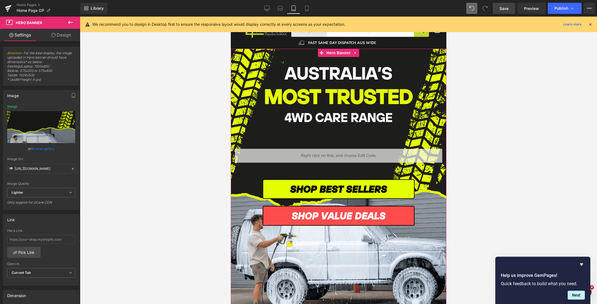
scroll to position [17, 0]
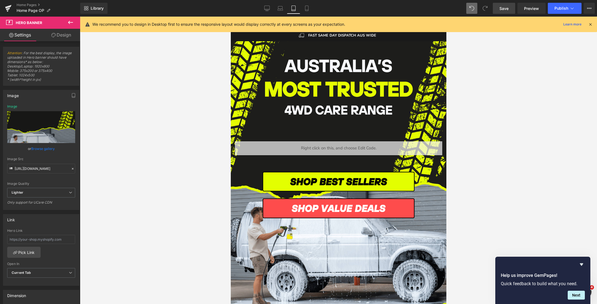
click at [303, 14] on div "Library Tablet Desktop Laptop Tablet Mobile Save Preview Publish Scheduled View…" at bounding box center [338, 8] width 517 height 17
click at [308, 5] on link "Mobile" at bounding box center [306, 8] width 13 height 11
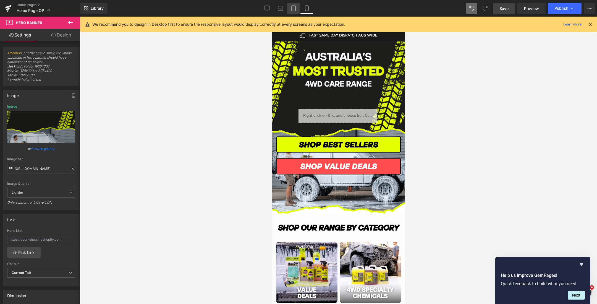
click at [293, 6] on icon at bounding box center [294, 9] width 6 height 6
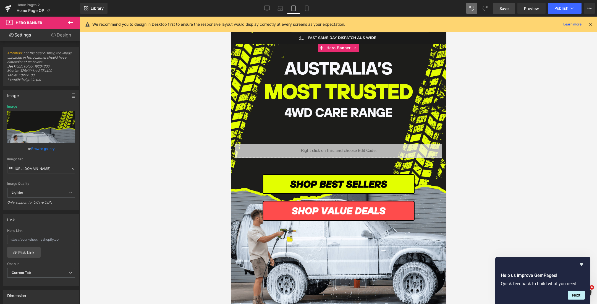
scroll to position [0, 0]
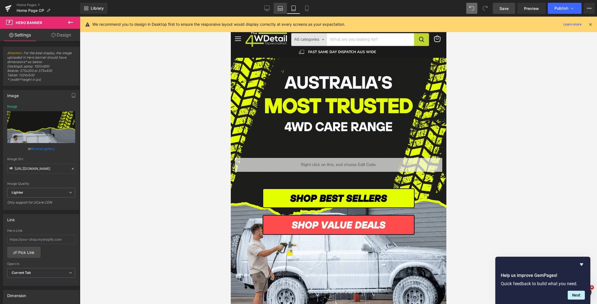
click at [279, 8] on icon at bounding box center [281, 9] width 6 height 6
type input "[URL][DOMAIN_NAME]"
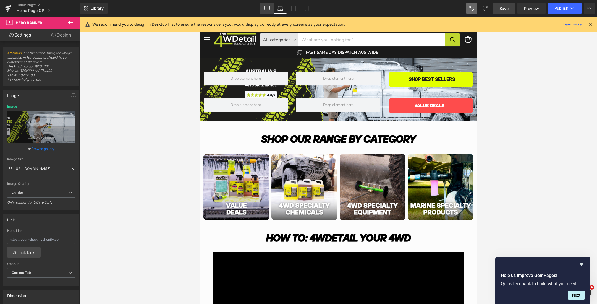
click at [264, 5] on link "Desktop" at bounding box center [267, 8] width 13 height 11
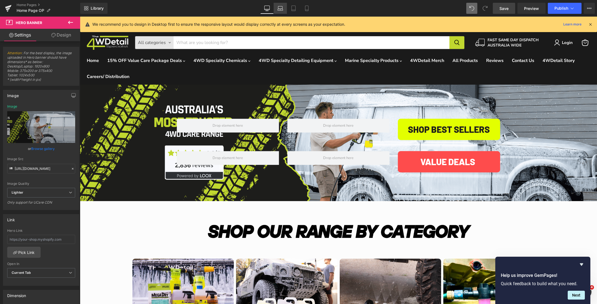
click at [283, 12] on link "Laptop" at bounding box center [280, 8] width 13 height 11
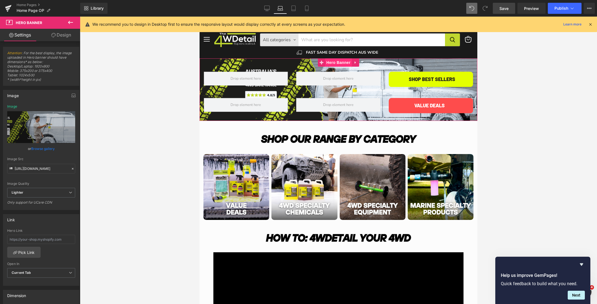
click at [337, 62] on span "Hero Banner" at bounding box center [338, 62] width 27 height 8
click at [41, 118] on link "Replace Image" at bounding box center [41, 127] width 68 height 32
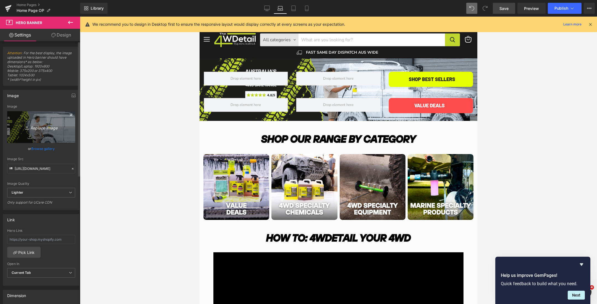
type input "C:\fakepath\Australias (2000 x 450 px) (90).png"
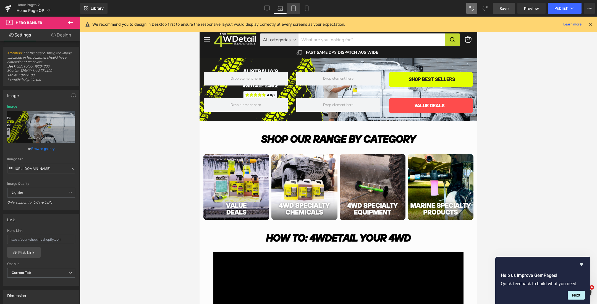
click at [291, 10] on icon at bounding box center [294, 9] width 6 height 6
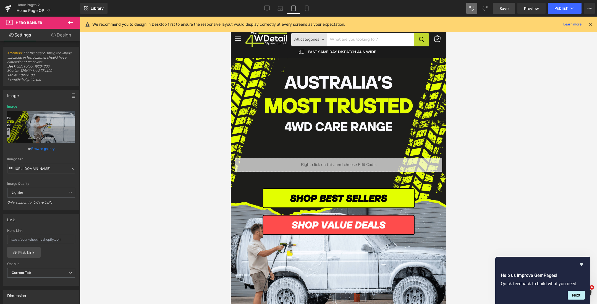
type input "[URL][DOMAIN_NAME]"
click at [268, 9] on icon at bounding box center [267, 9] width 6 height 6
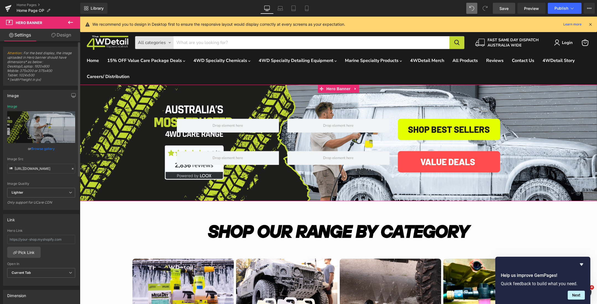
click at [41, 149] on link "Browse gallery" at bounding box center [43, 149] width 24 height 10
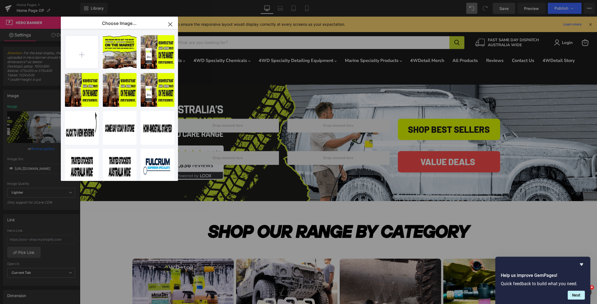
click at [33, 0] on div "Hero Banner You are previewing how the will restyle your page. You can not edit…" at bounding box center [298, 0] width 597 height 0
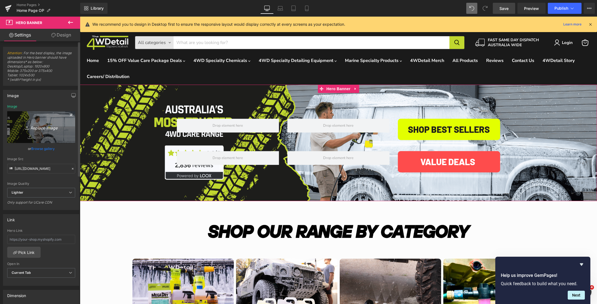
click at [36, 126] on icon "Replace Image" at bounding box center [41, 127] width 44 height 7
type input "C:\fakepath\Australias (2000 x 450 px) (90).png"
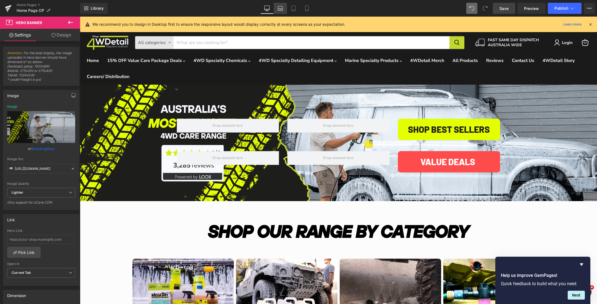
click at [279, 7] on icon at bounding box center [281, 9] width 6 height 6
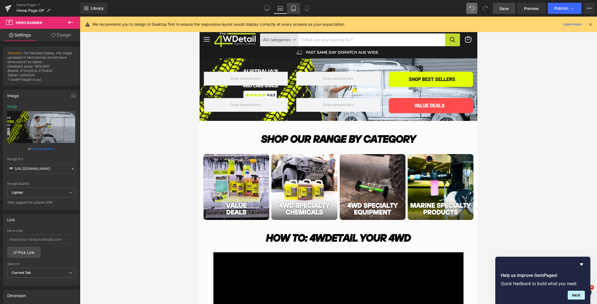
click at [294, 7] on icon at bounding box center [294, 9] width 6 height 6
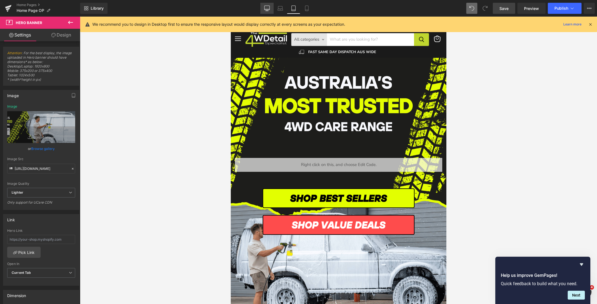
click at [264, 7] on link "Desktop" at bounding box center [267, 8] width 13 height 11
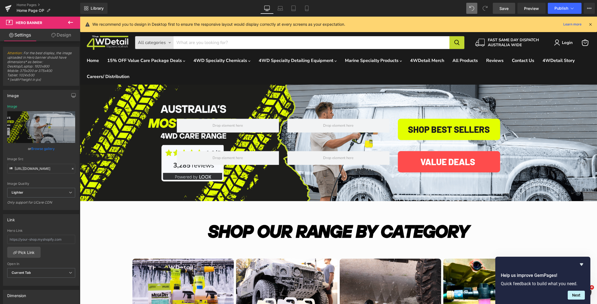
type input "[URL][DOMAIN_NAME]"
click at [502, 9] on span "Save" at bounding box center [504, 9] width 9 height 6
click at [524, 7] on link "Preview" at bounding box center [532, 8] width 28 height 11
drag, startPoint x: 497, startPoint y: 10, endPoint x: 409, endPoint y: 196, distance: 205.5
click at [497, 10] on link "Save" at bounding box center [504, 8] width 22 height 11
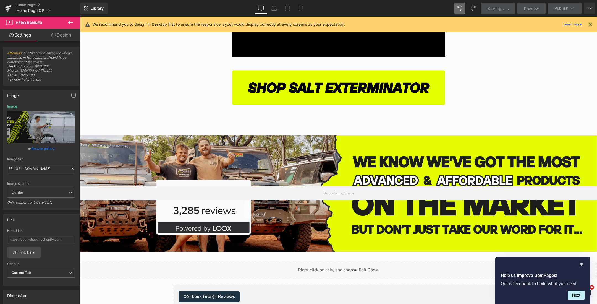
scroll to position [1714, 0]
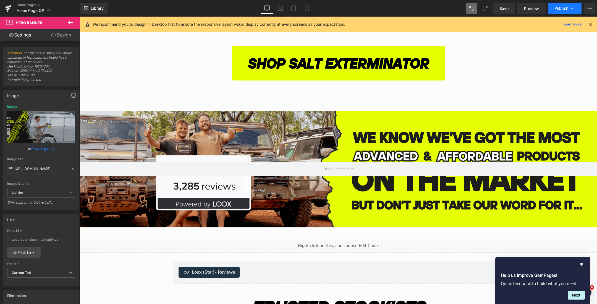
click at [557, 11] on button "Publish" at bounding box center [565, 8] width 34 height 11
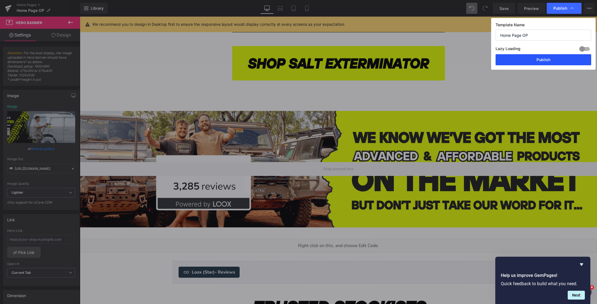
click at [511, 61] on button "Publish" at bounding box center [544, 59] width 96 height 11
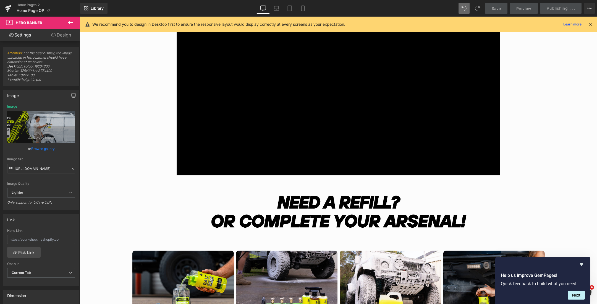
scroll to position [0, 0]
